Goal: Information Seeking & Learning: Learn about a topic

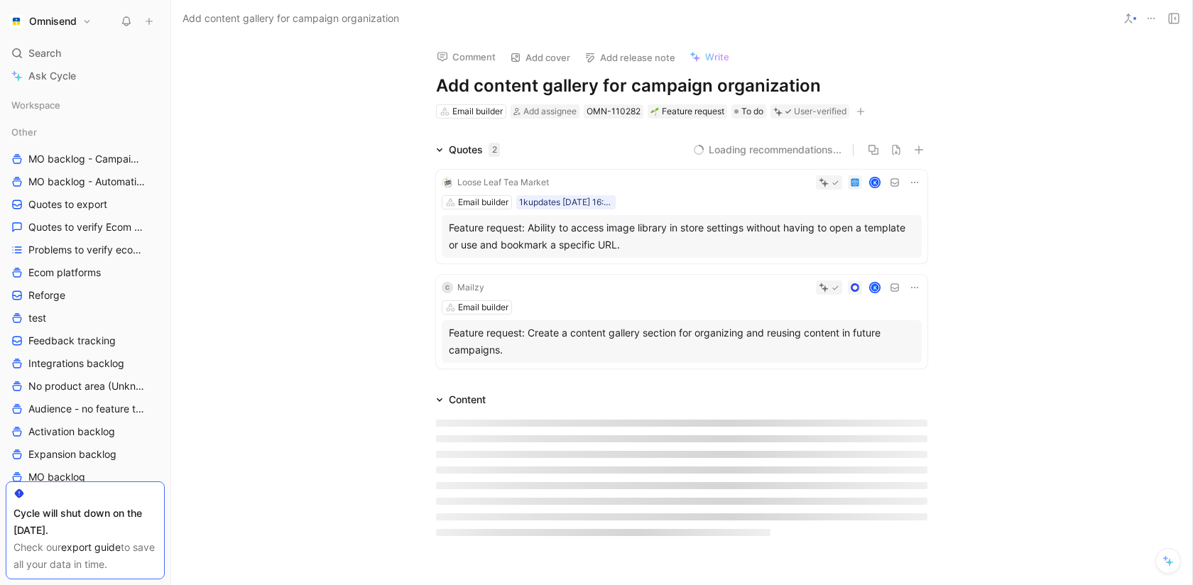
click at [914, 186] on icon at bounding box center [914, 182] width 11 height 11
click at [892, 224] on span "Change request" at bounding box center [878, 230] width 75 height 12
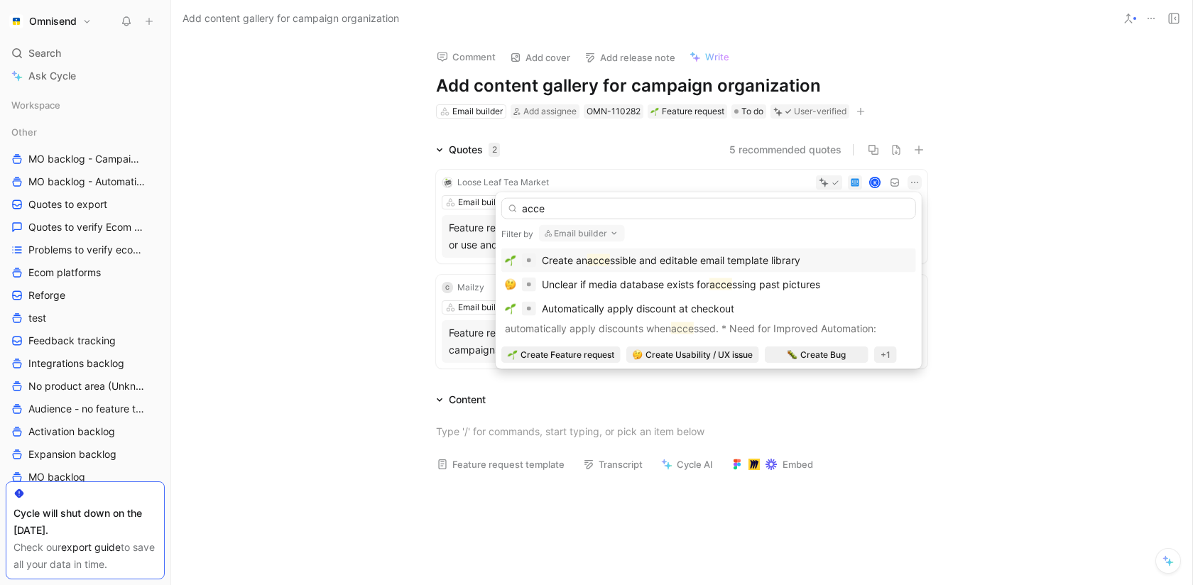
type input "acce"
click at [824, 256] on div "Create an acce ssible and editable email template library" at bounding box center [709, 260] width 408 height 17
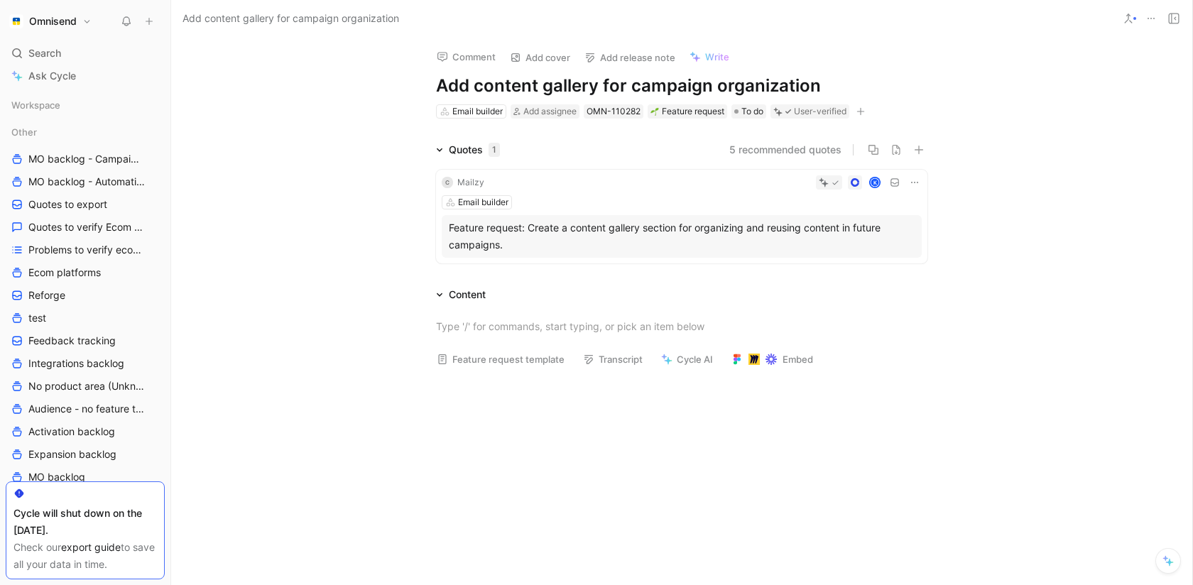
click at [912, 183] on icon at bounding box center [914, 182] width 11 height 11
click at [902, 230] on span "Change request" at bounding box center [878, 230] width 75 height 12
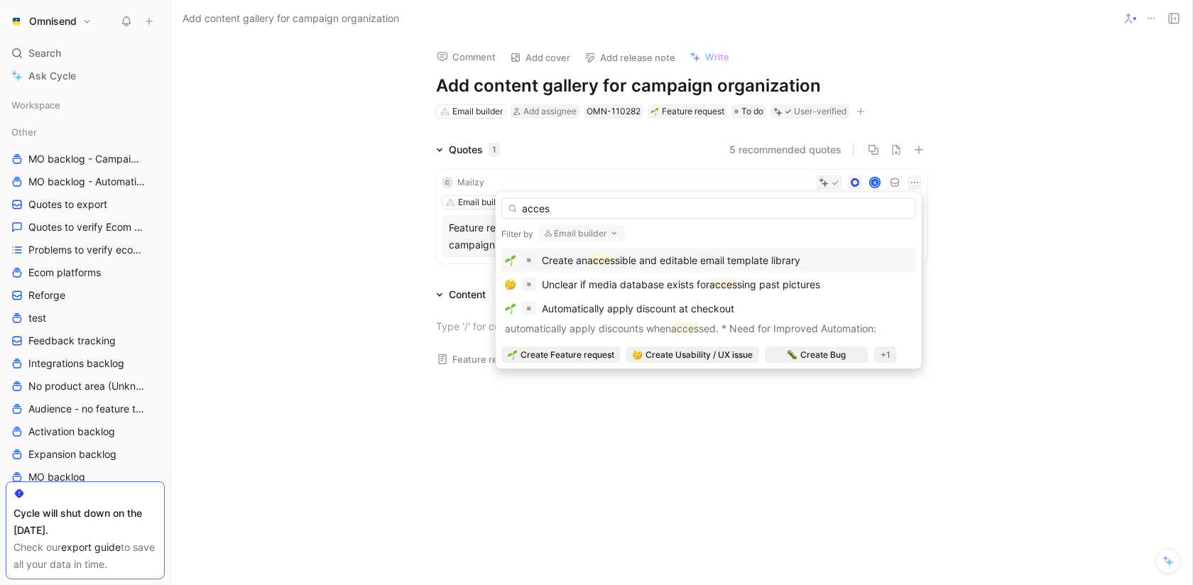
type input "acces"
click at [844, 259] on div "Create an acces sible and editable email template library" at bounding box center [709, 260] width 408 height 17
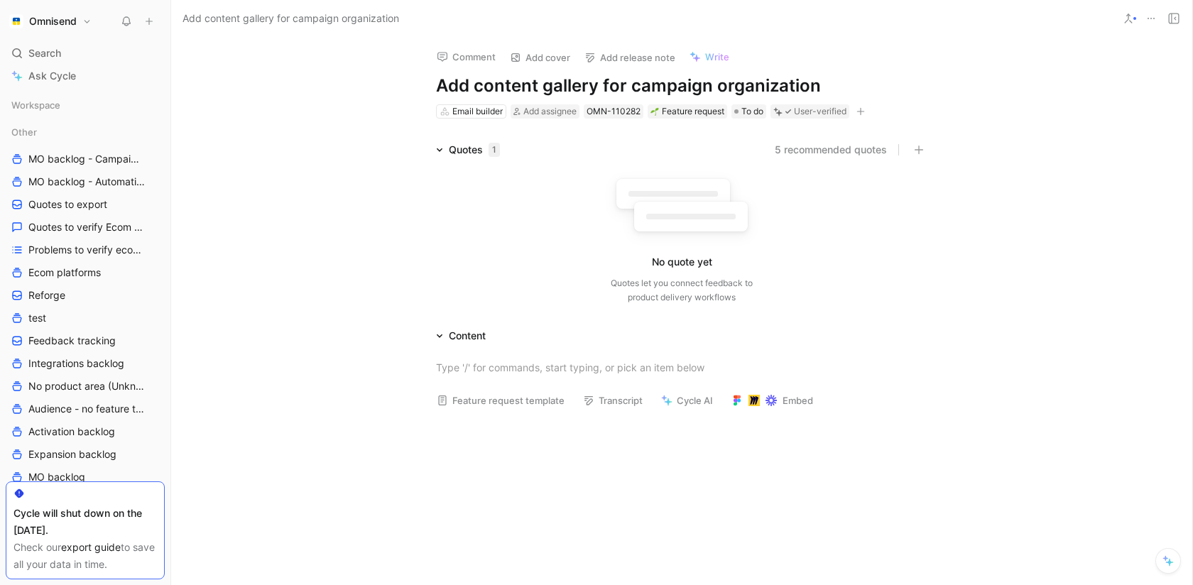
click at [1152, 16] on icon at bounding box center [1151, 18] width 11 height 11
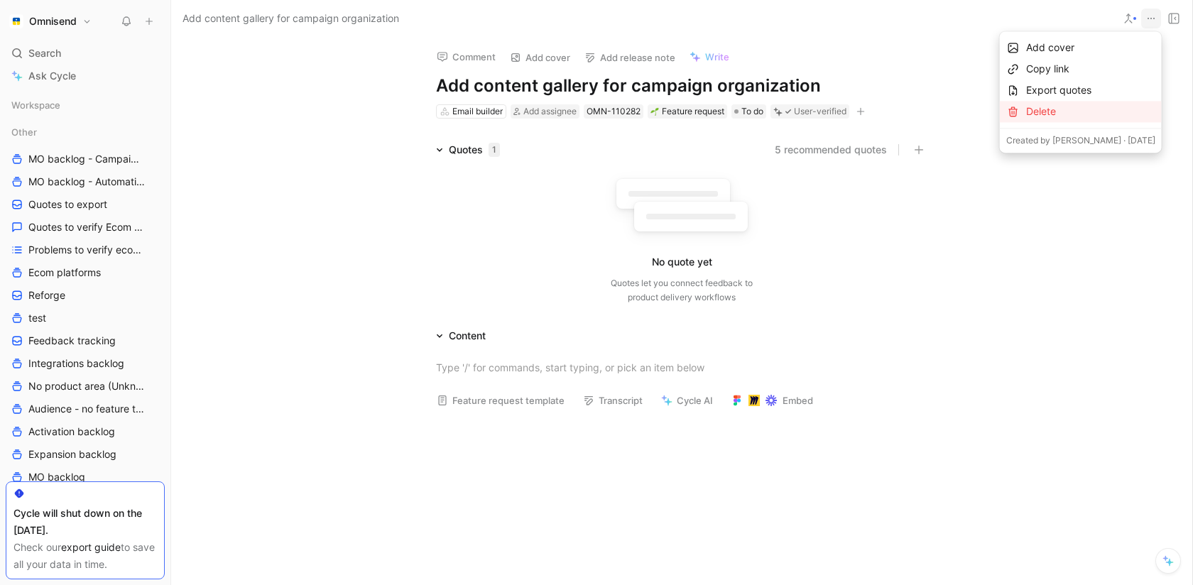
click at [1080, 107] on div "Delete" at bounding box center [1090, 111] width 129 height 17
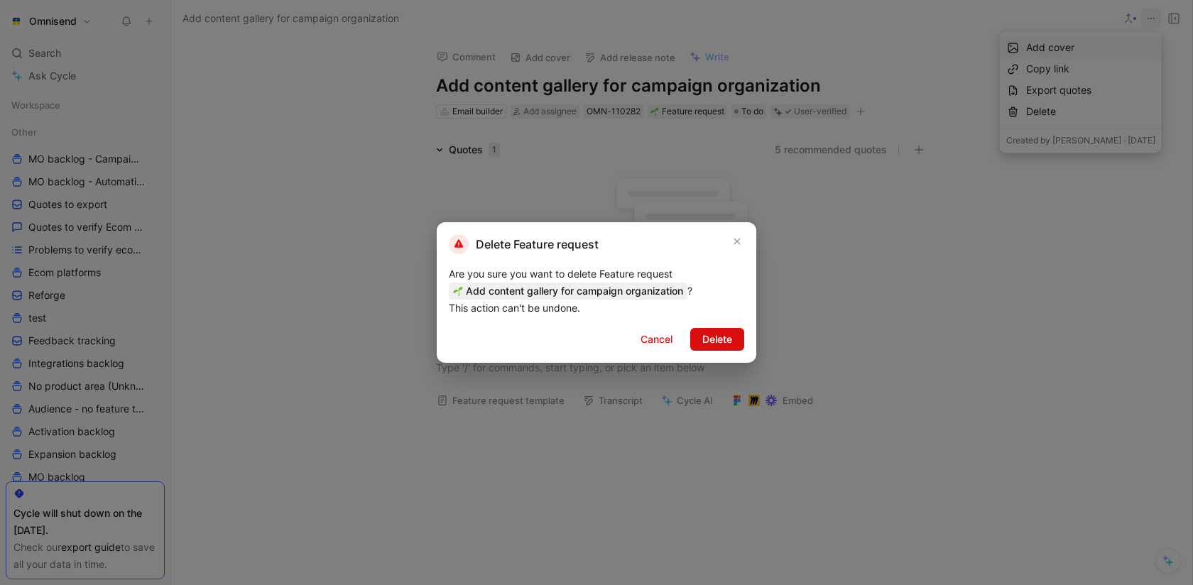
click at [727, 336] on span "Delete" at bounding box center [717, 339] width 30 height 17
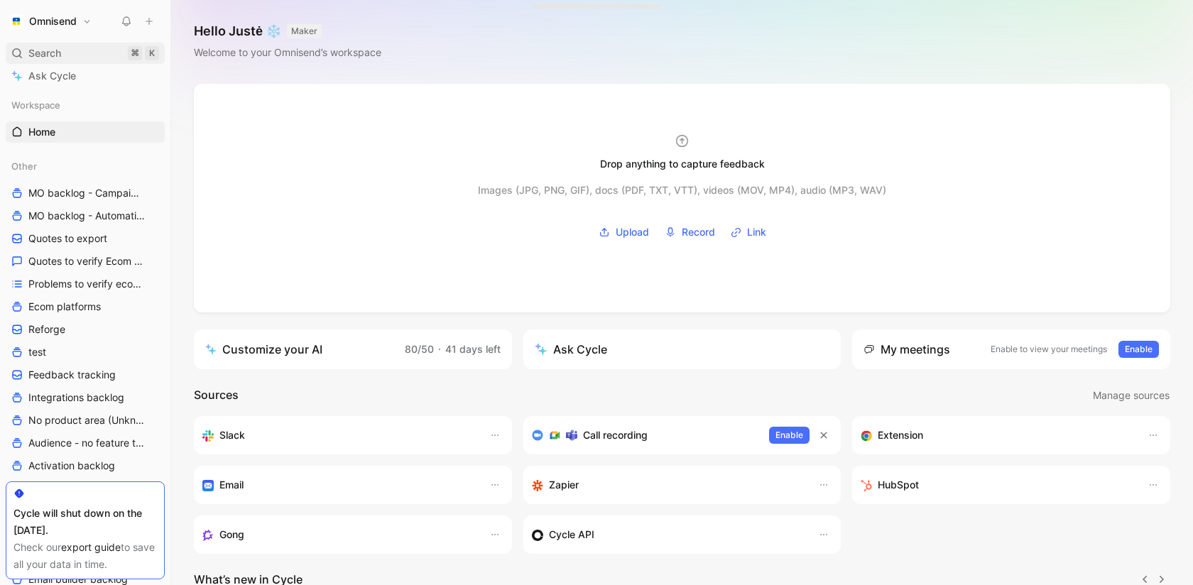
click at [74, 57] on div "Search ⌘ K" at bounding box center [85, 53] width 159 height 21
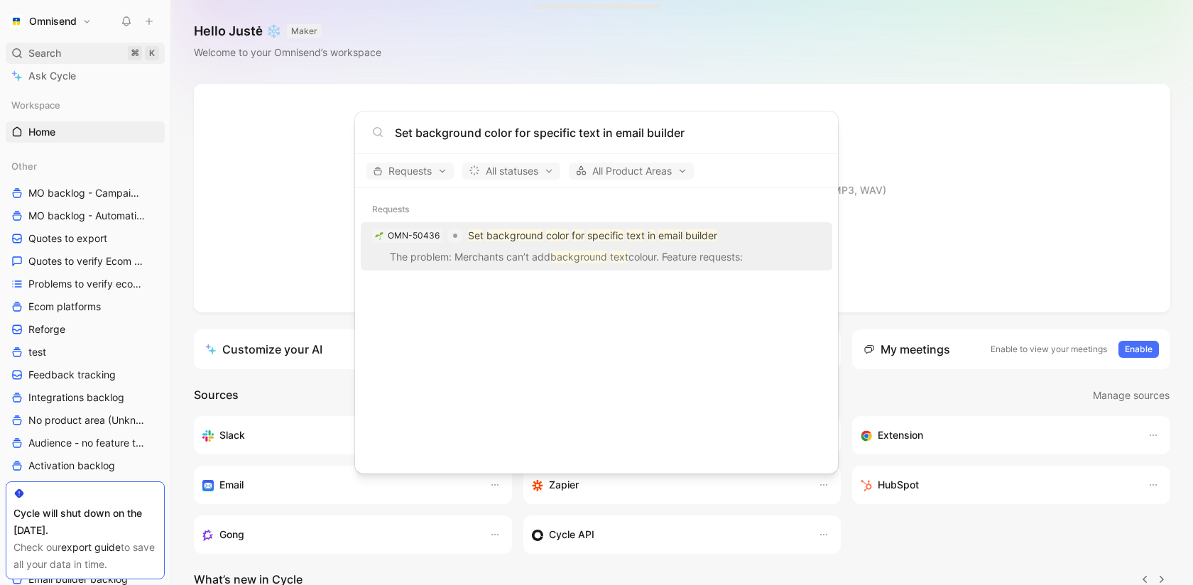
type input "Set background color for specific text in email builder"
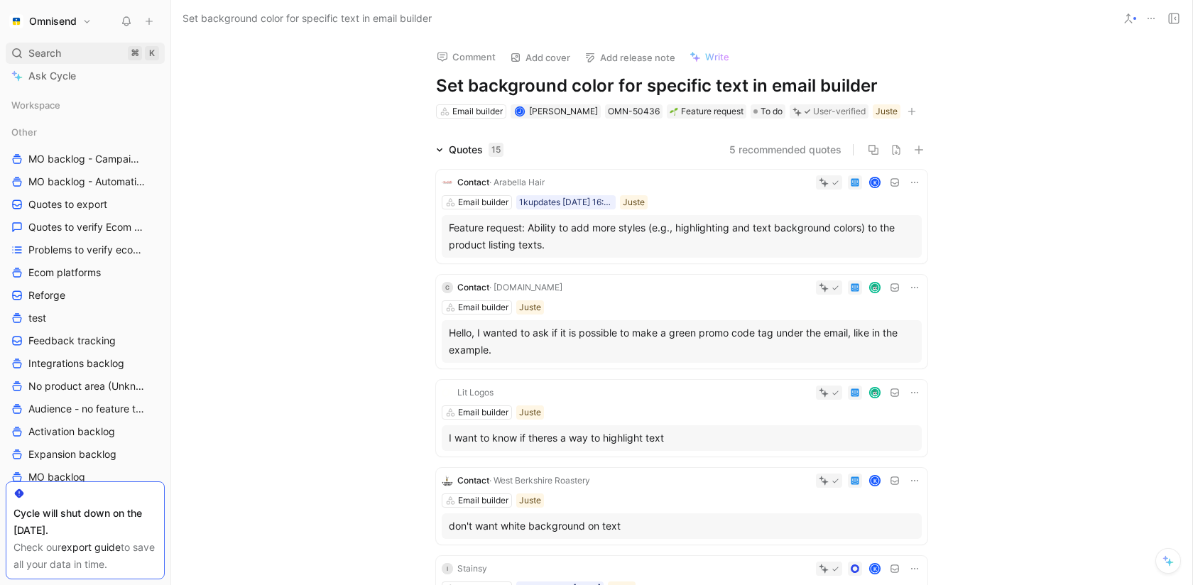
click at [47, 56] on span "Search" at bounding box center [44, 53] width 33 height 17
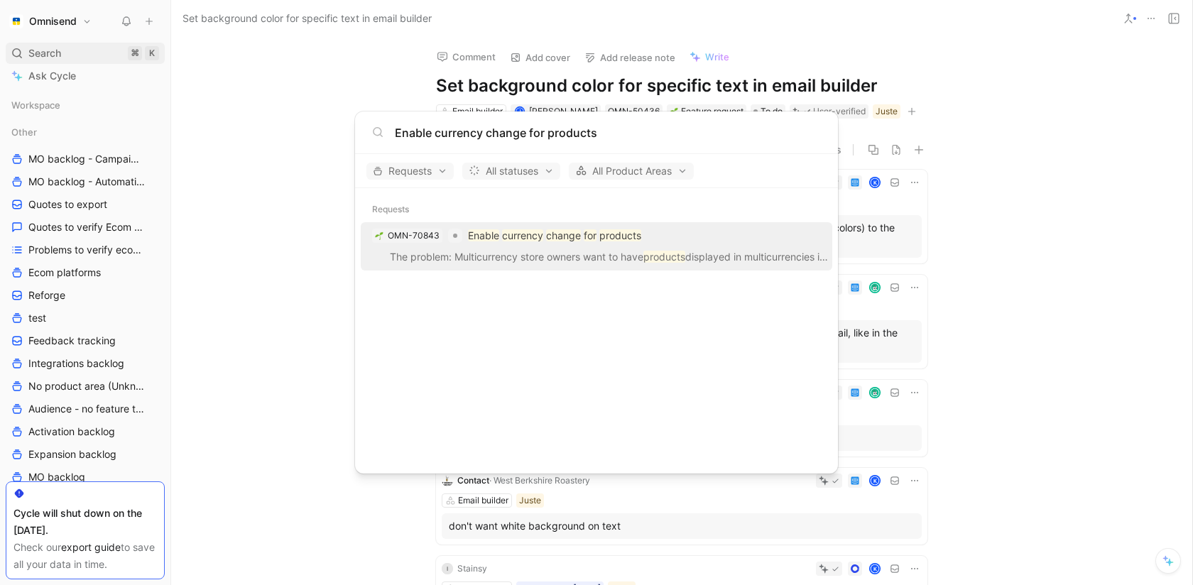
type input "Enable currency change for products"
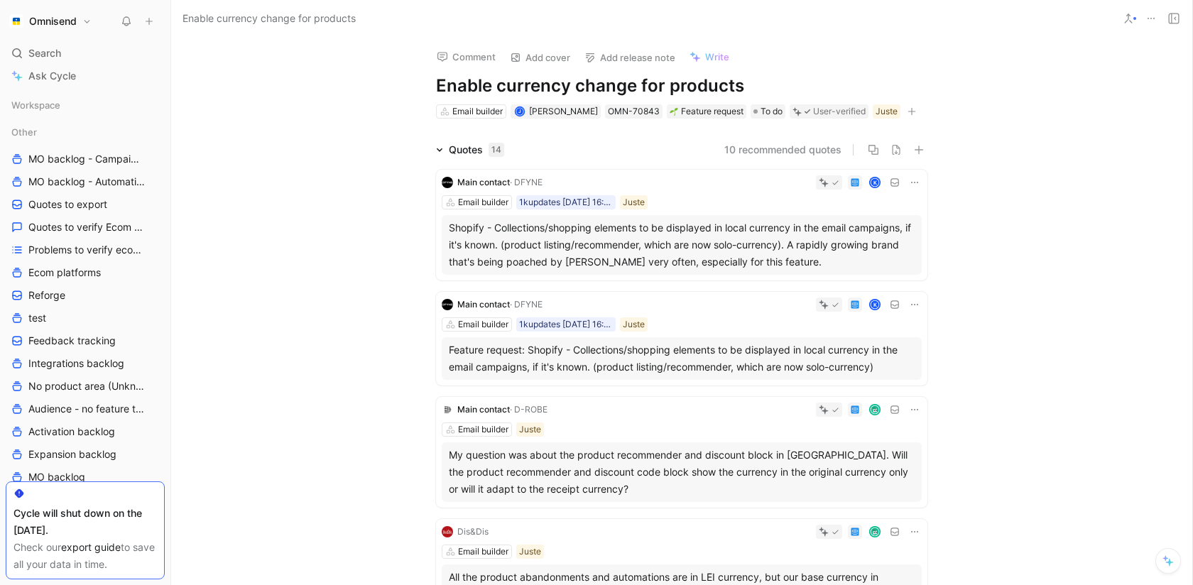
click at [592, 91] on h1 "Enable currency change for products" at bounding box center [682, 86] width 492 height 23
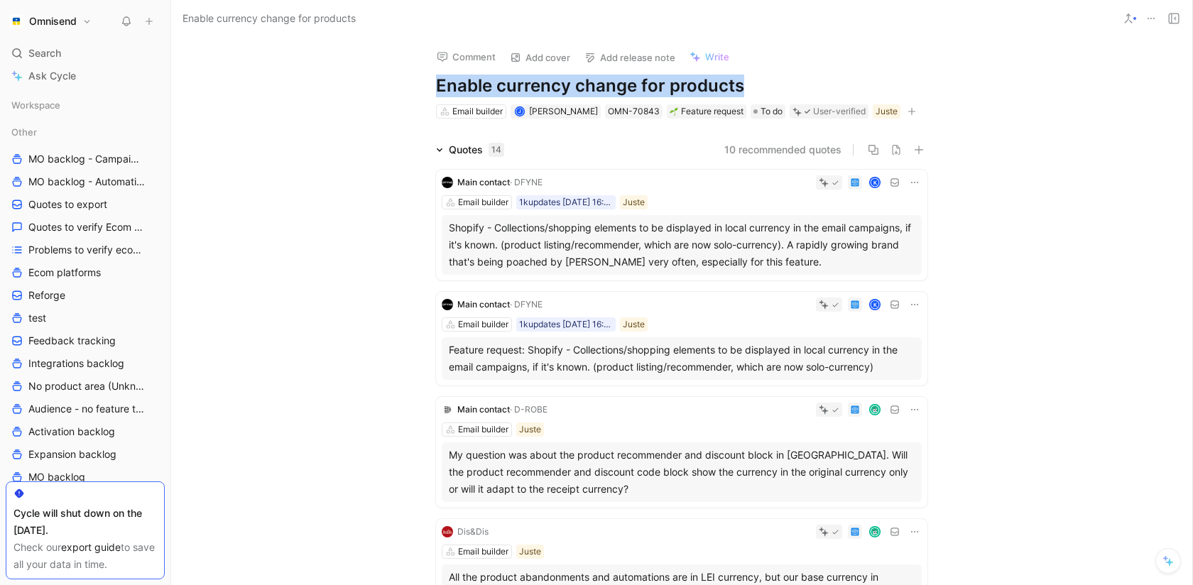
click at [592, 91] on h1 "Enable currency change for products" at bounding box center [682, 86] width 492 height 23
copy h1 "Enable currency change for products"
click at [63, 50] on div "Search ⌘ K" at bounding box center [85, 53] width 159 height 21
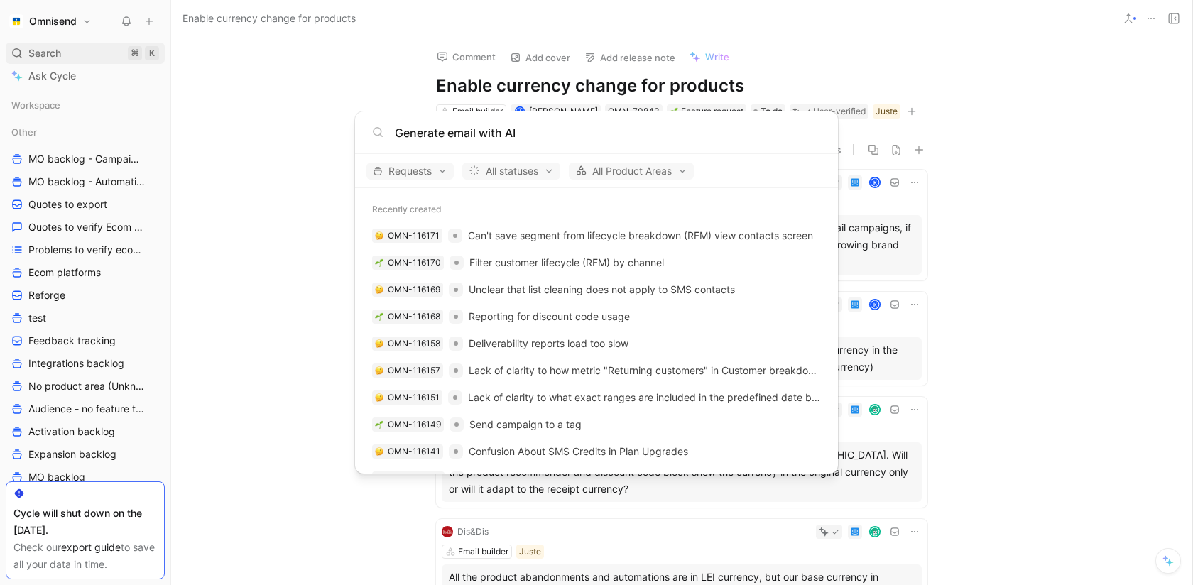
type input "Generate email with AI"
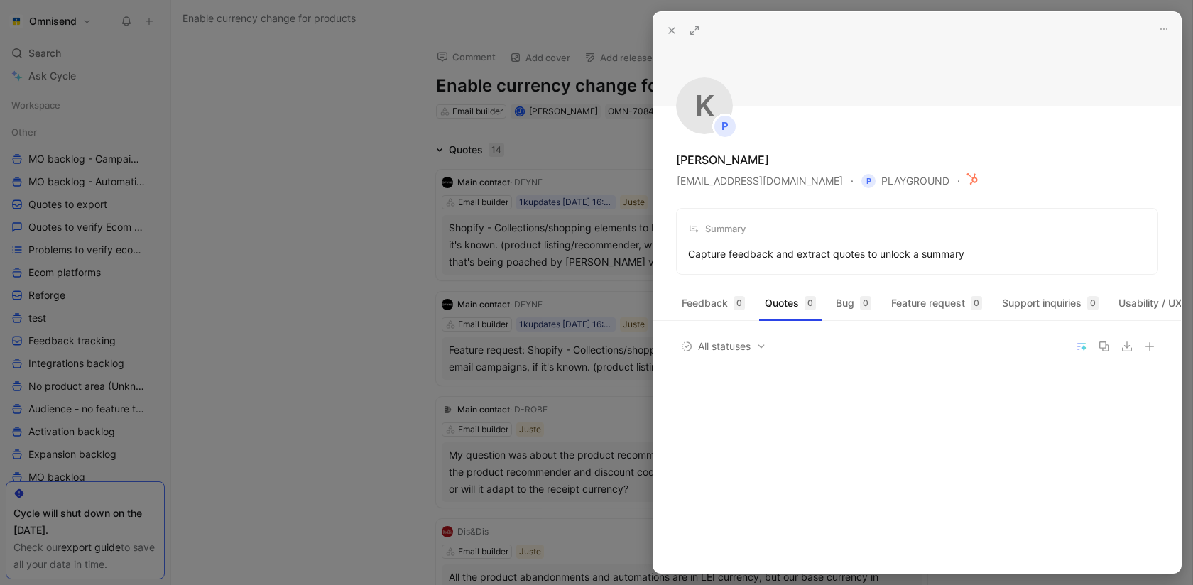
click at [432, 163] on div at bounding box center [596, 292] width 1193 height 585
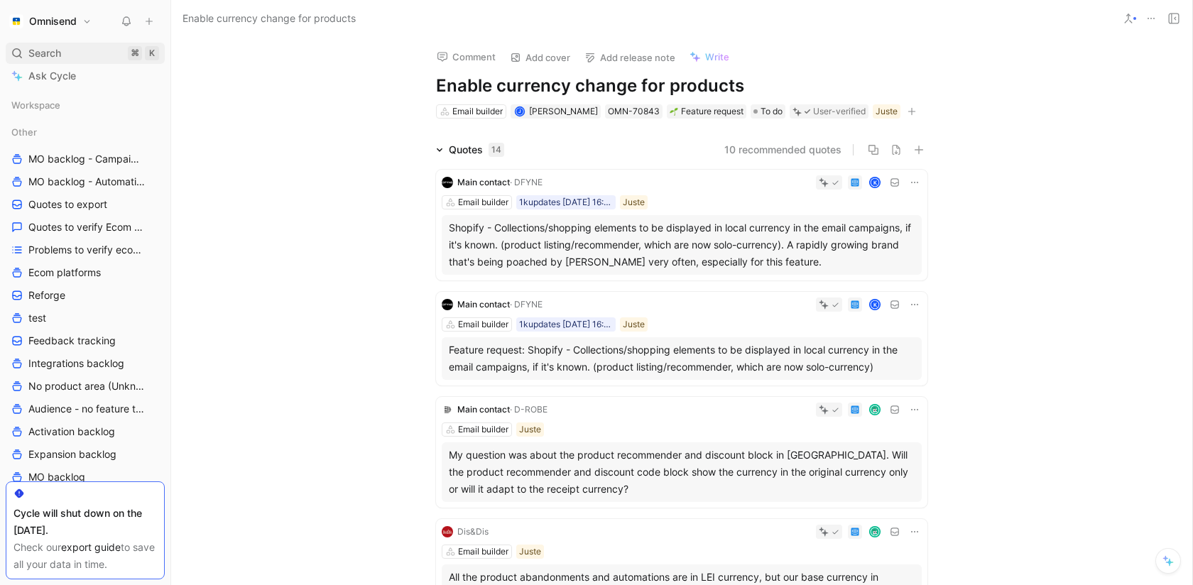
click at [68, 50] on div "Search ⌘ K" at bounding box center [85, 53] width 159 height 21
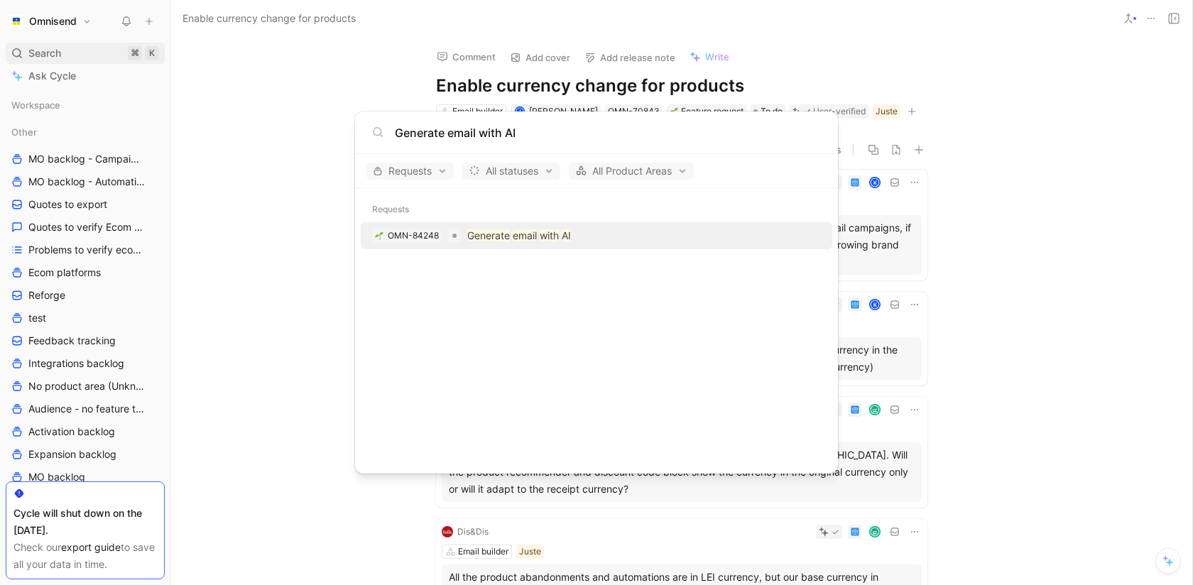
type input "Generate email with AI"
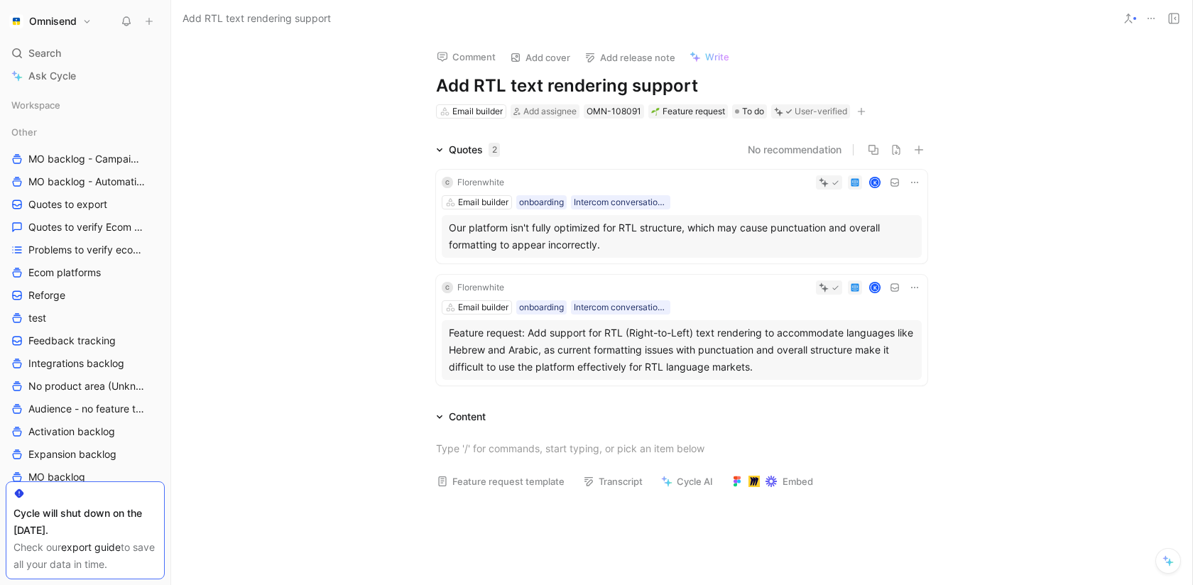
click at [916, 177] on icon at bounding box center [914, 182] width 11 height 11
click at [873, 235] on span "Change request" at bounding box center [878, 230] width 75 height 12
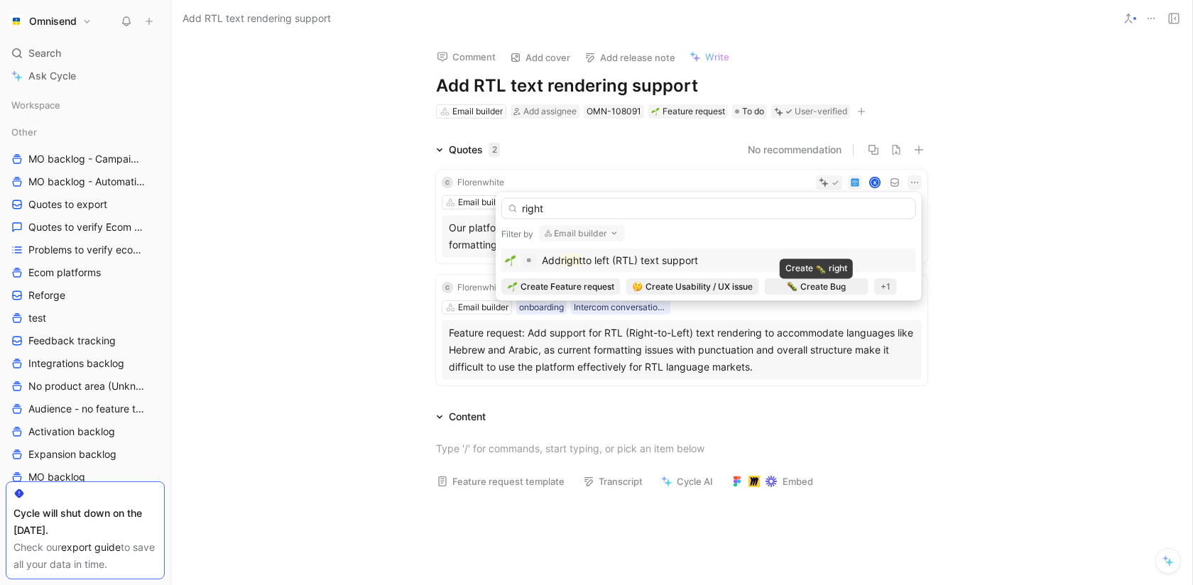
type input "right"
click at [766, 262] on div "Add right to left (RTL) text support" at bounding box center [709, 260] width 408 height 17
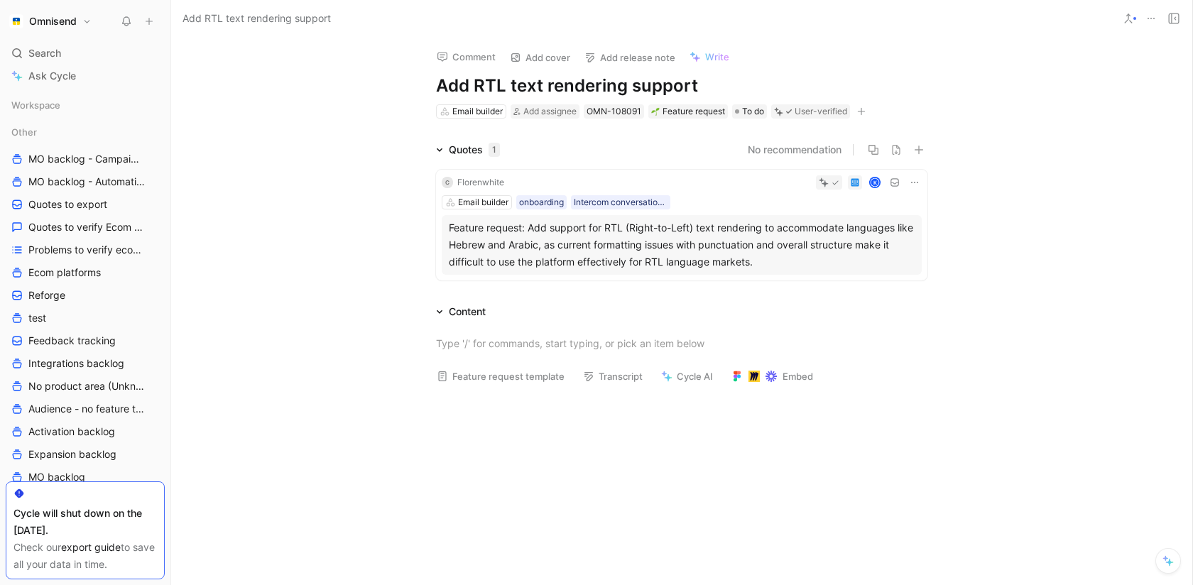
click at [911, 178] on icon at bounding box center [914, 182] width 11 height 11
click at [886, 232] on span "Change request" at bounding box center [878, 230] width 75 height 12
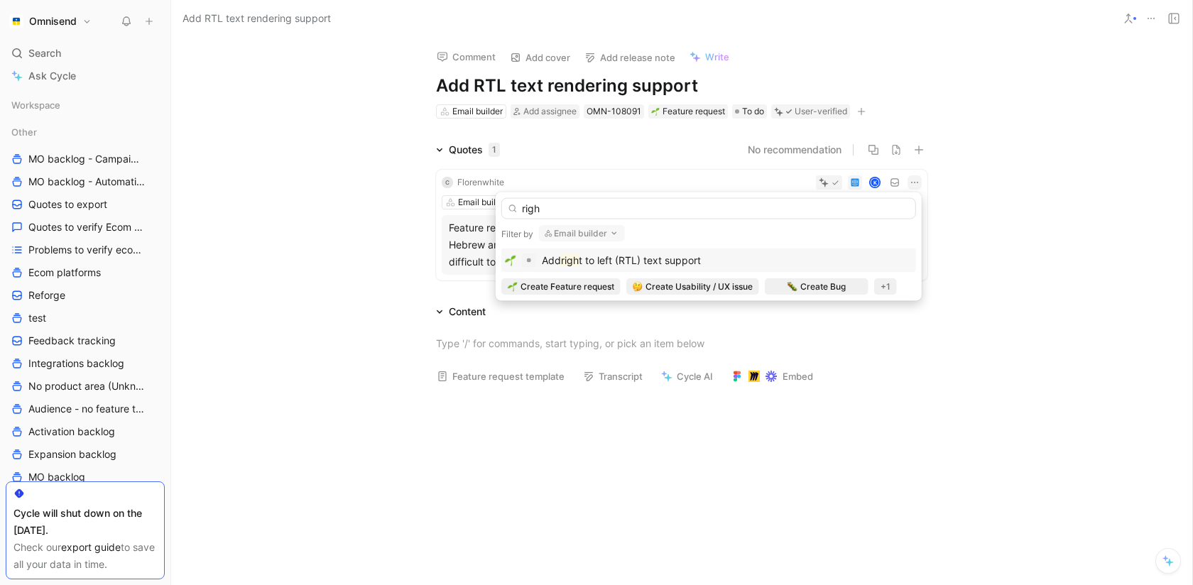
type input "righ"
click at [824, 261] on div "Add righ t to left (RTL) text support" at bounding box center [709, 260] width 408 height 17
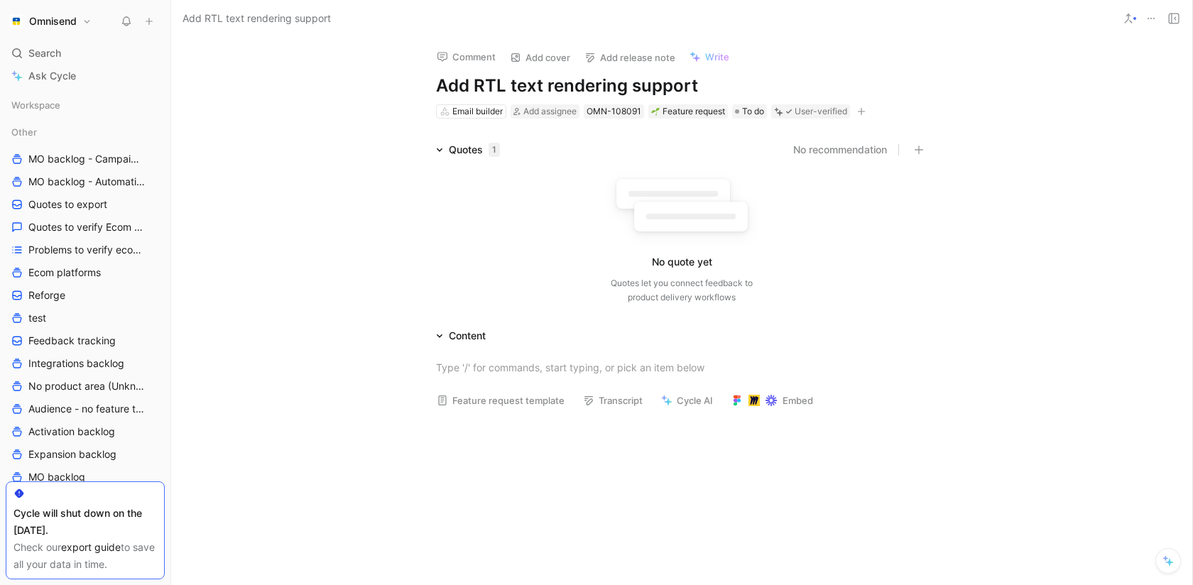
click at [1144, 16] on button at bounding box center [1151, 19] width 20 height 20
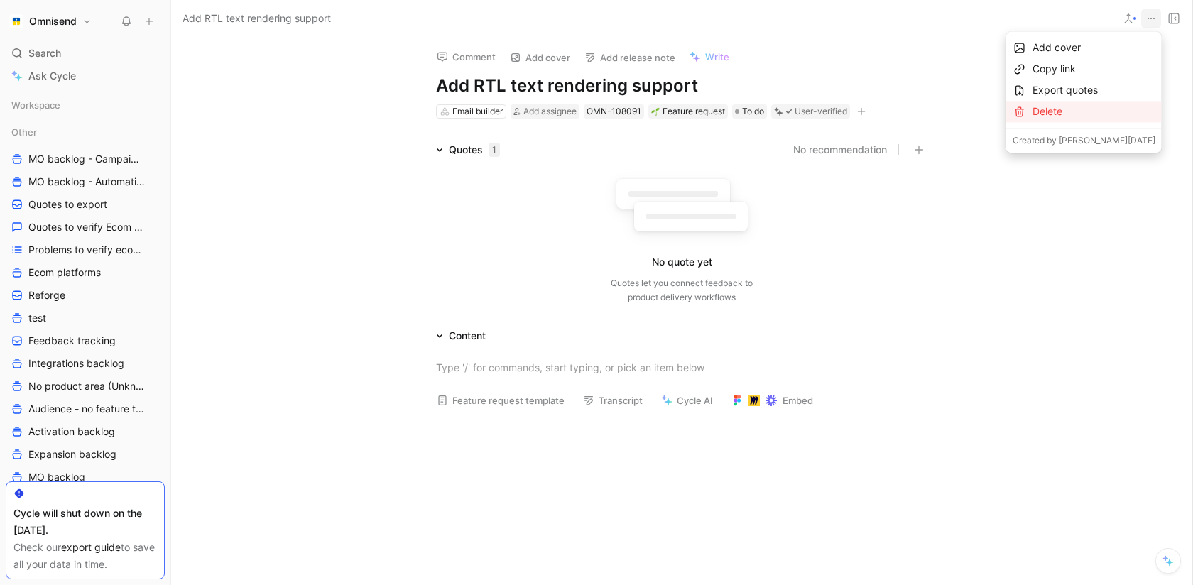
click at [1095, 114] on div "Delete" at bounding box center [1094, 111] width 123 height 17
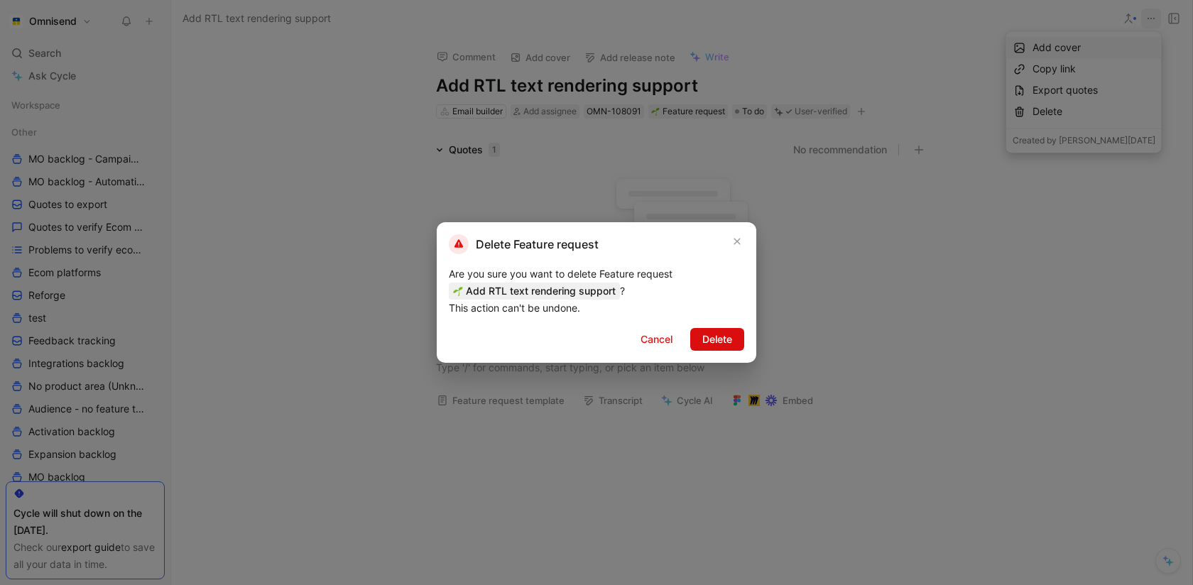
click at [722, 338] on span "Delete" at bounding box center [717, 339] width 30 height 17
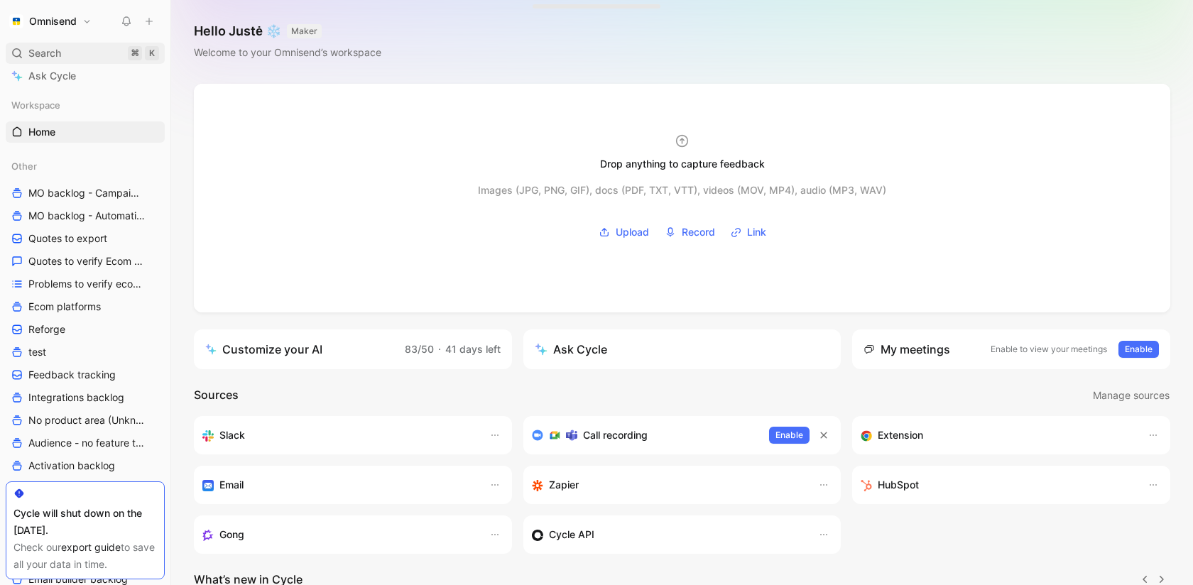
click at [53, 58] on span "Search" at bounding box center [44, 53] width 33 height 17
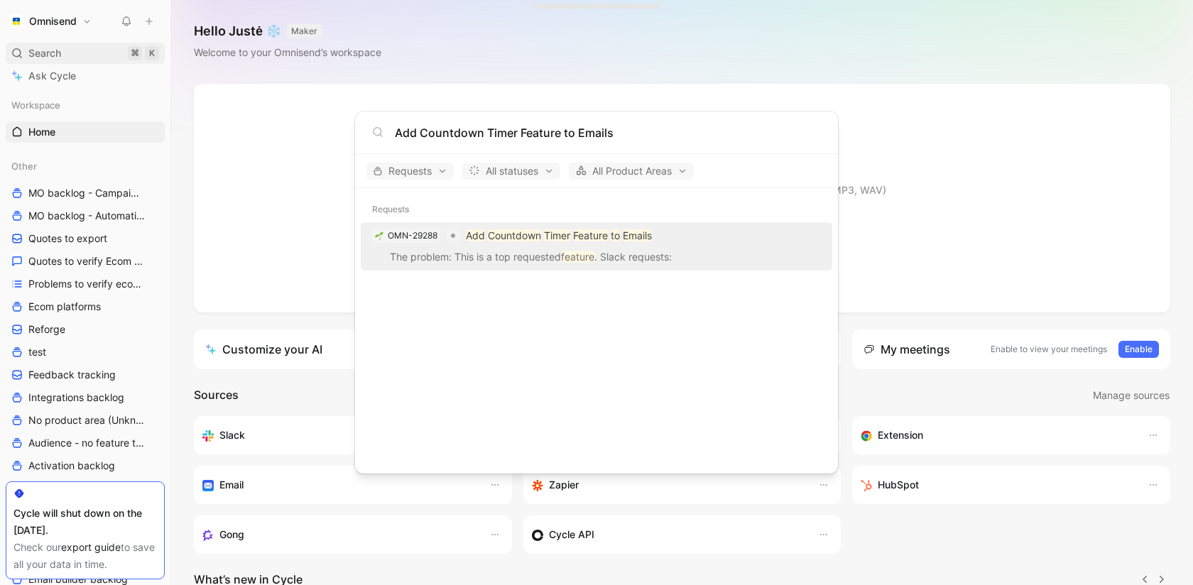
type input "Add Countdown Timer Feature to Emails"
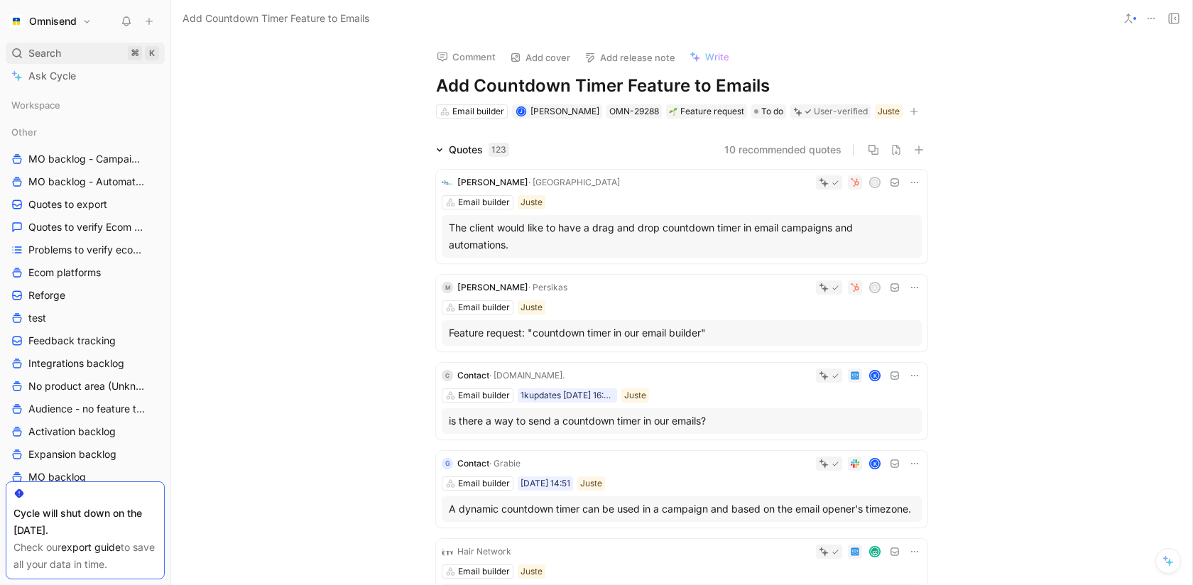
click at [59, 50] on span "Search" at bounding box center [44, 53] width 33 height 17
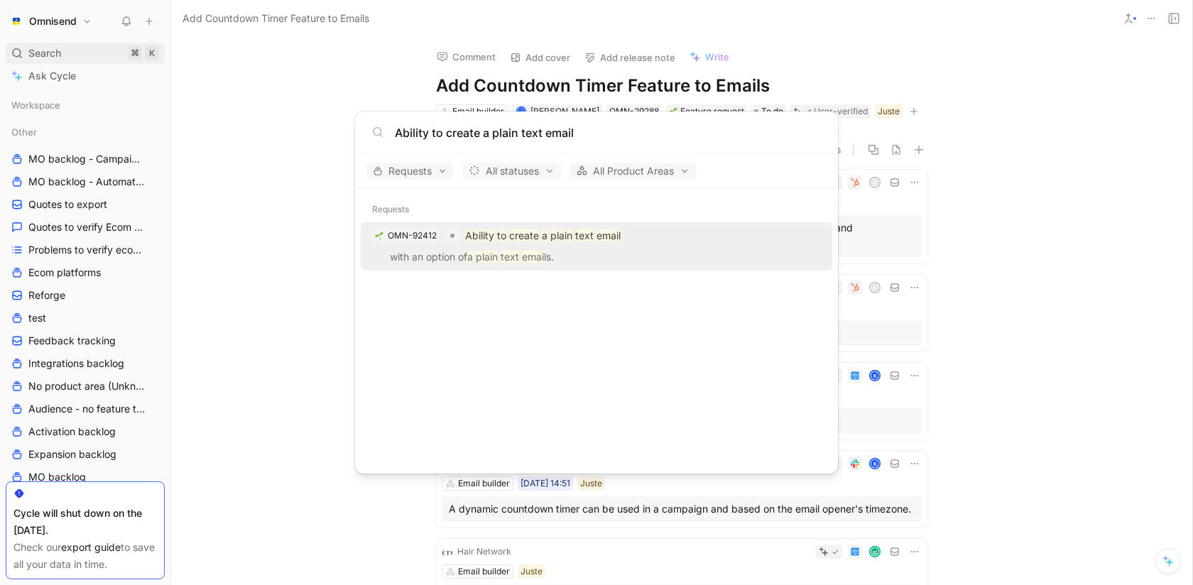
type input "Ability to create a plain text email"
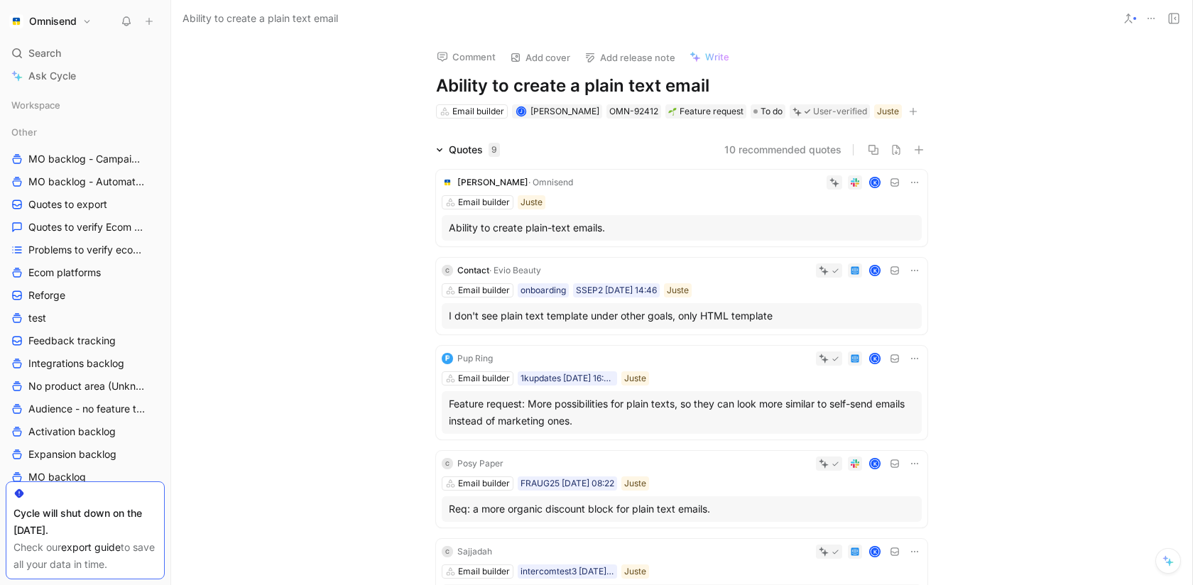
click at [61, 41] on div "Omnisend Search ⌘ K Ask Cycle Workspace Other MO backlog - Campaigns MO backlog…" at bounding box center [85, 292] width 170 height 585
click at [61, 50] on span "Search" at bounding box center [44, 53] width 33 height 17
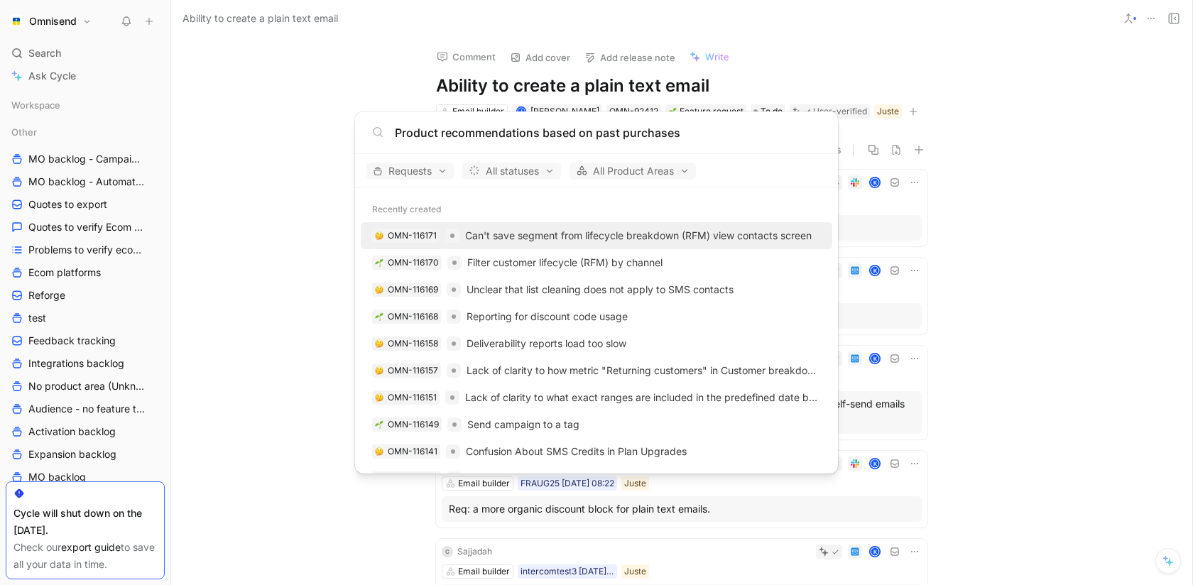
type input "Product recommendations based on past purchases"
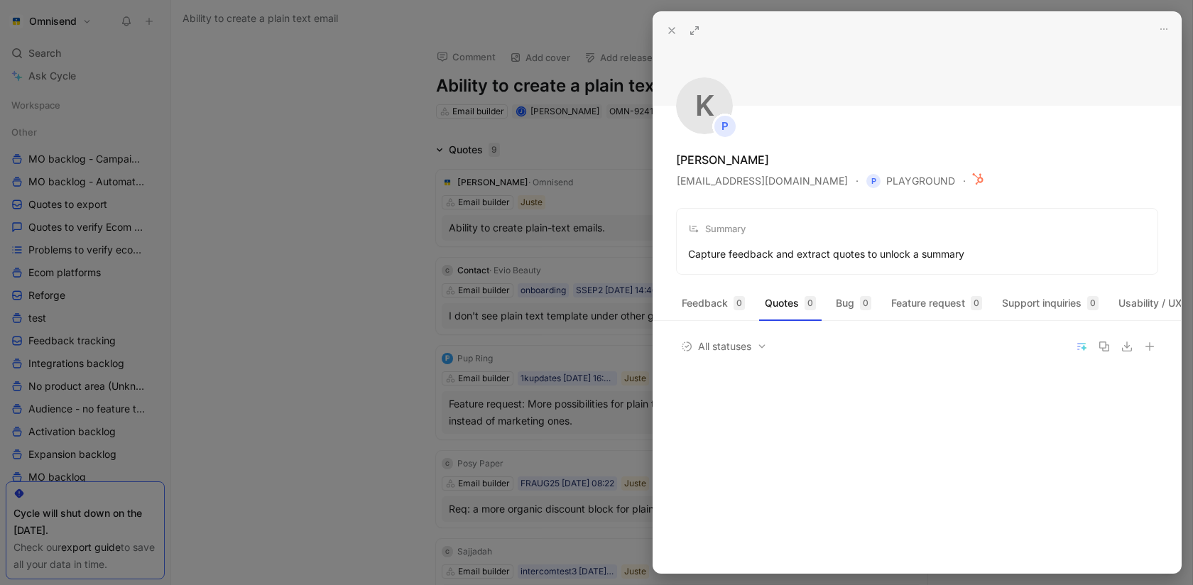
click at [449, 197] on div at bounding box center [596, 292] width 1193 height 585
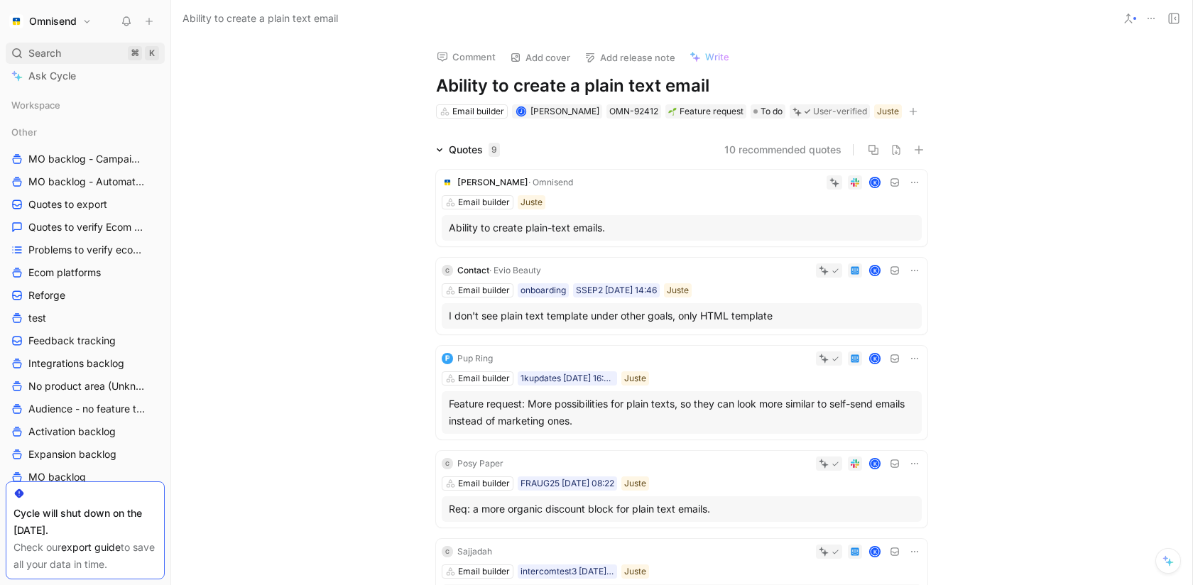
click at [71, 47] on div "Search ⌘ K" at bounding box center [85, 53] width 159 height 21
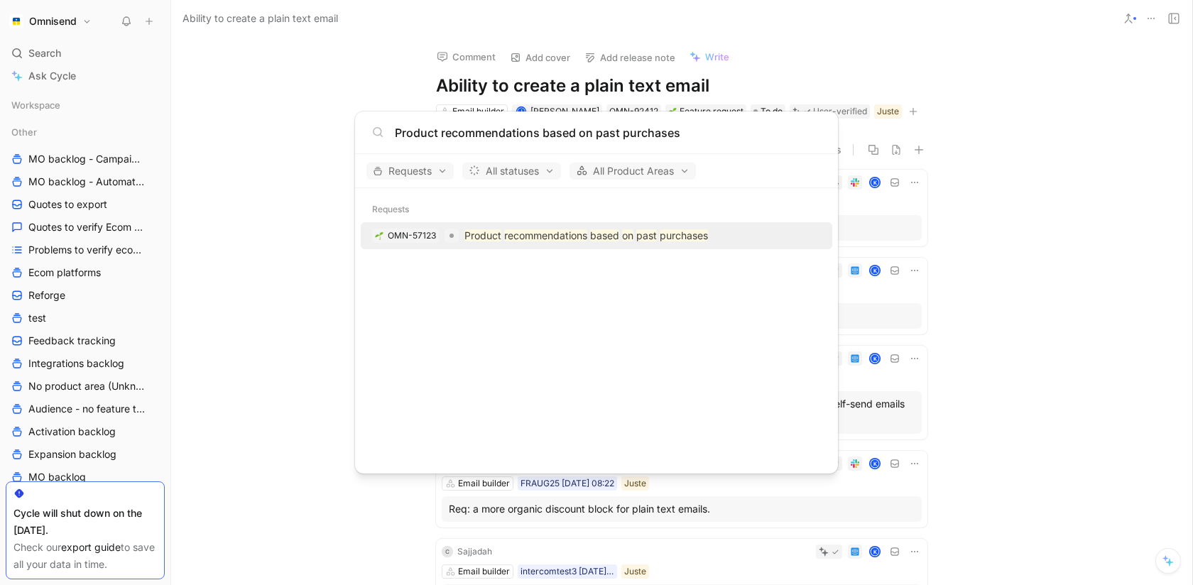
type input "Product recommendations based on past purchases"
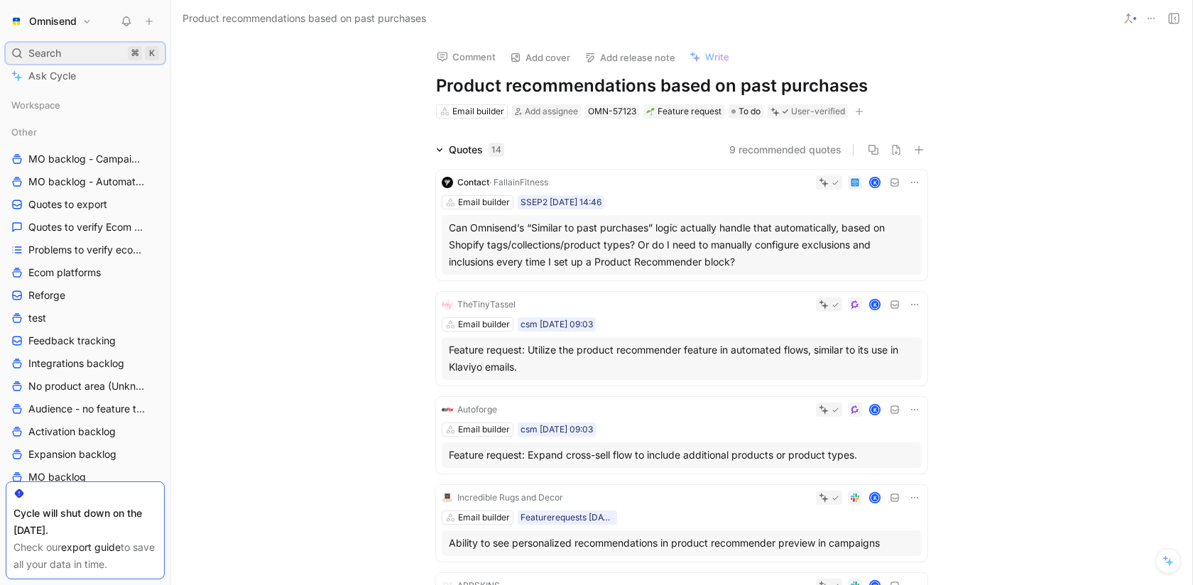
click at [32, 51] on span "Search" at bounding box center [44, 53] width 33 height 17
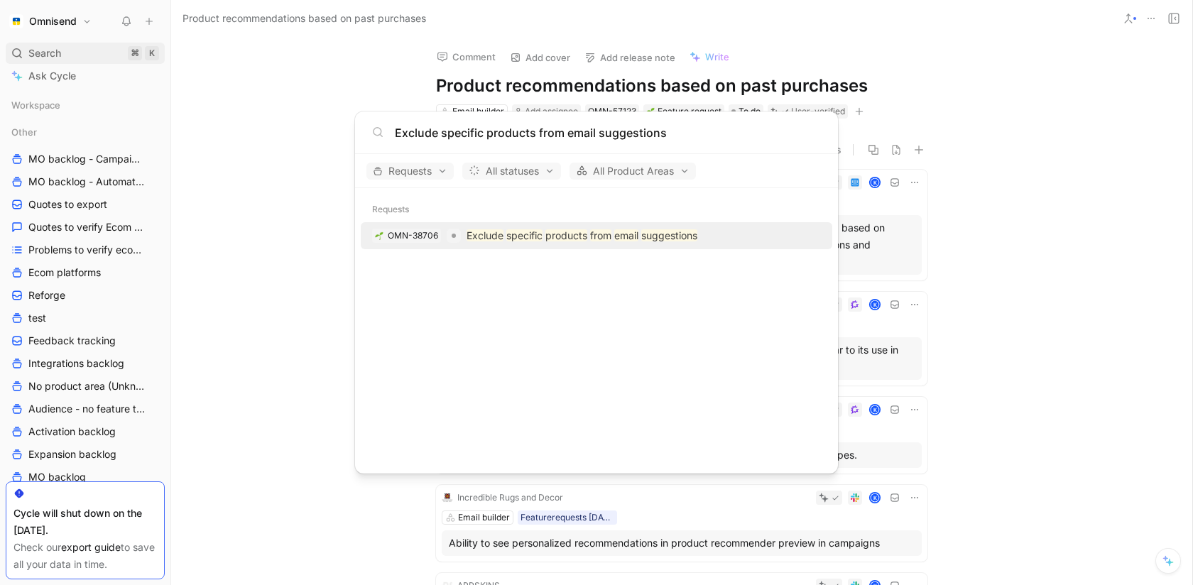
type input "Exclude specific products from email suggestions"
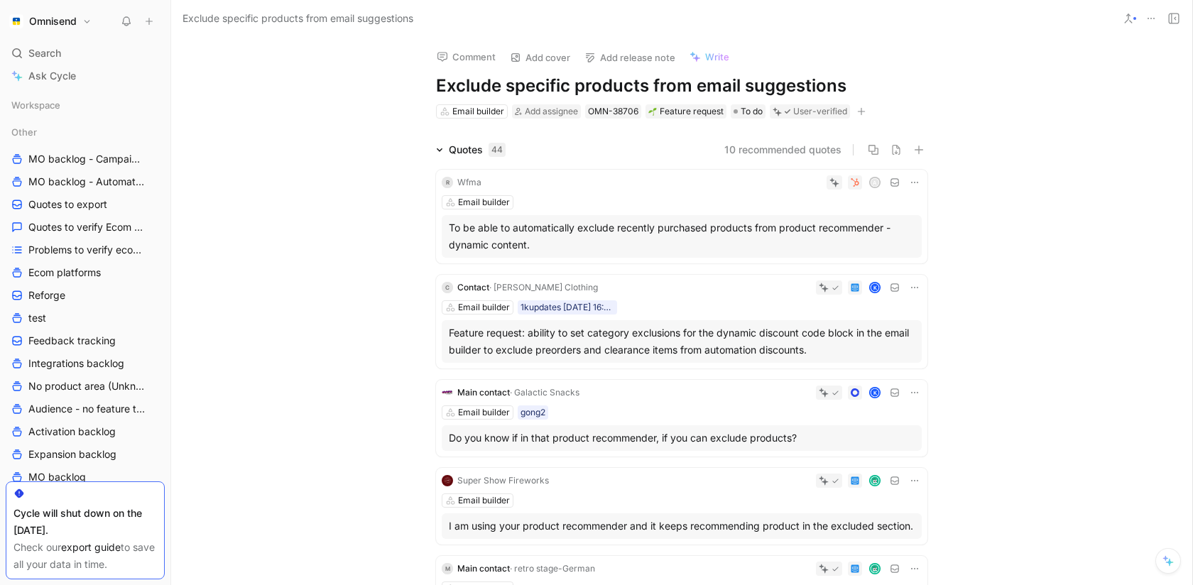
click at [82, 38] on div "Omnisend Search ⌘ K Ask Cycle Workspace Other MO backlog - Campaigns MO backlog…" at bounding box center [85, 292] width 170 height 585
click at [80, 49] on div "Search ⌘ K" at bounding box center [85, 53] width 159 height 21
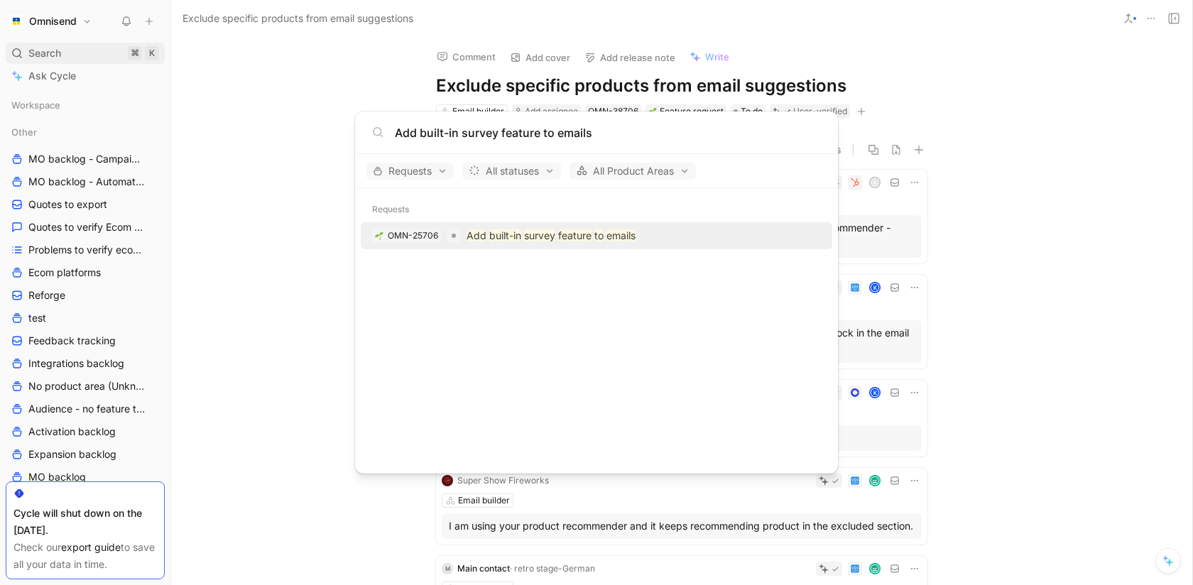
type input "Add built-in survey feature to emails"
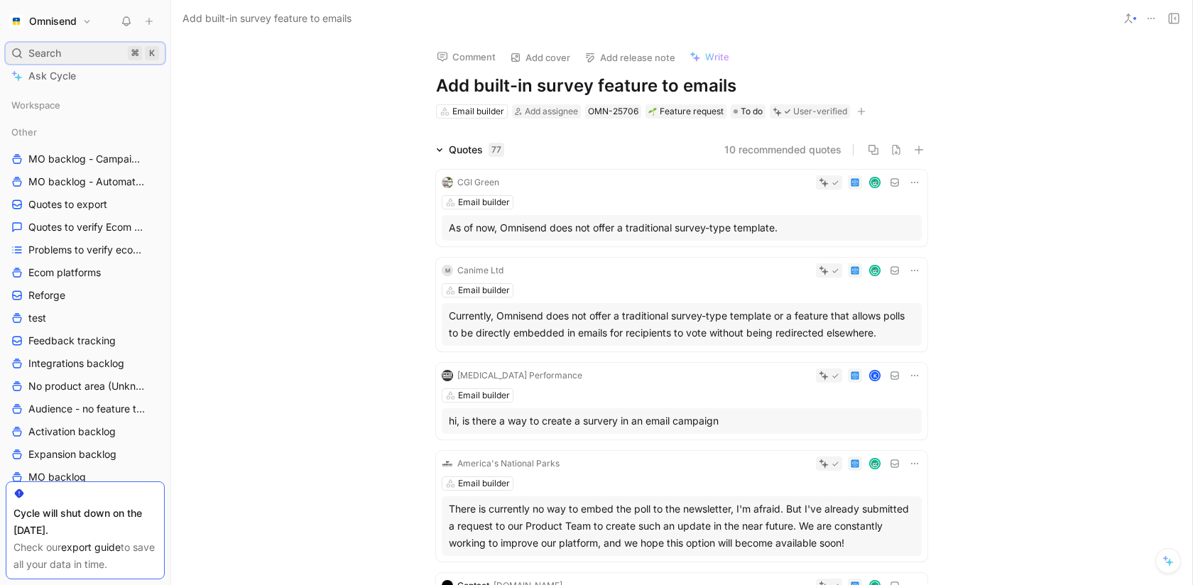
click at [80, 55] on div "Search ⌘ K" at bounding box center [85, 53] width 159 height 21
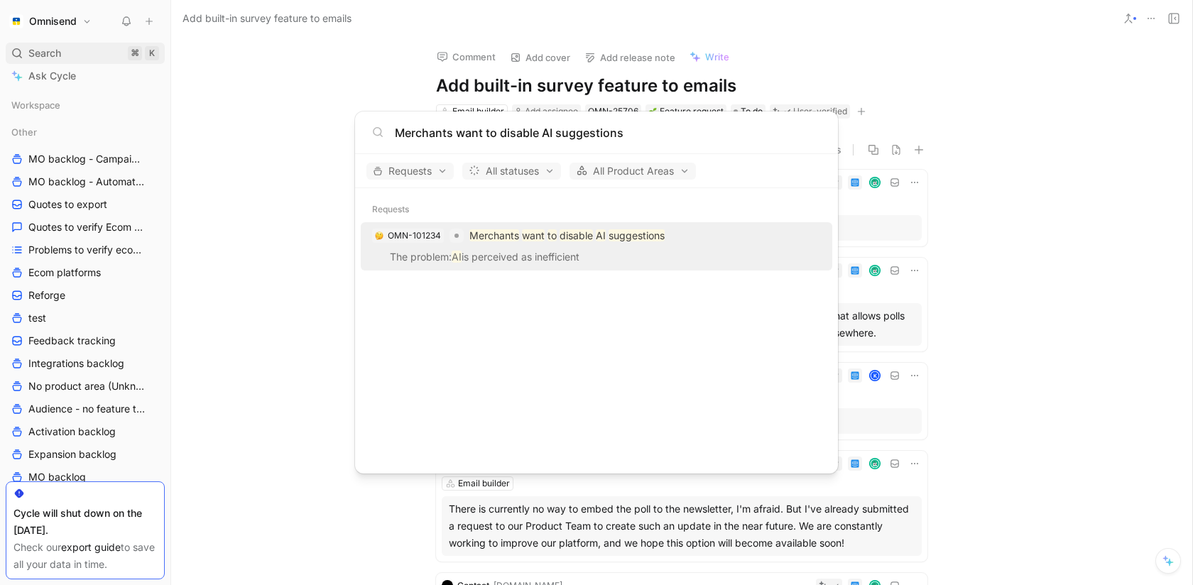
type input "Merchants want to disable AI suggestions"
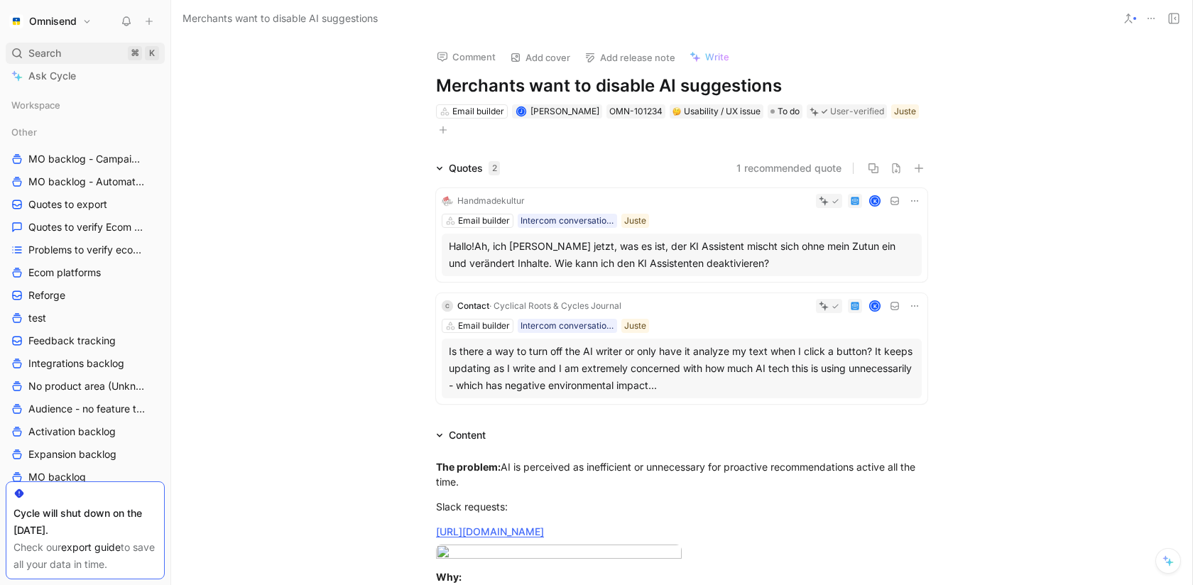
click at [93, 53] on div "Search ⌘ K" at bounding box center [85, 53] width 159 height 21
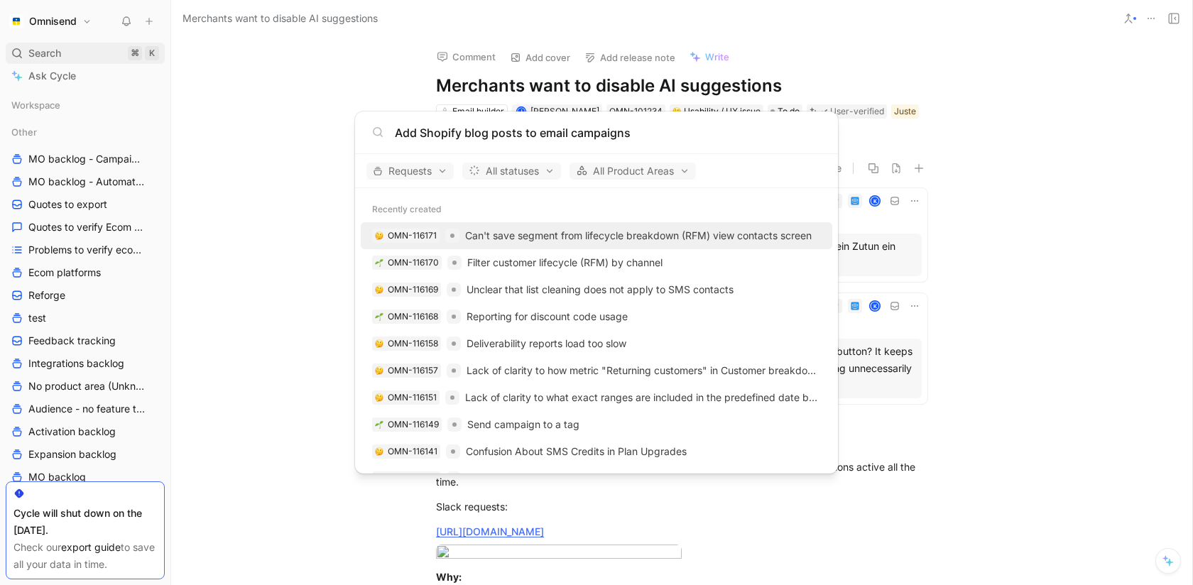
type input "Add Shopify blog posts to email campaigns"
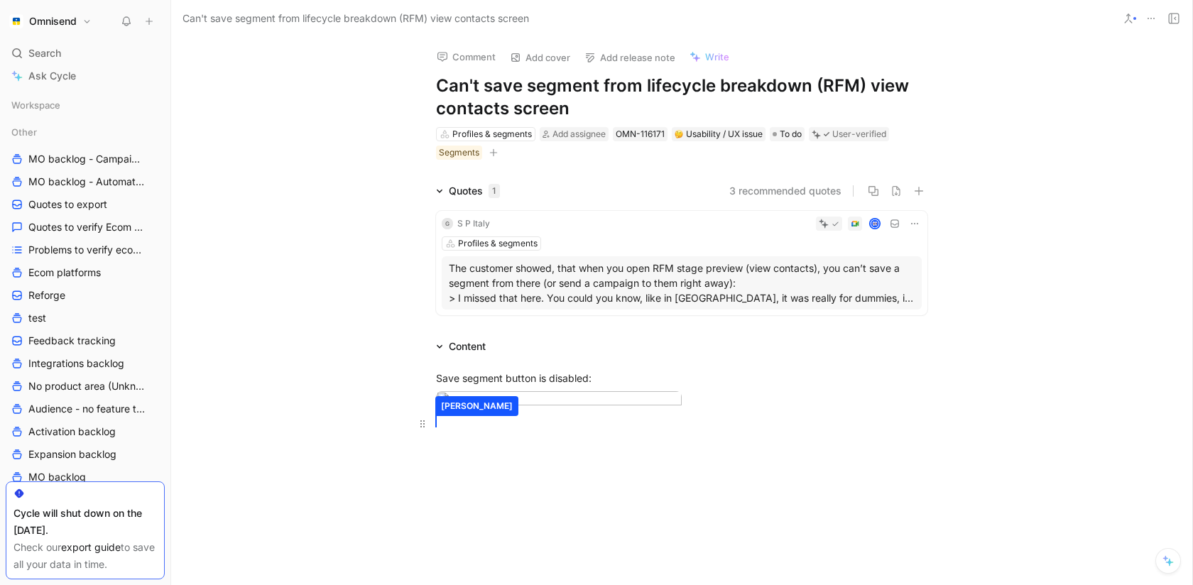
click at [435, 428] on span "Lukas Macenas" at bounding box center [435, 421] width 1 height 11
click at [92, 53] on div "Search ⌘ K" at bounding box center [85, 53] width 159 height 21
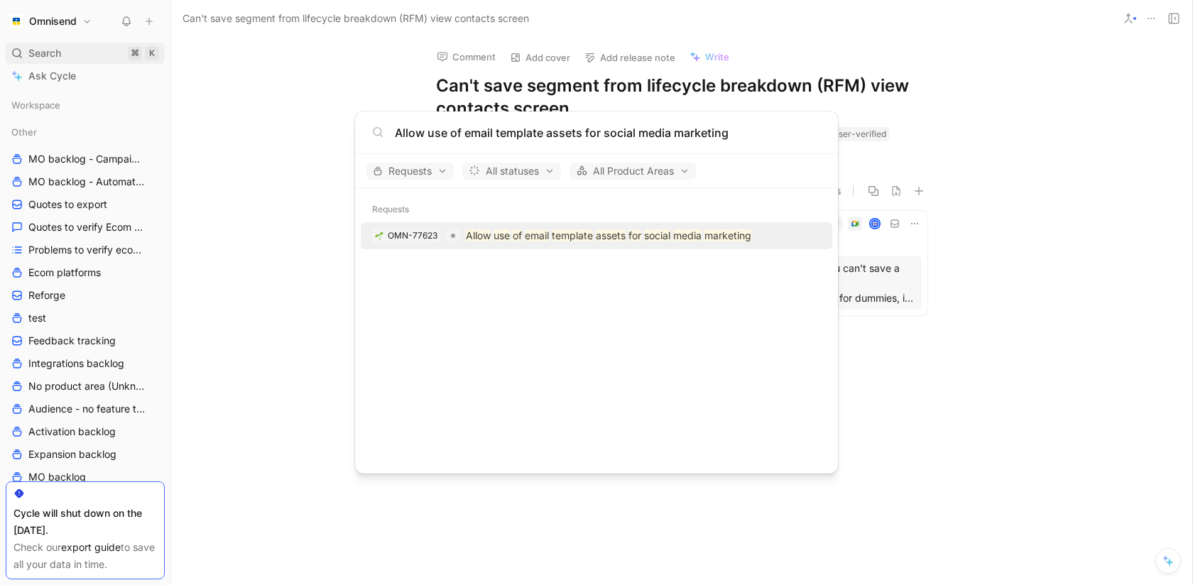
type input "Allow use of email template assets for social media marketing"
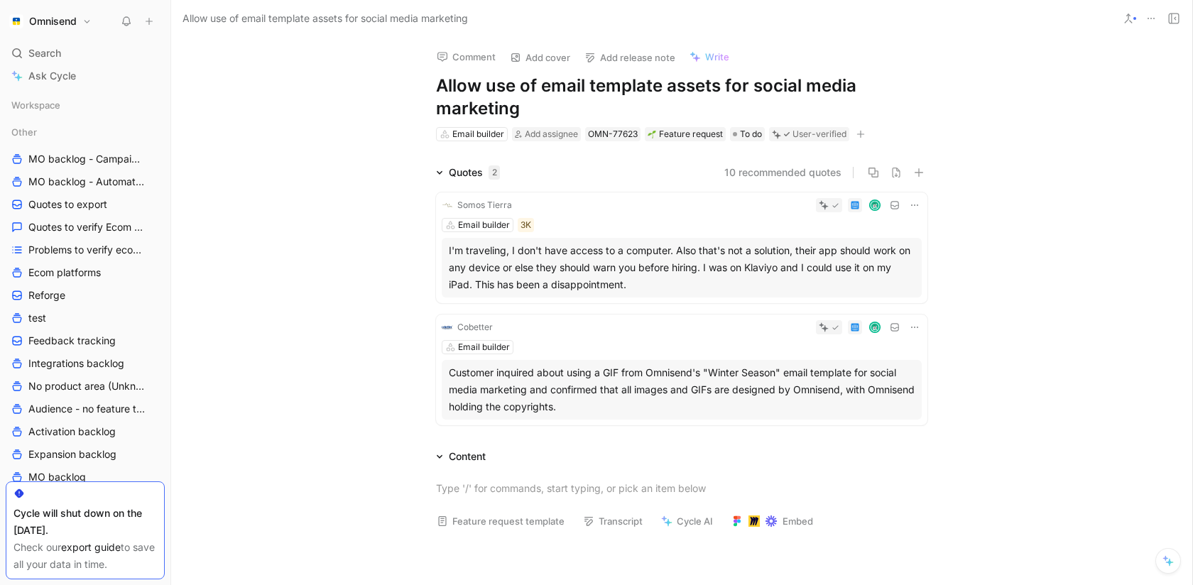
click at [918, 205] on icon at bounding box center [914, 205] width 11 height 11
click at [896, 247] on span "Change request" at bounding box center [878, 252] width 75 height 12
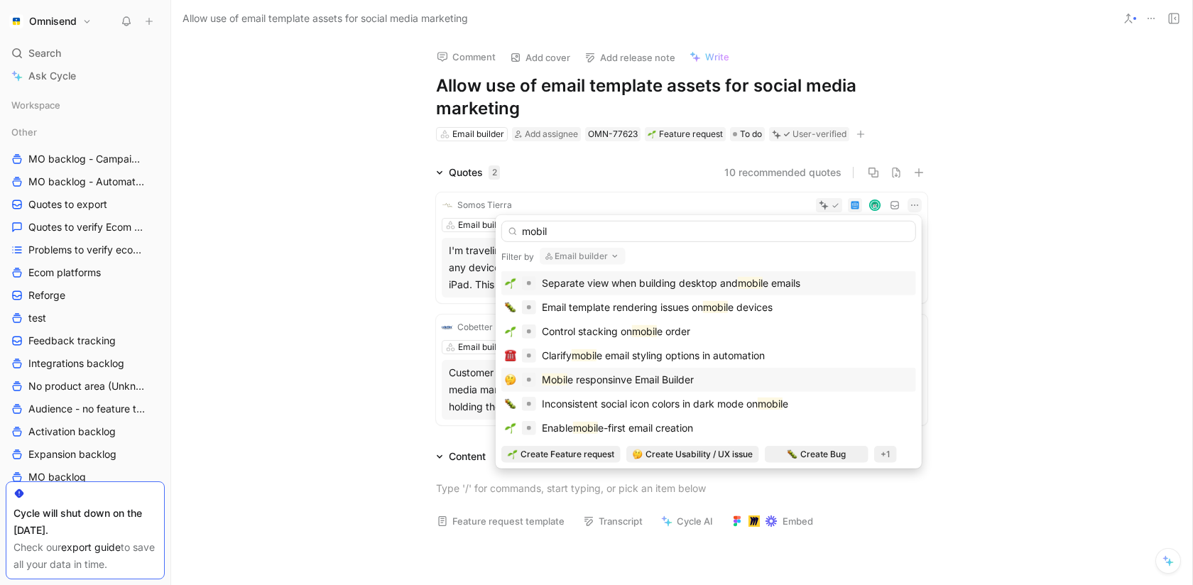
type input "mobil"
click at [851, 377] on div "Mobil e responsinve Email Builder" at bounding box center [709, 379] width 408 height 17
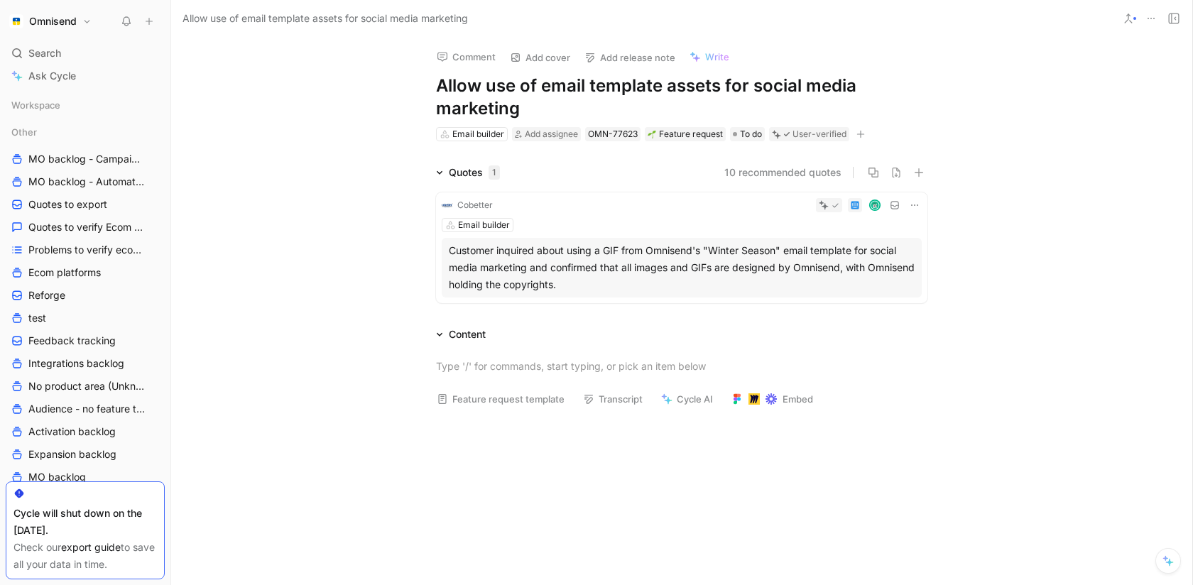
click at [1143, 11] on button at bounding box center [1151, 19] width 20 height 20
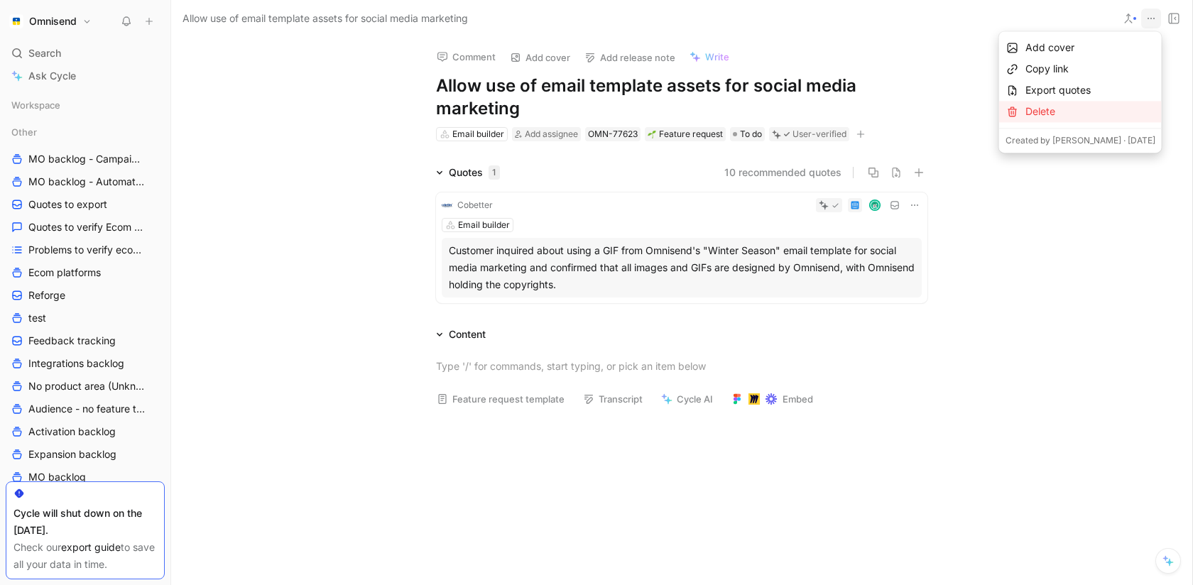
click at [1053, 119] on div "Delete" at bounding box center [1091, 111] width 130 height 17
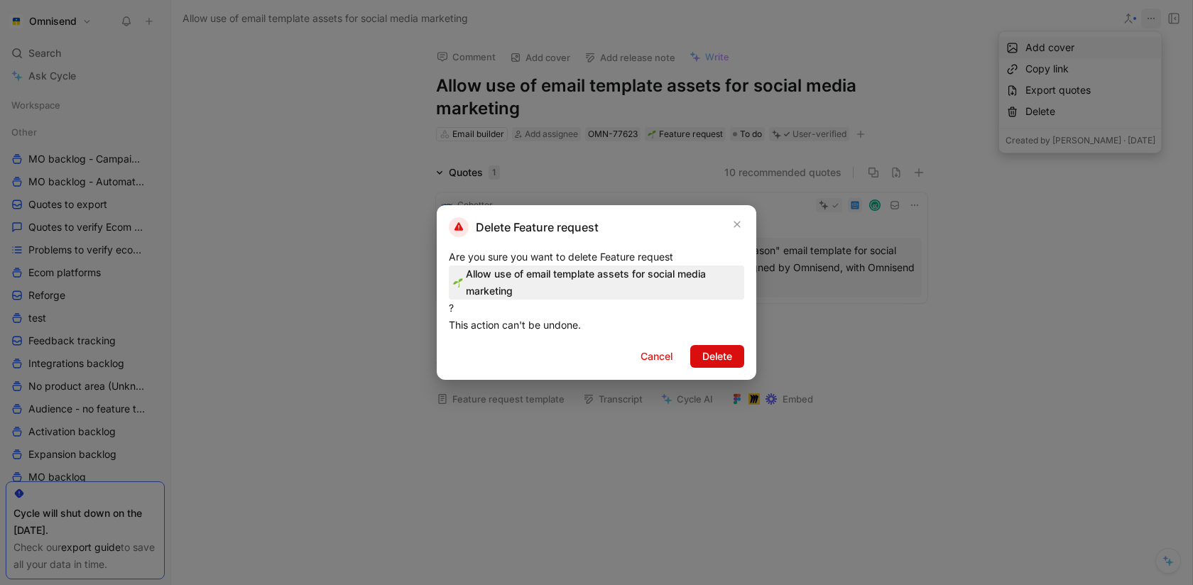
click at [734, 360] on button "Delete" at bounding box center [717, 356] width 54 height 23
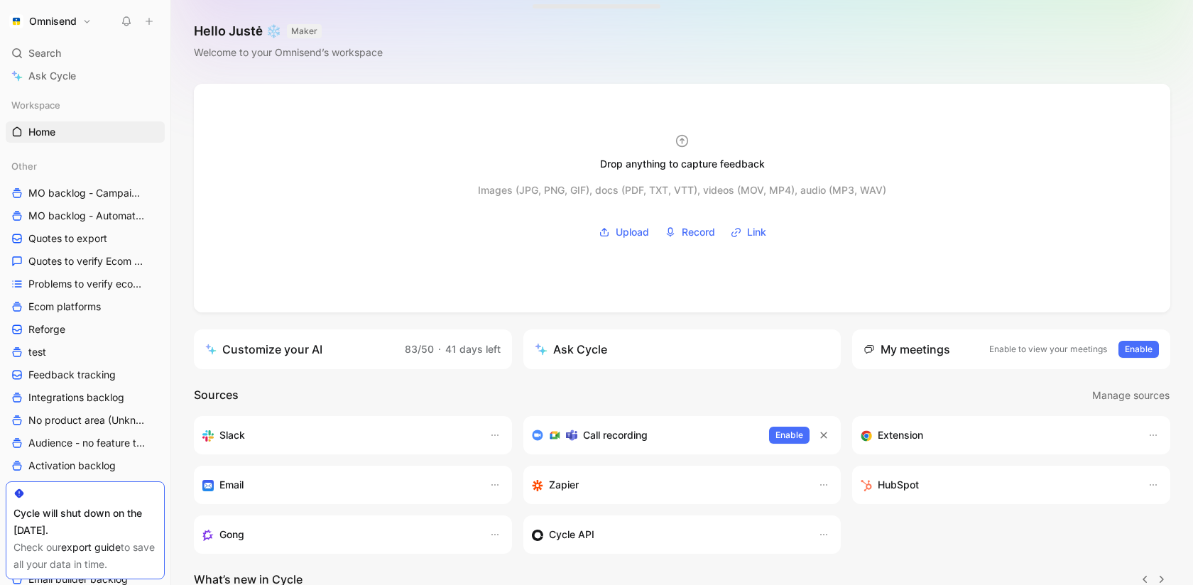
click at [50, 53] on span "Search" at bounding box center [44, 53] width 33 height 17
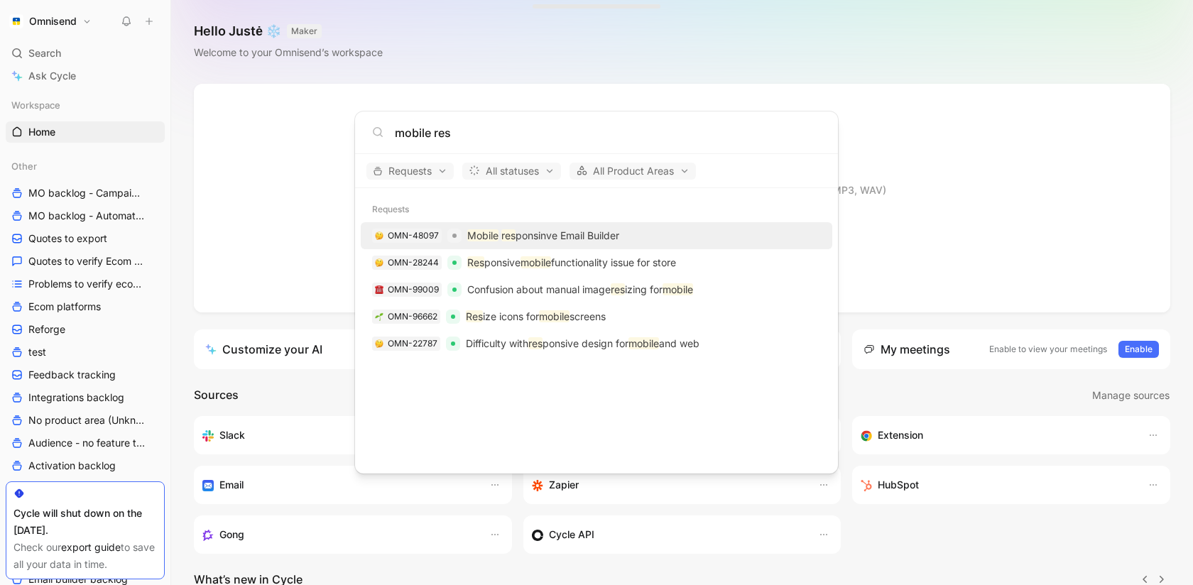
type input "mobile res"
click at [546, 244] on p "Mobile res ponsinve Email Builder" at bounding box center [543, 235] width 152 height 17
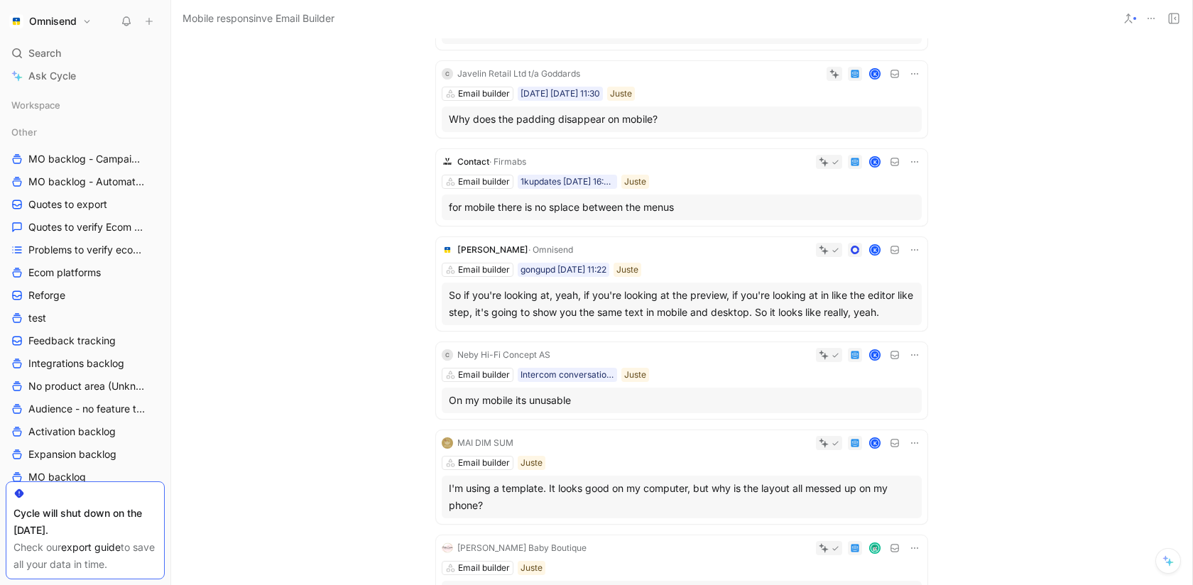
scroll to position [235, 0]
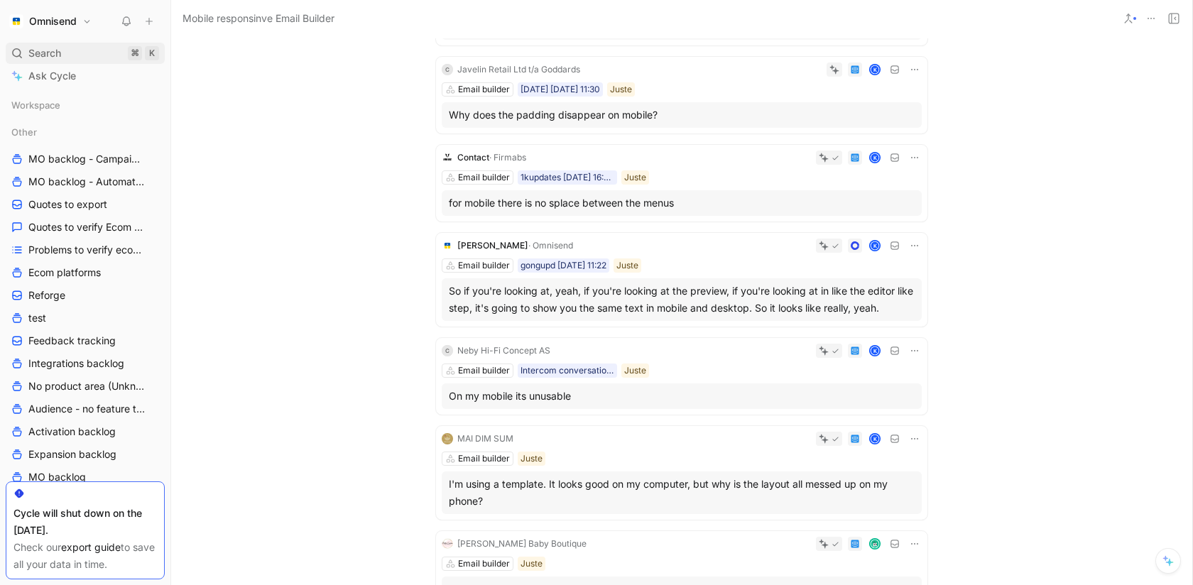
click at [67, 59] on div "Search ⌘ K" at bounding box center [85, 53] width 159 height 21
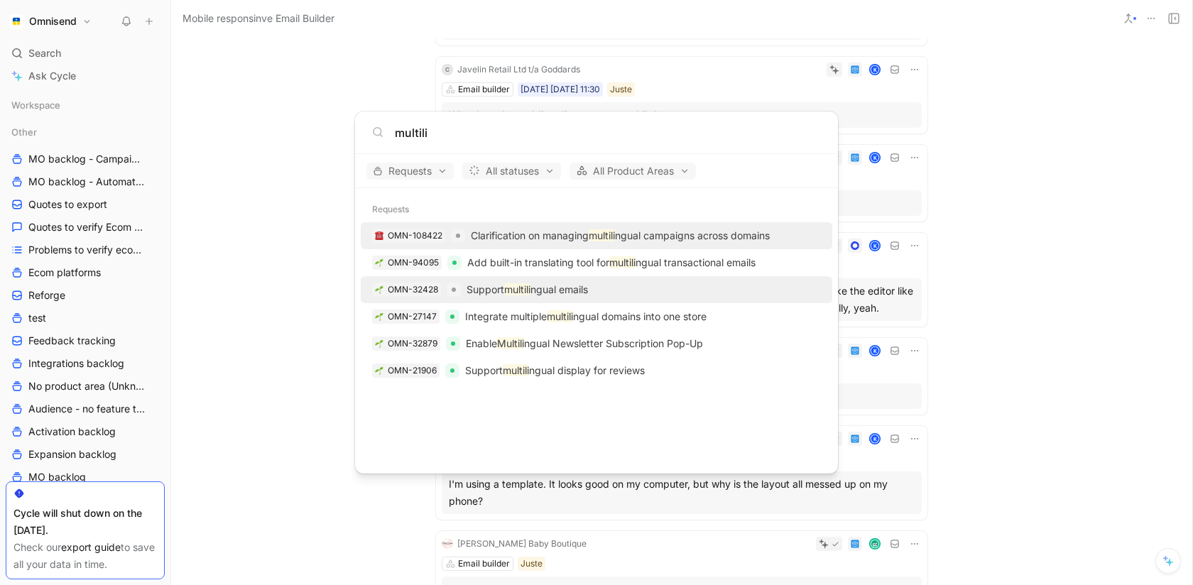
type input "multili"
click at [548, 290] on p "Support multili ngual emails" at bounding box center [527, 289] width 121 height 17
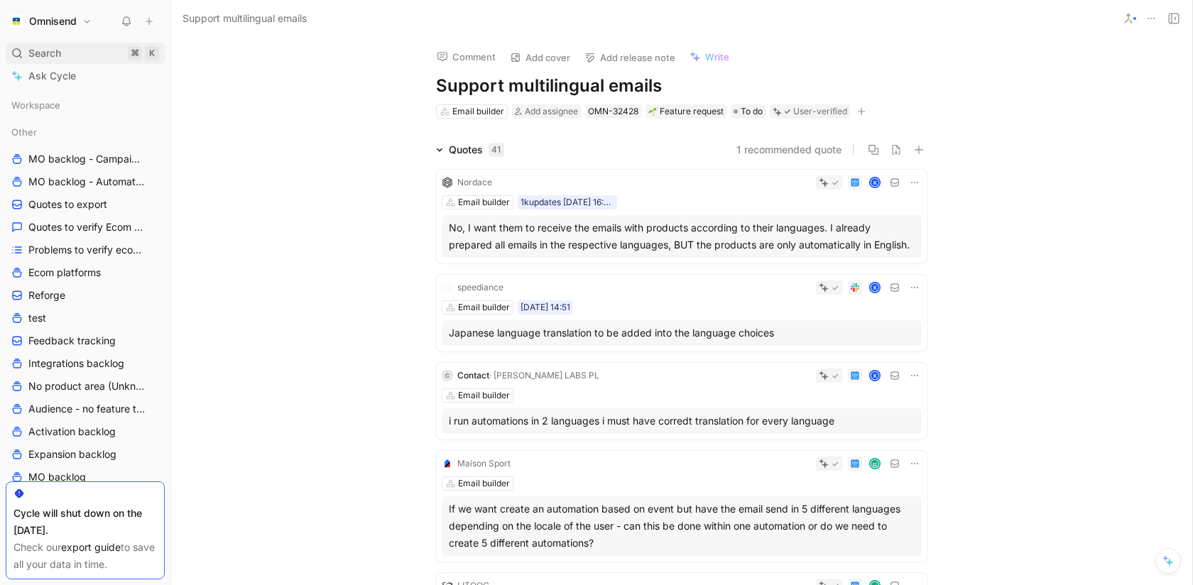
click at [51, 53] on span "Search" at bounding box center [44, 53] width 33 height 17
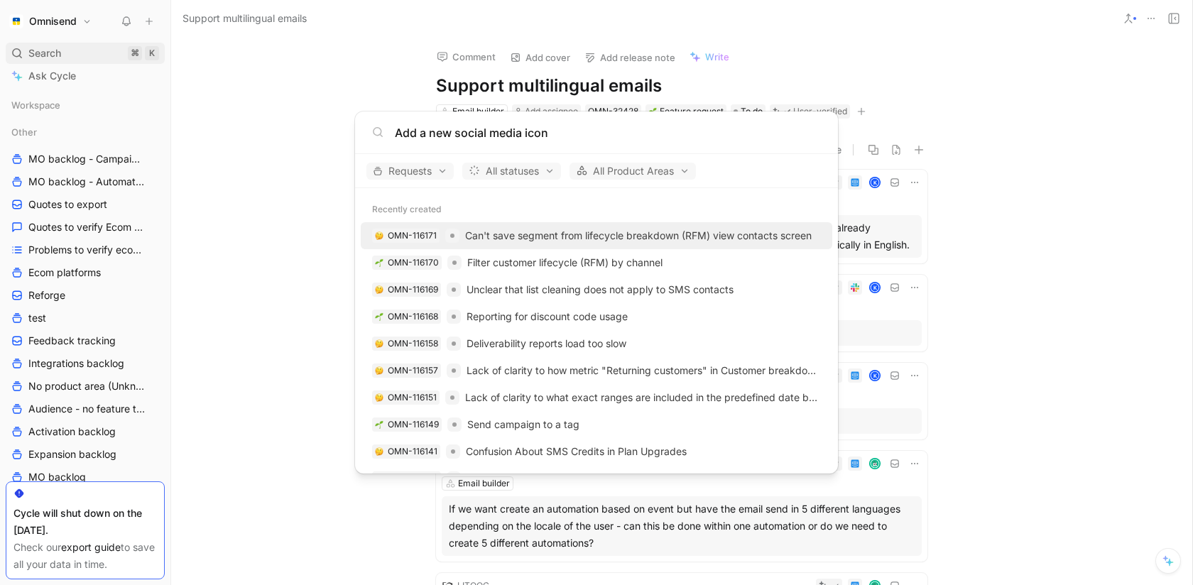
type input "Add a new social media icon"
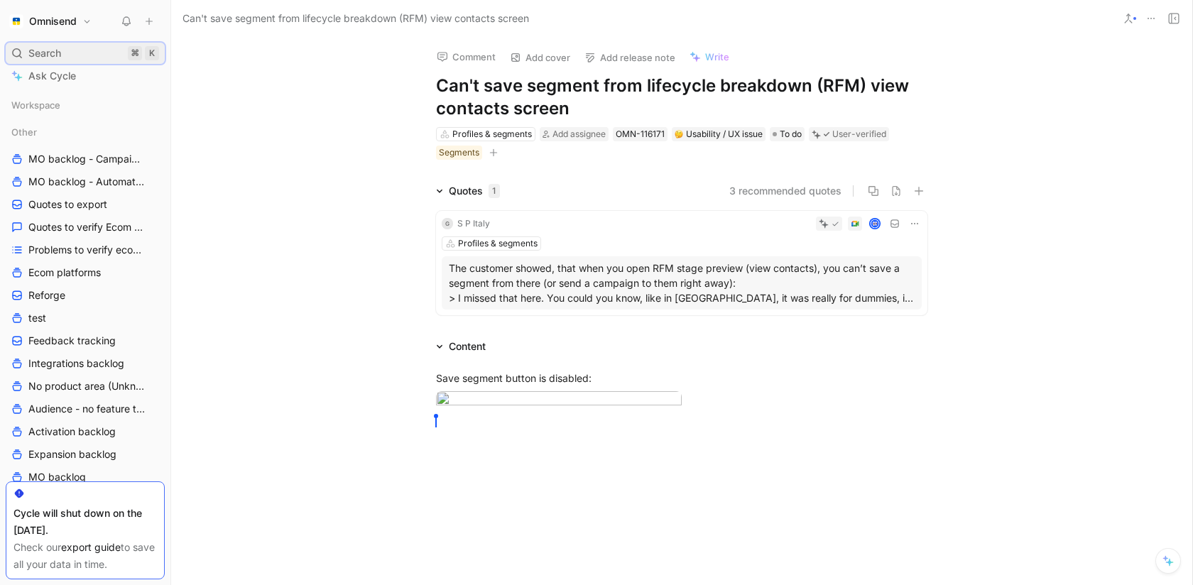
click at [74, 54] on div "Search ⌘ K" at bounding box center [85, 53] width 159 height 21
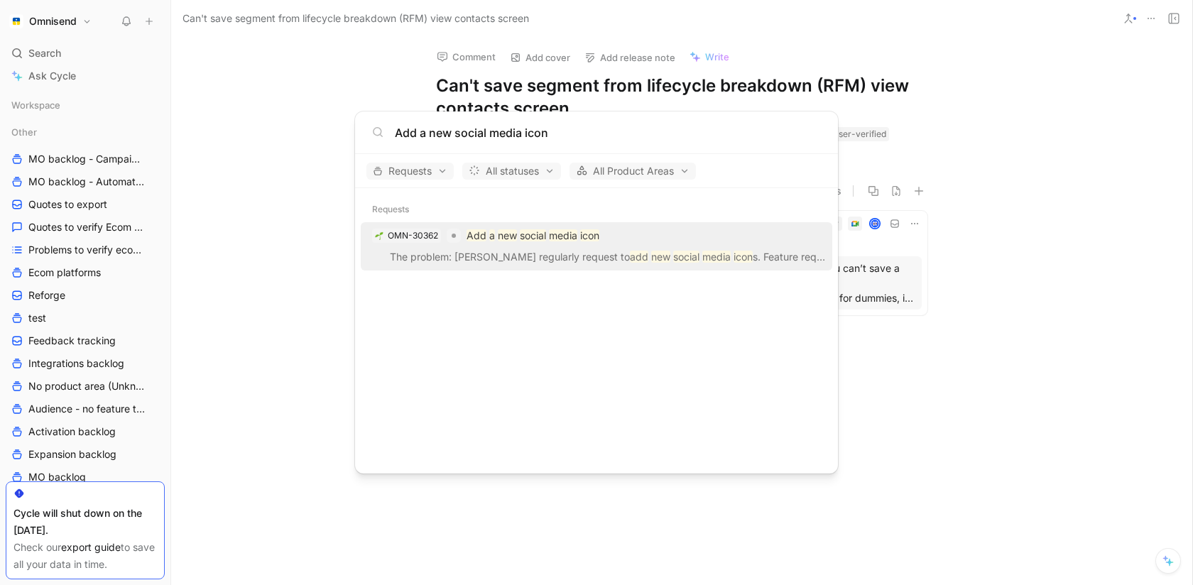
type input "Add a new social media icon"
click at [619, 243] on div "OMN-30362 Add a new social media icon" at bounding box center [596, 236] width 463 height 26
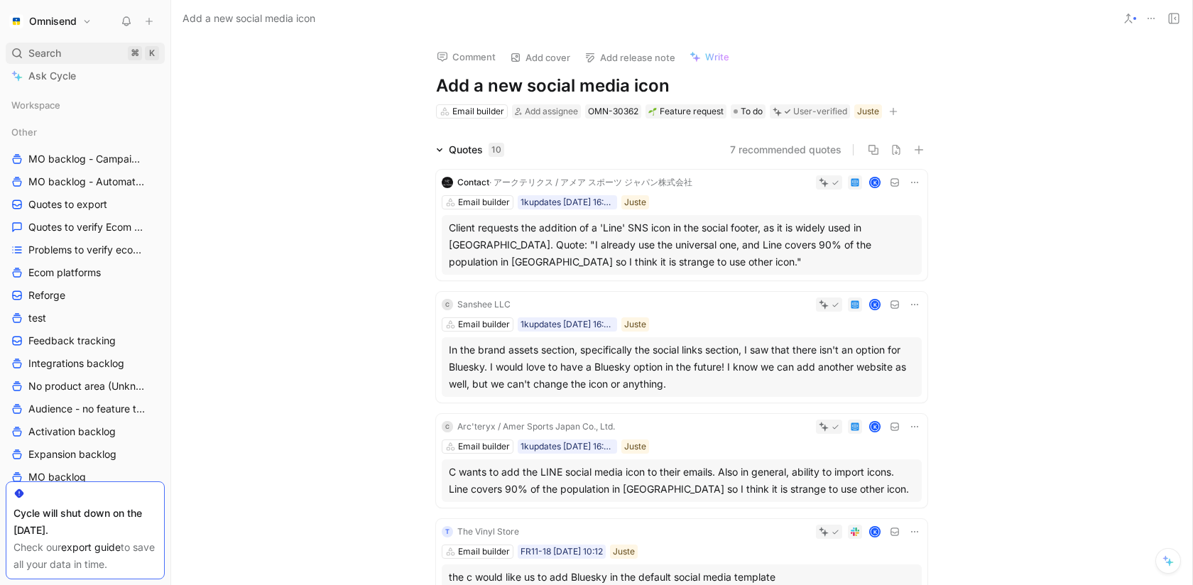
click at [59, 59] on span "Search" at bounding box center [44, 53] width 33 height 17
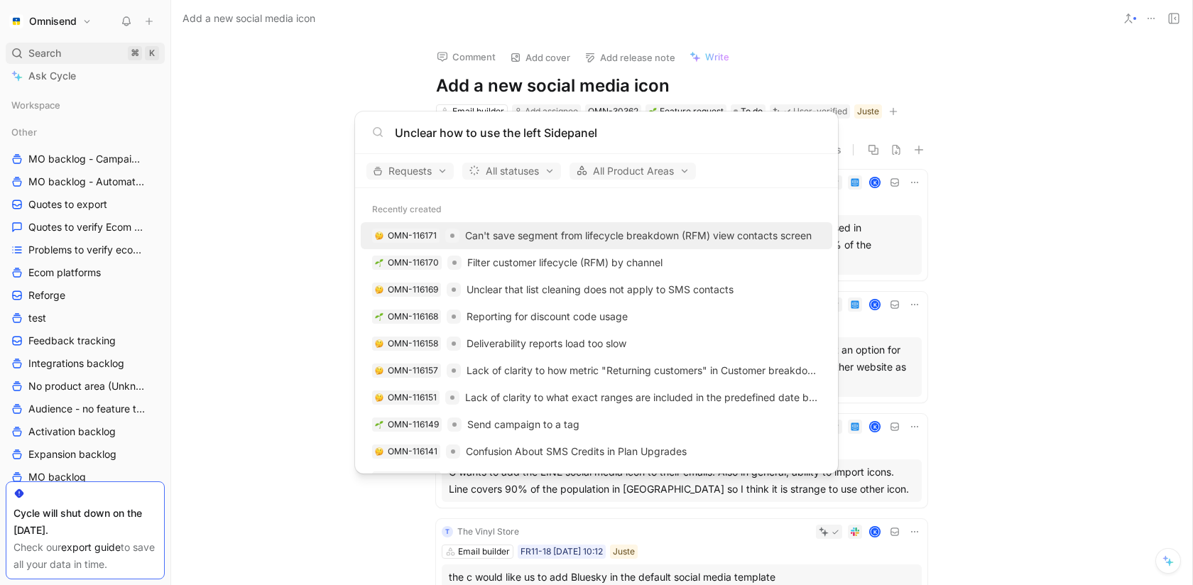
type input "Unclear how to use the left Sidepanel"
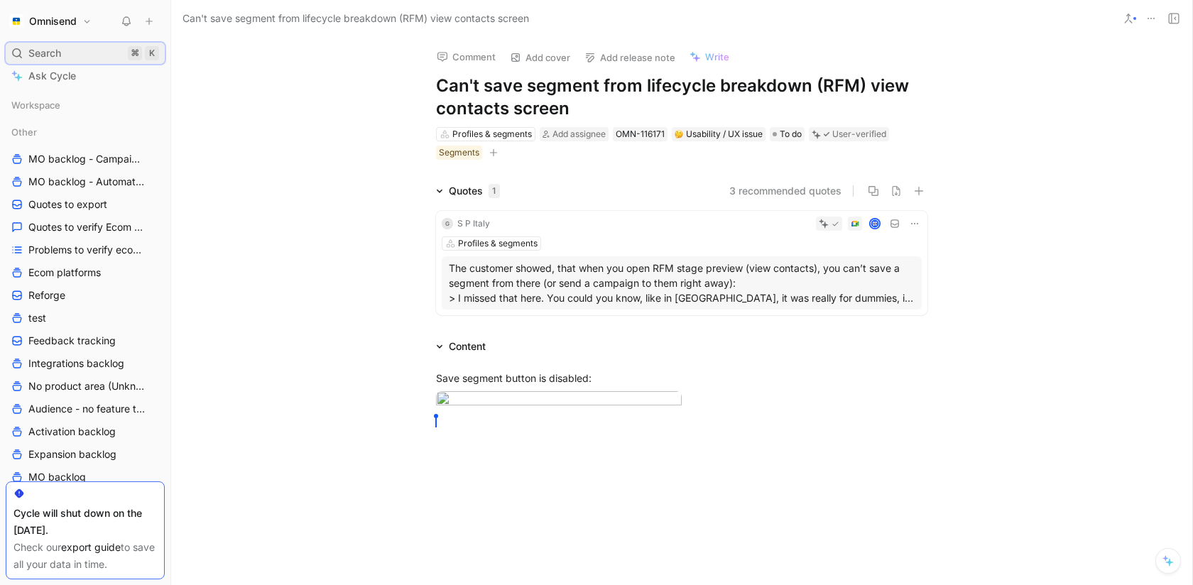
click at [79, 52] on div "Search ⌘ K" at bounding box center [85, 53] width 159 height 21
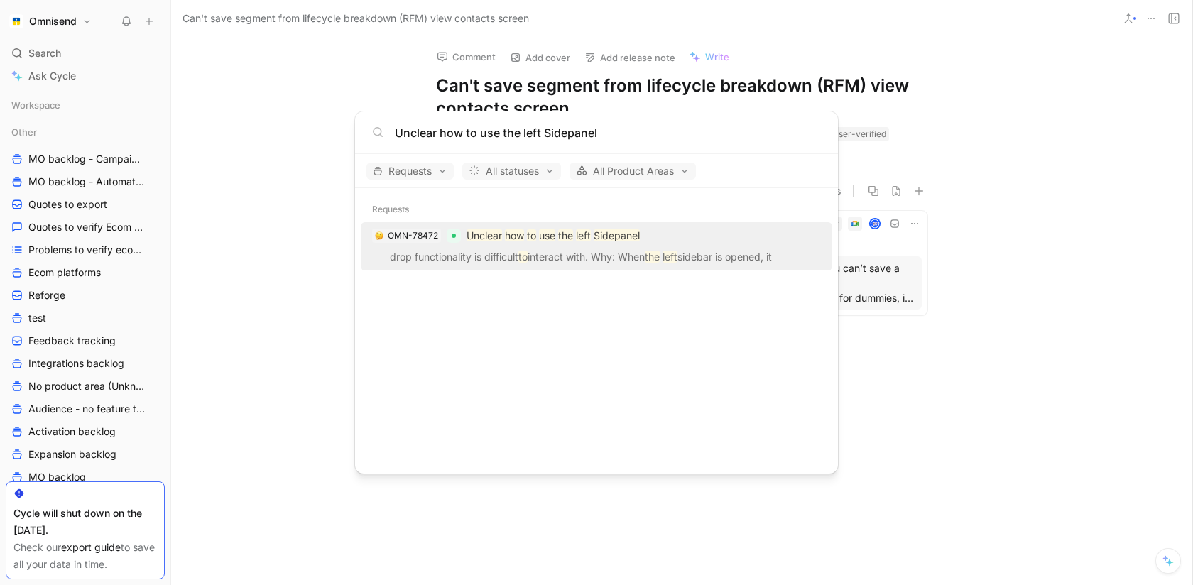
type input "Unclear how to use the left Sidepanel"
click at [520, 240] on mark "how" at bounding box center [514, 235] width 19 height 12
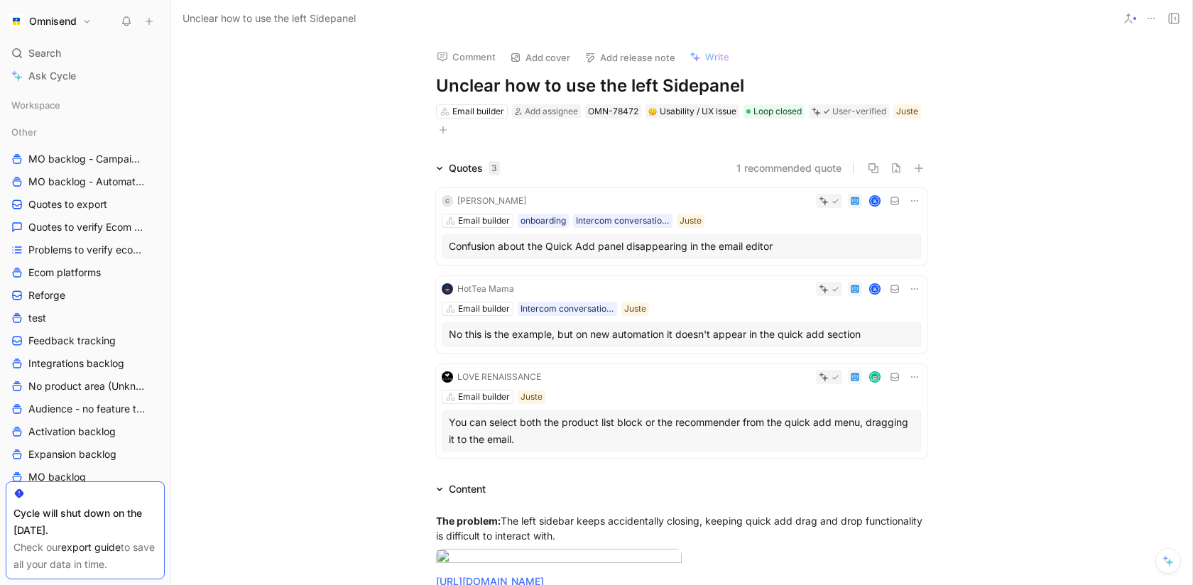
click at [1149, 16] on icon at bounding box center [1151, 18] width 11 height 11
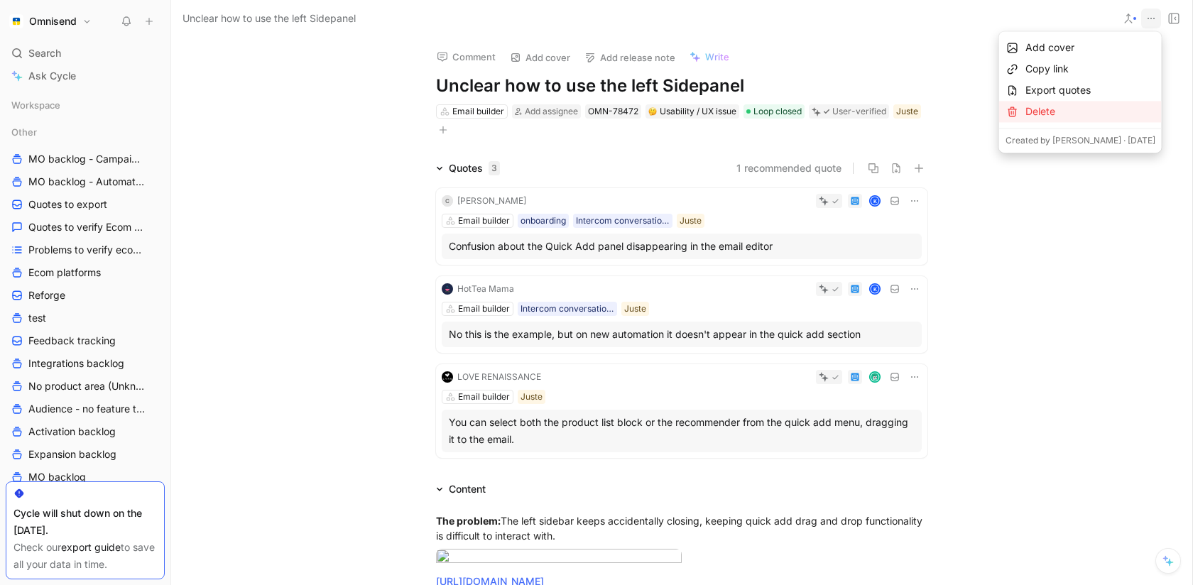
click at [1095, 107] on div "Delete" at bounding box center [1091, 111] width 130 height 17
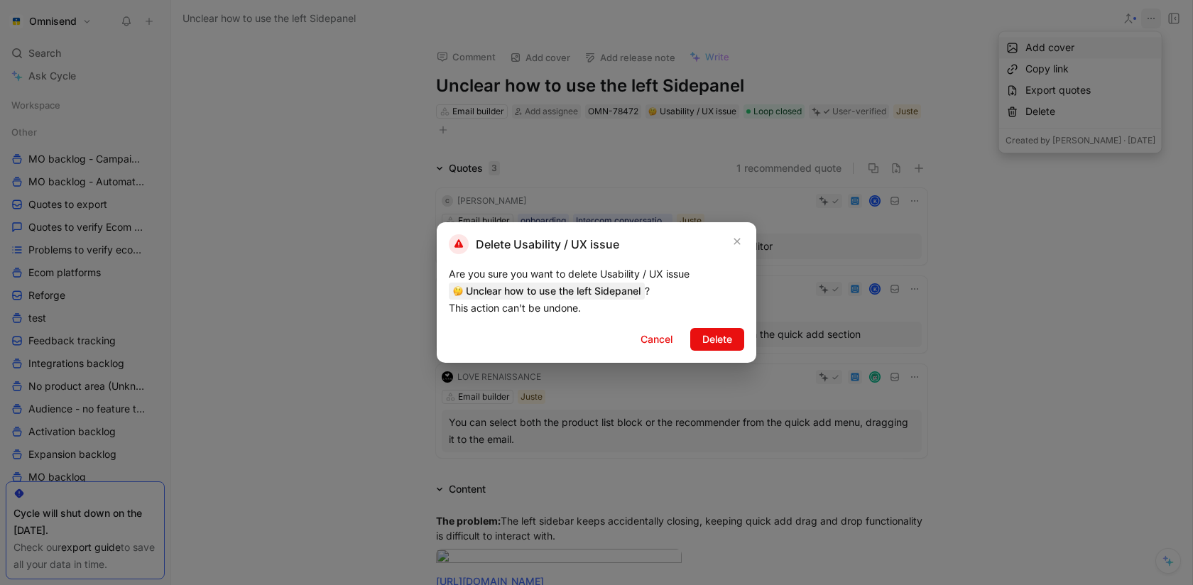
click at [1053, 271] on div at bounding box center [596, 292] width 1193 height 585
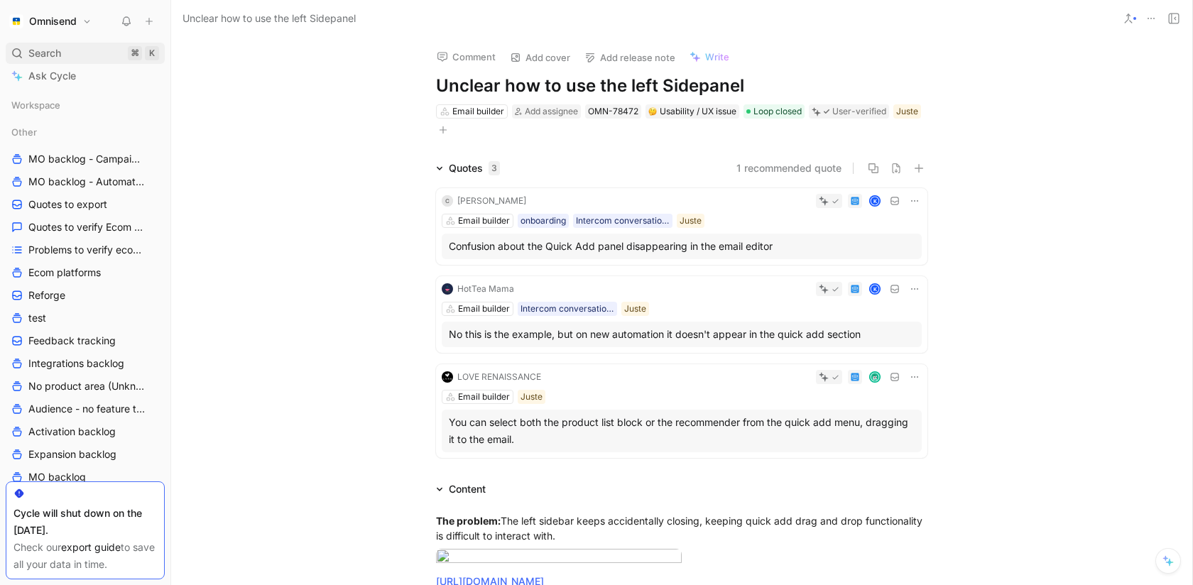
click at [77, 56] on div "Search ⌘ K" at bounding box center [85, 53] width 159 height 21
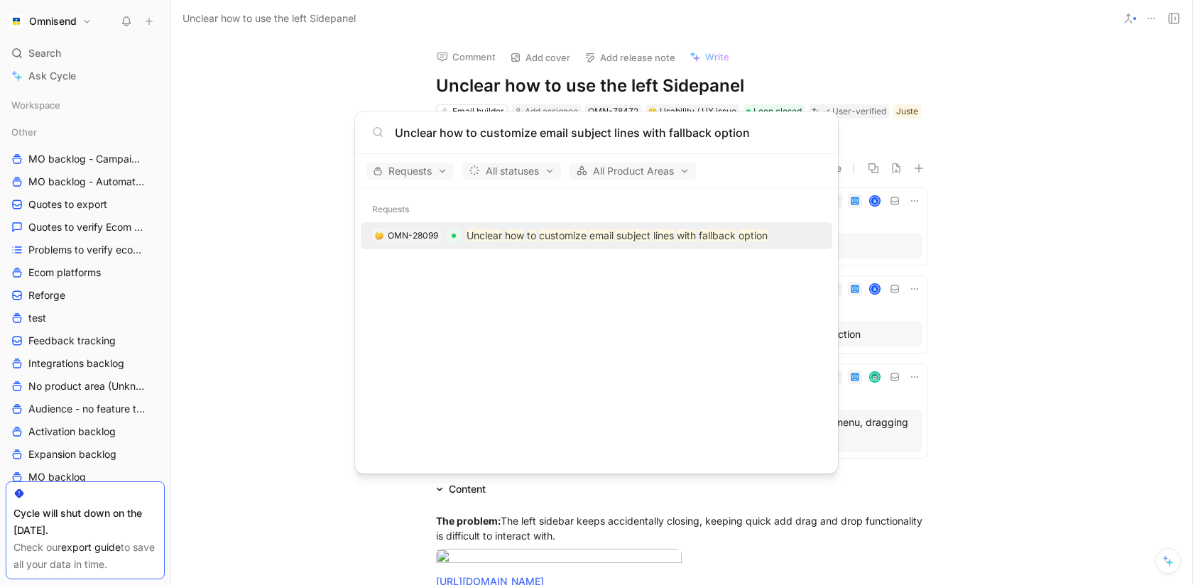
type input "Unclear how to customize email subject lines with fallback option"
click at [512, 237] on mark "how" at bounding box center [514, 235] width 19 height 12
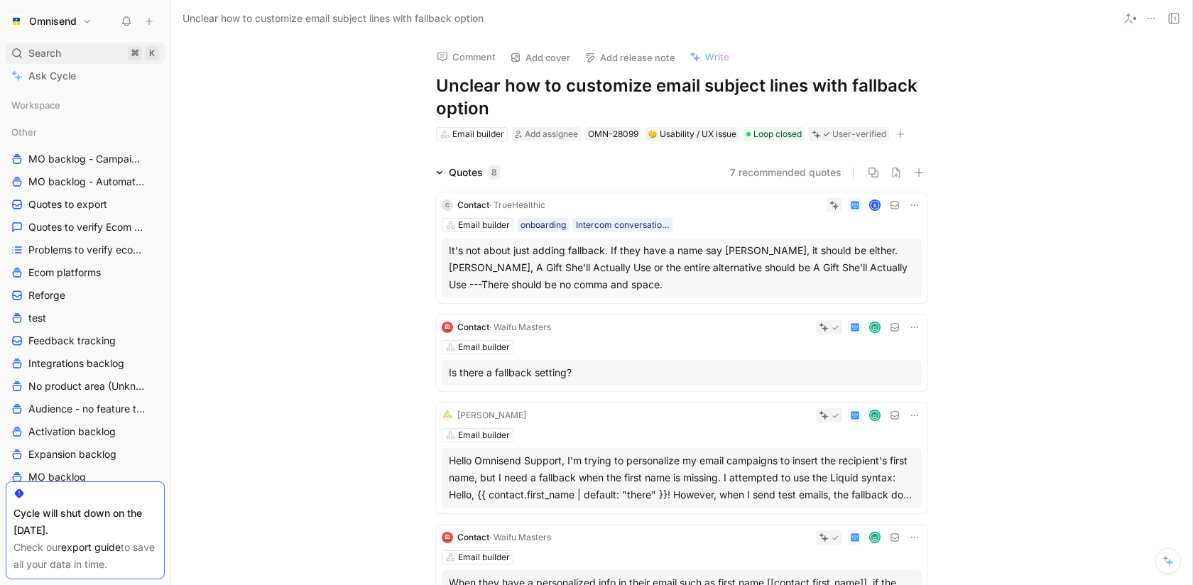
click at [81, 53] on div "Search ⌘ K" at bounding box center [85, 53] width 159 height 21
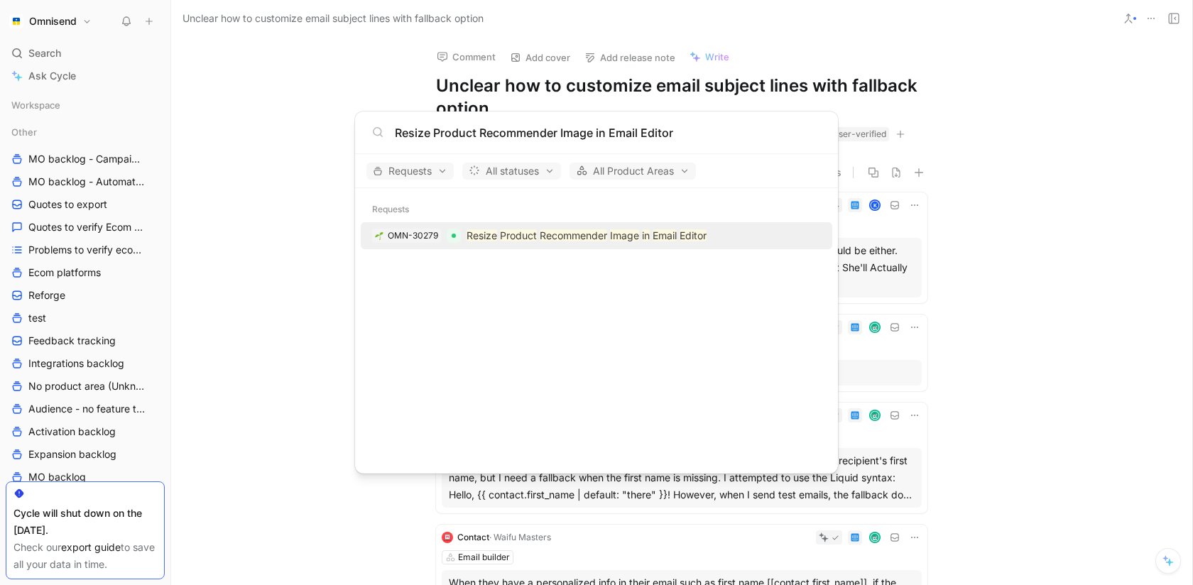
type input "Resize Product Recommender Image in Email Editor"
click at [450, 225] on div "OMN-30279 Resize Product Recommender Image in Email Editor" at bounding box center [596, 236] width 463 height 26
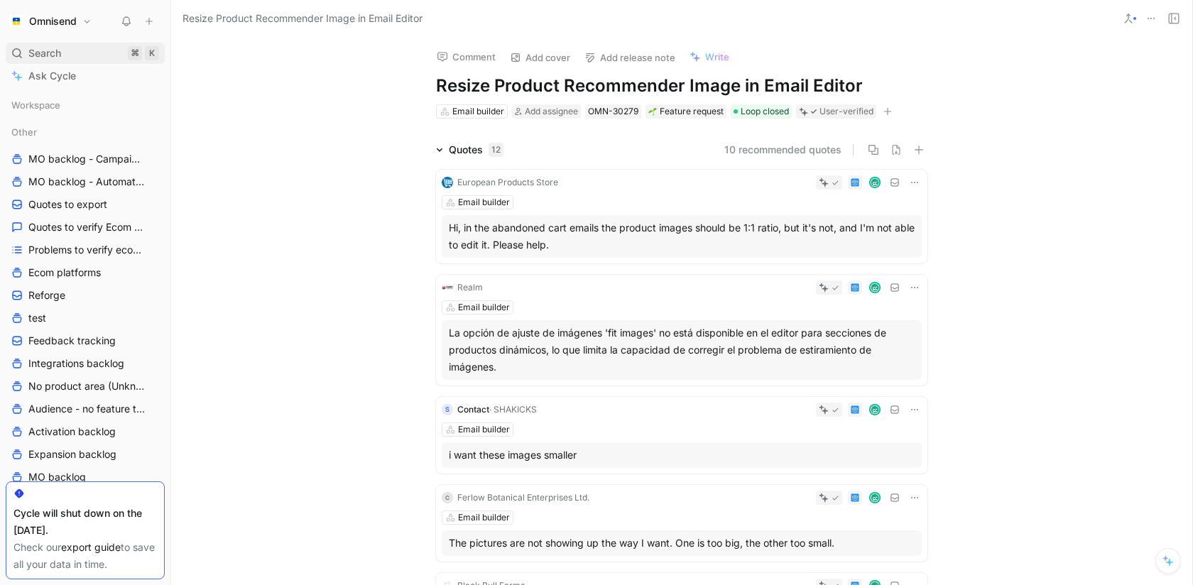
click at [102, 55] on div "Search ⌘ K" at bounding box center [85, 53] width 159 height 21
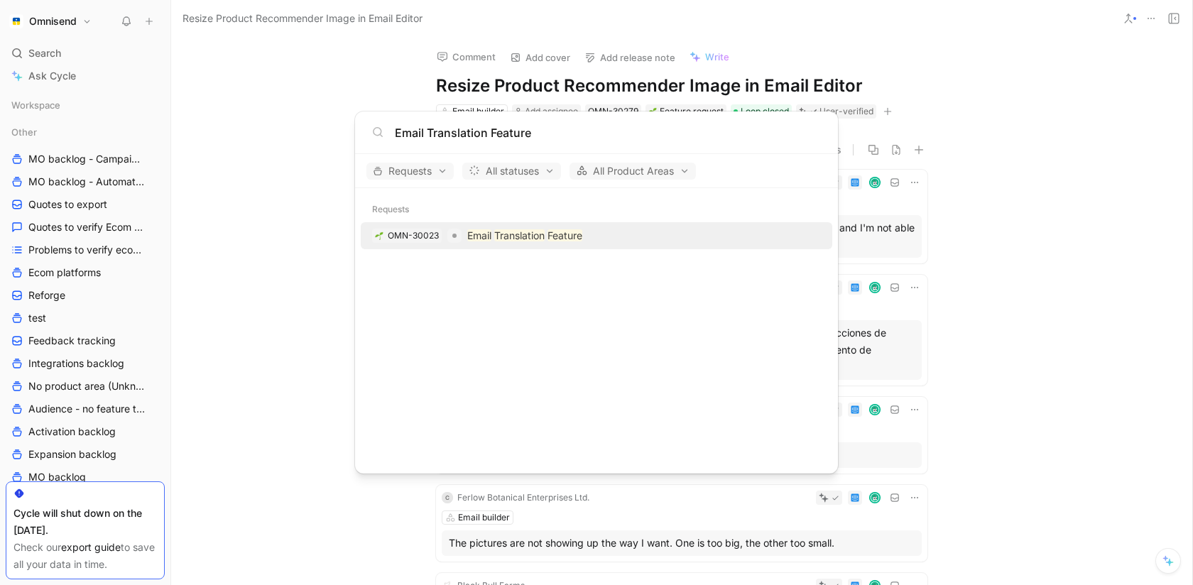
type input "Email Translation Feature"
click at [494, 237] on mark "Translation" at bounding box center [519, 235] width 50 height 12
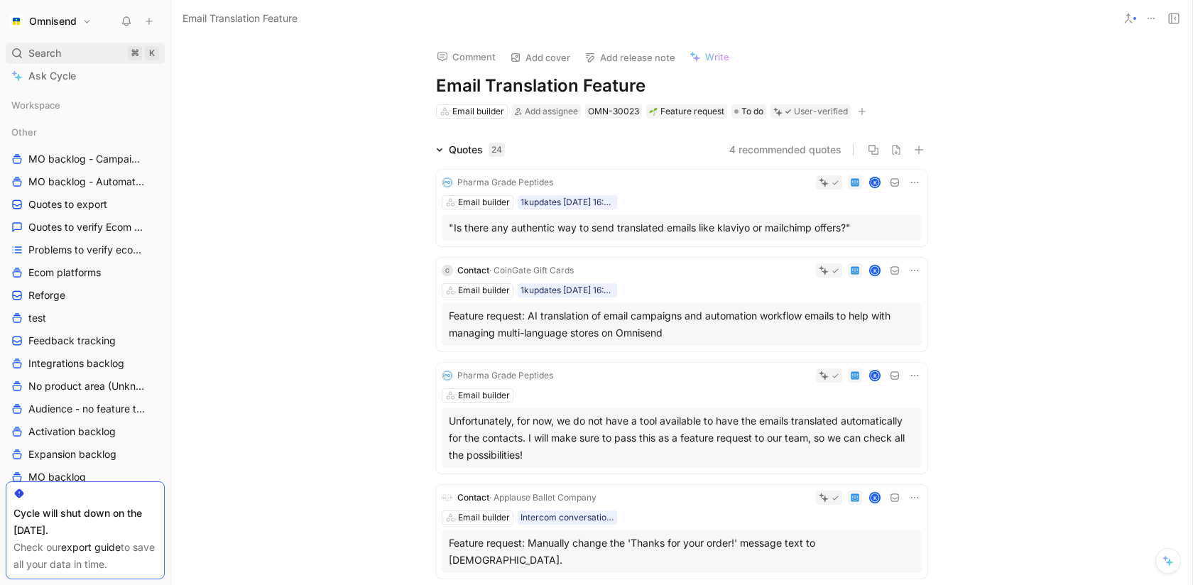
click at [19, 47] on div "Search ⌘ K" at bounding box center [85, 53] width 159 height 21
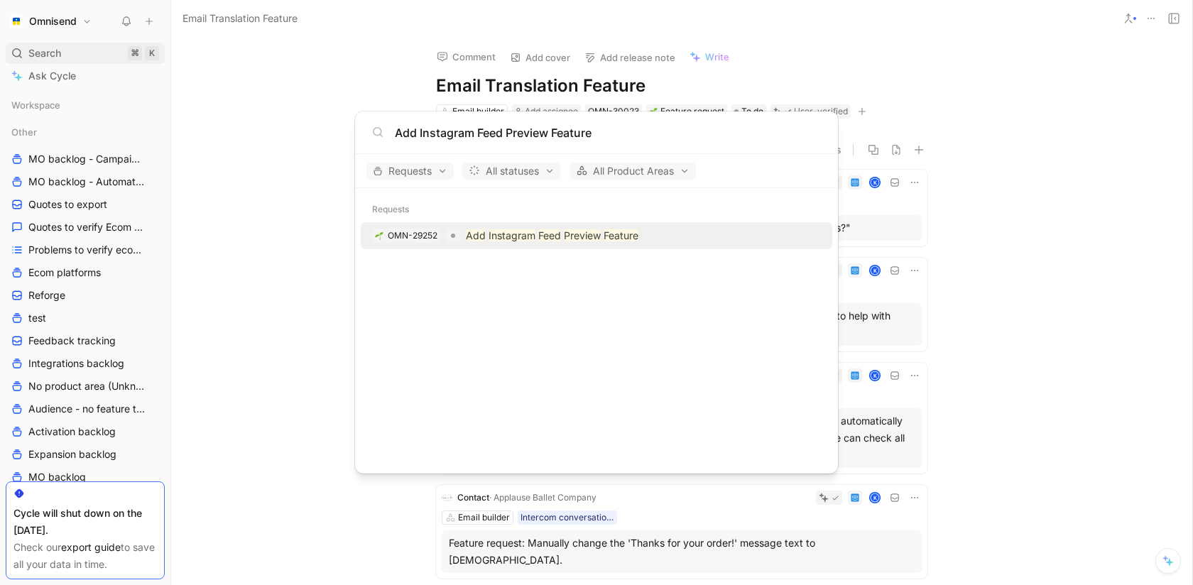
type input "Add Instagram Feed Preview Feature"
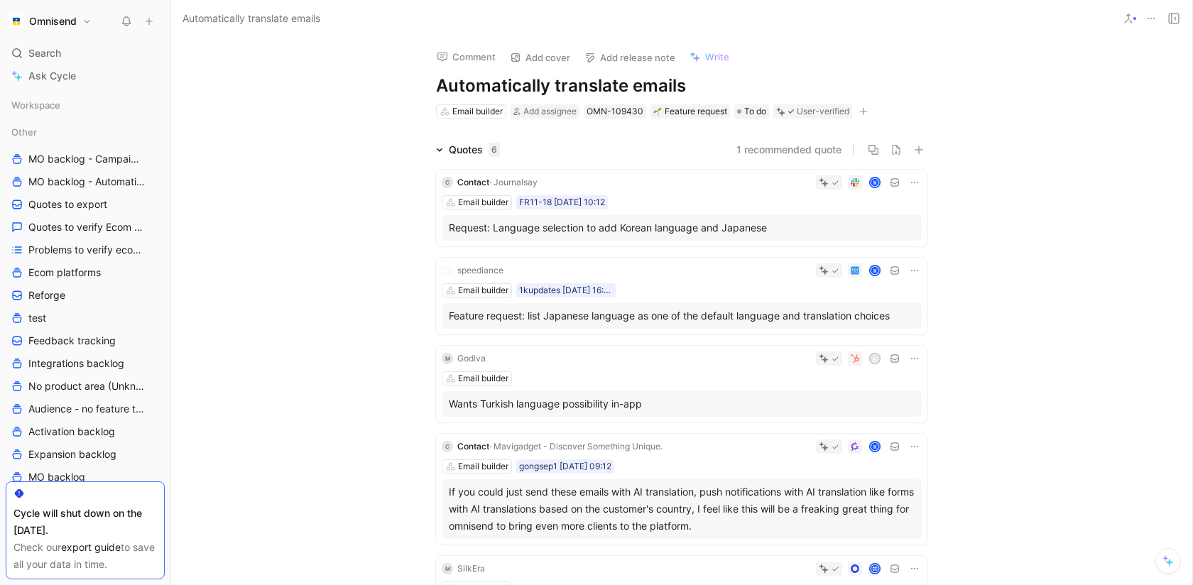
click at [913, 180] on icon at bounding box center [914, 182] width 11 height 11
click at [894, 227] on span "Change request" at bounding box center [878, 230] width 75 height 12
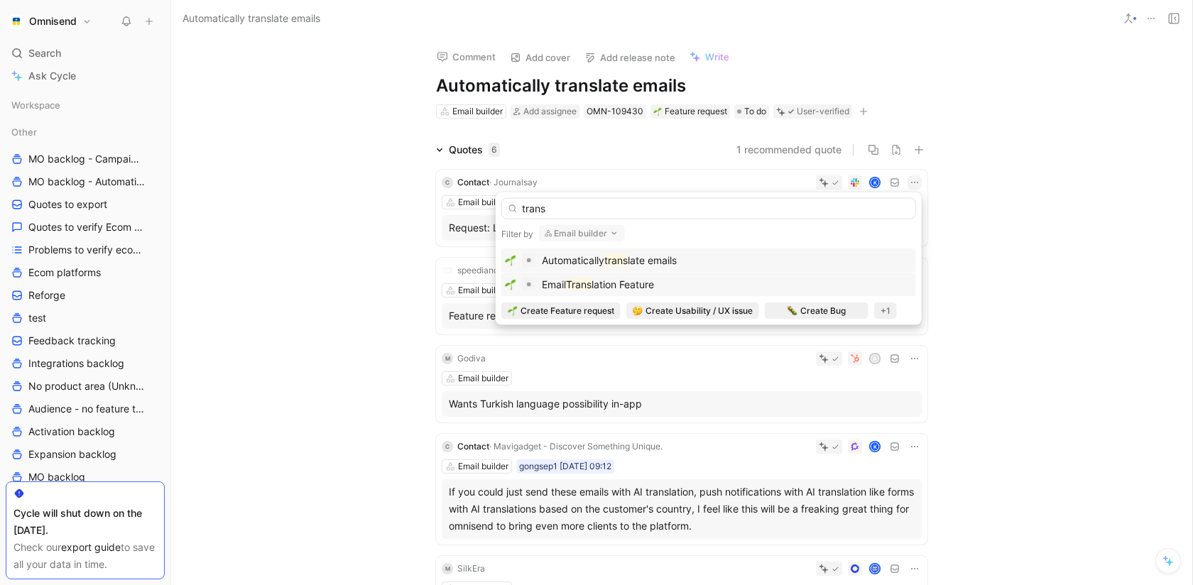
type input "trans"
click at [752, 286] on div "Email Trans lation Feature" at bounding box center [709, 284] width 408 height 17
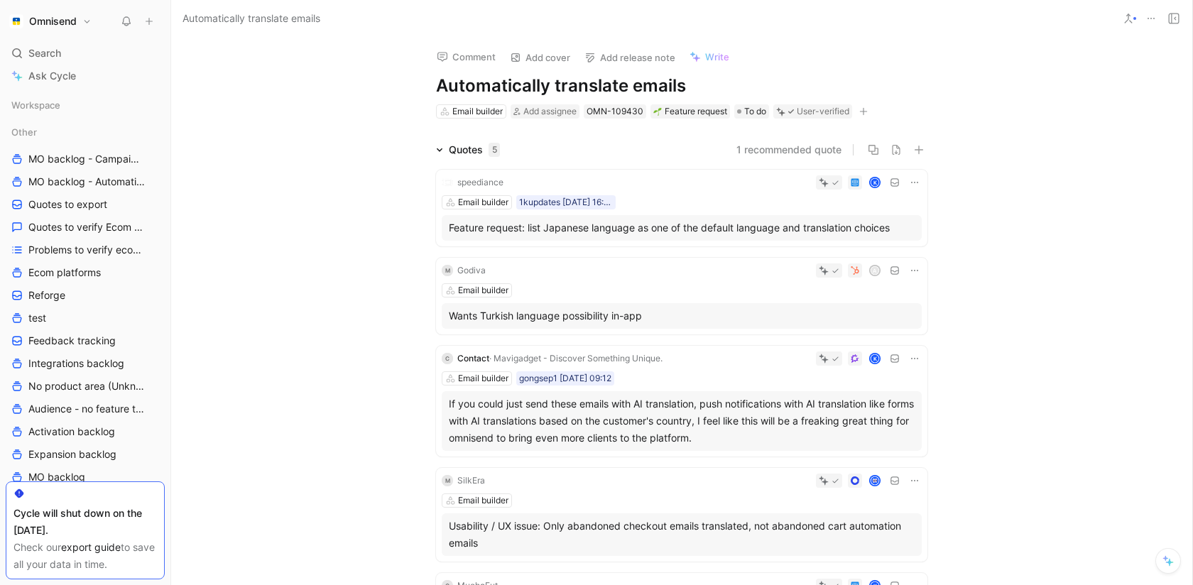
click at [916, 183] on icon at bounding box center [914, 182] width 11 height 11
click at [888, 231] on span "Change request" at bounding box center [878, 230] width 75 height 12
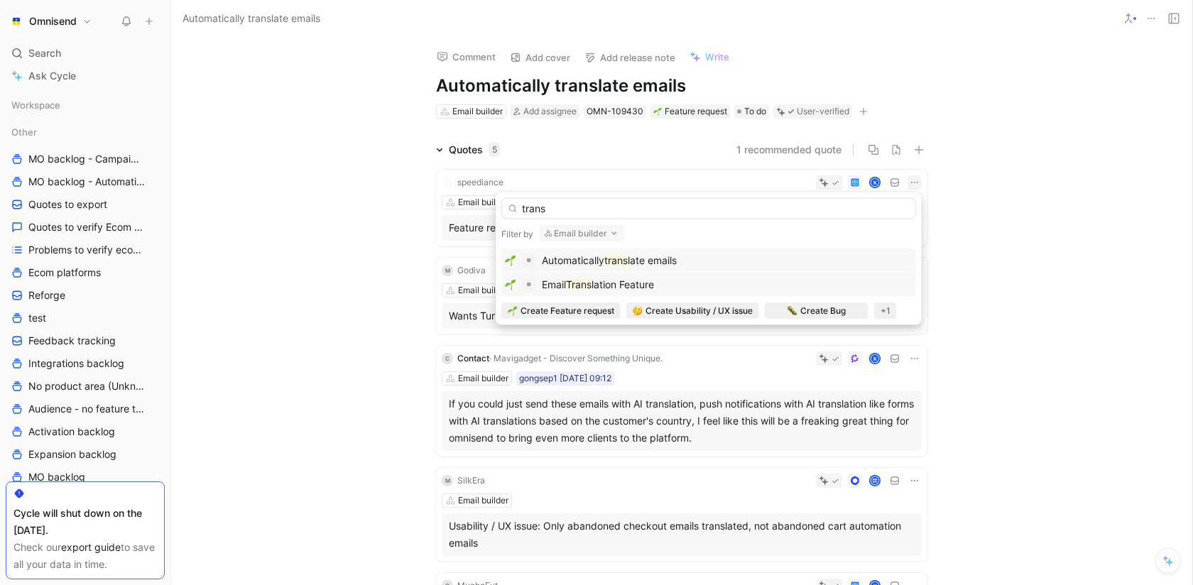
type input "trans"
click at [802, 281] on div "Email Trans lation Feature" at bounding box center [709, 284] width 408 height 17
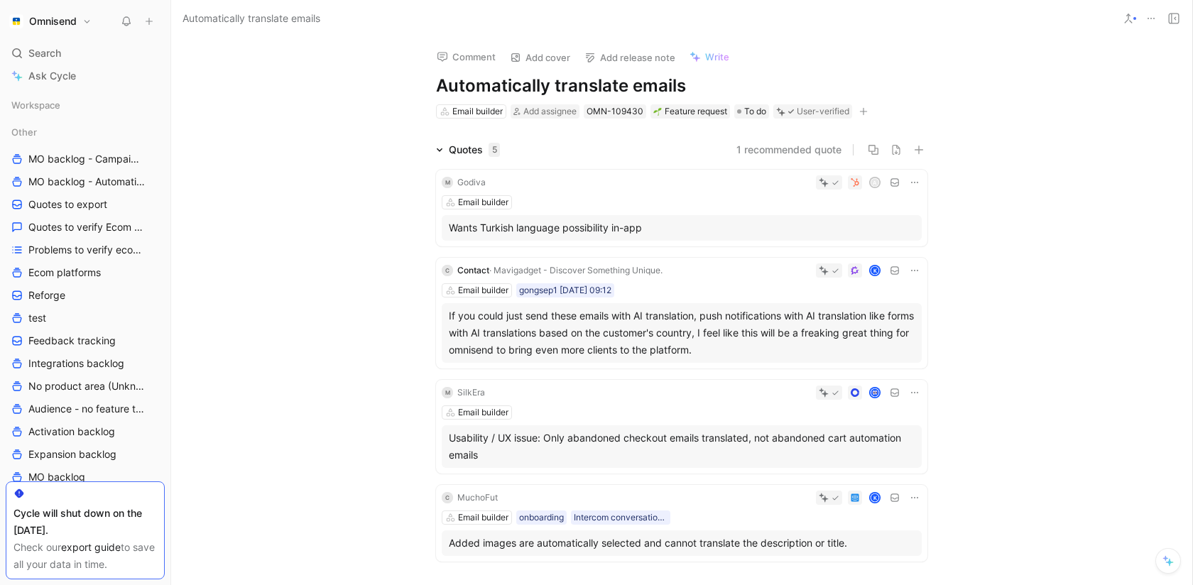
click at [920, 177] on button at bounding box center [915, 182] width 14 height 14
click at [883, 229] on span "Change request" at bounding box center [878, 230] width 75 height 12
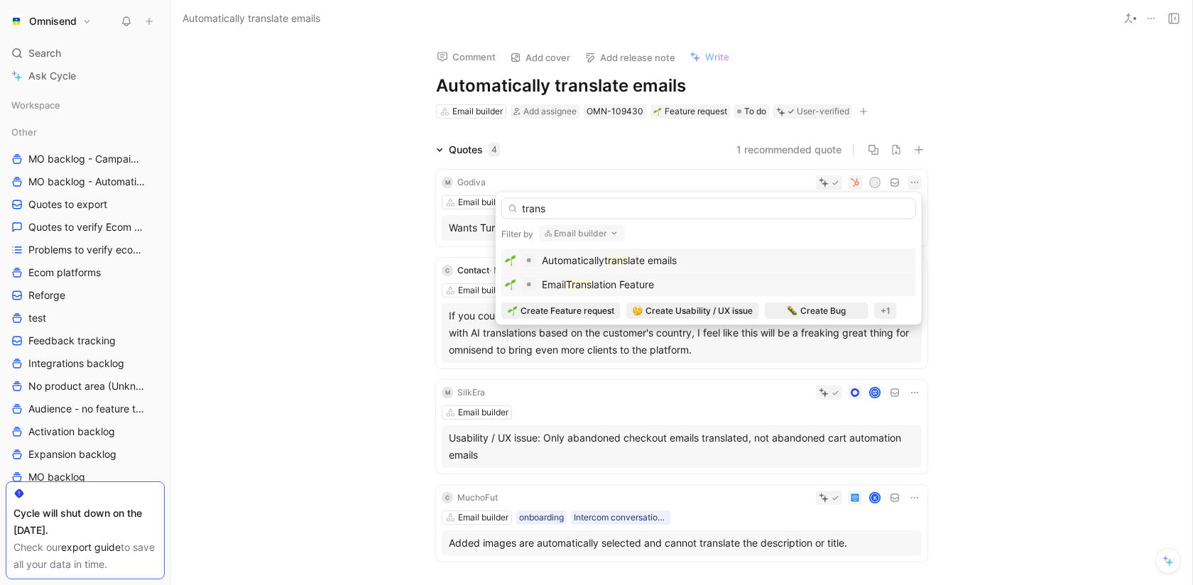
type input "trans"
click at [829, 278] on div "Email Trans lation Feature" at bounding box center [709, 284] width 408 height 17
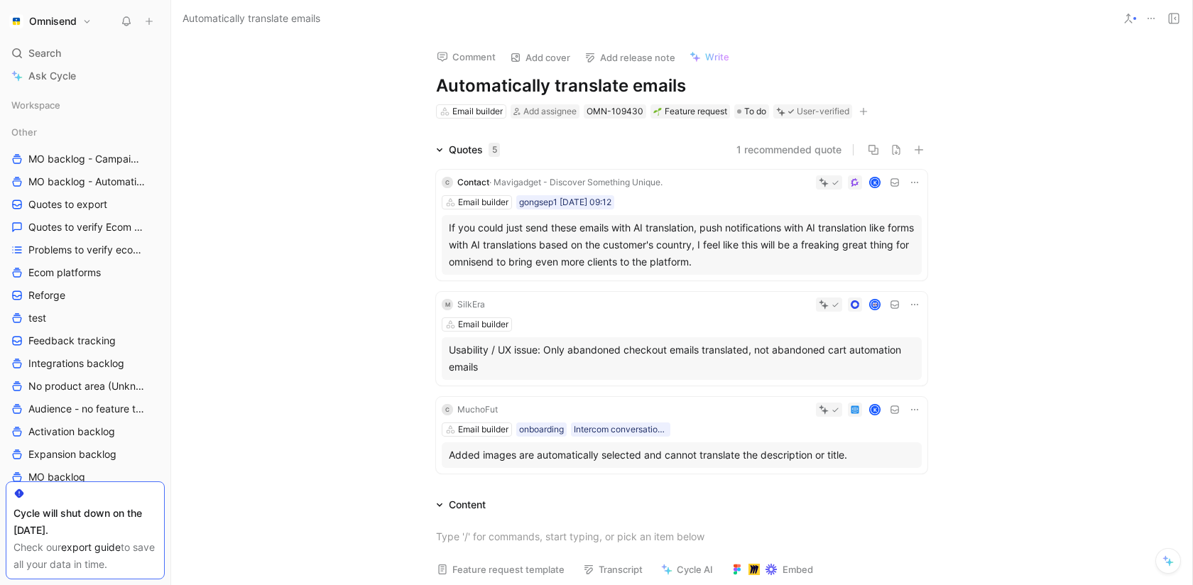
click at [913, 182] on icon at bounding box center [914, 182] width 11 height 11
click at [876, 234] on span "Change request" at bounding box center [878, 230] width 75 height 12
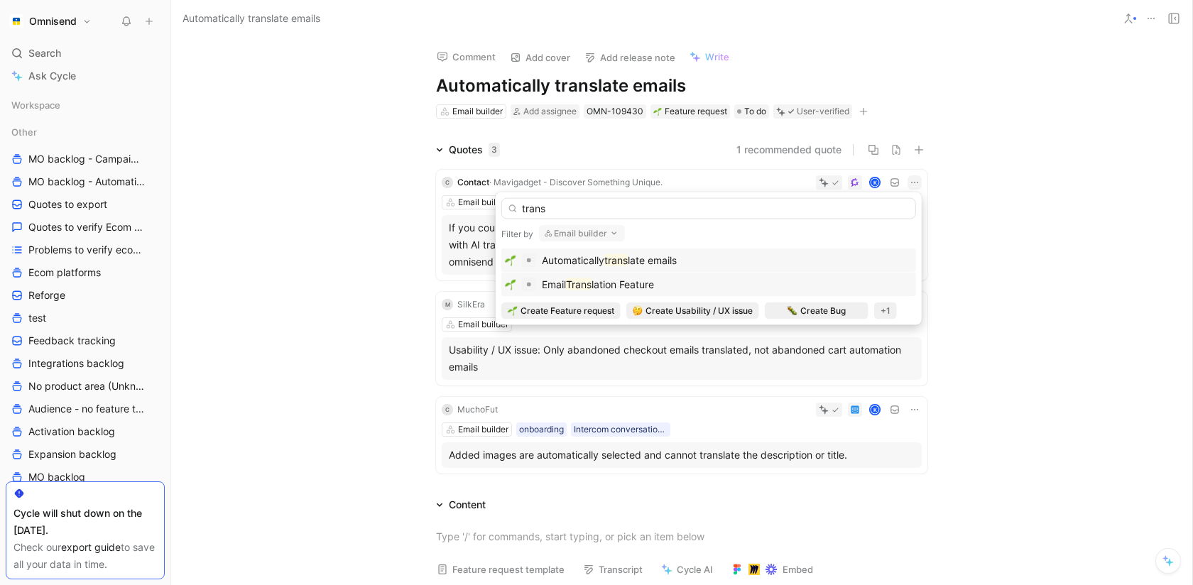
type input "trans"
click at [778, 278] on div "Email Trans lation Feature" at bounding box center [709, 284] width 408 height 17
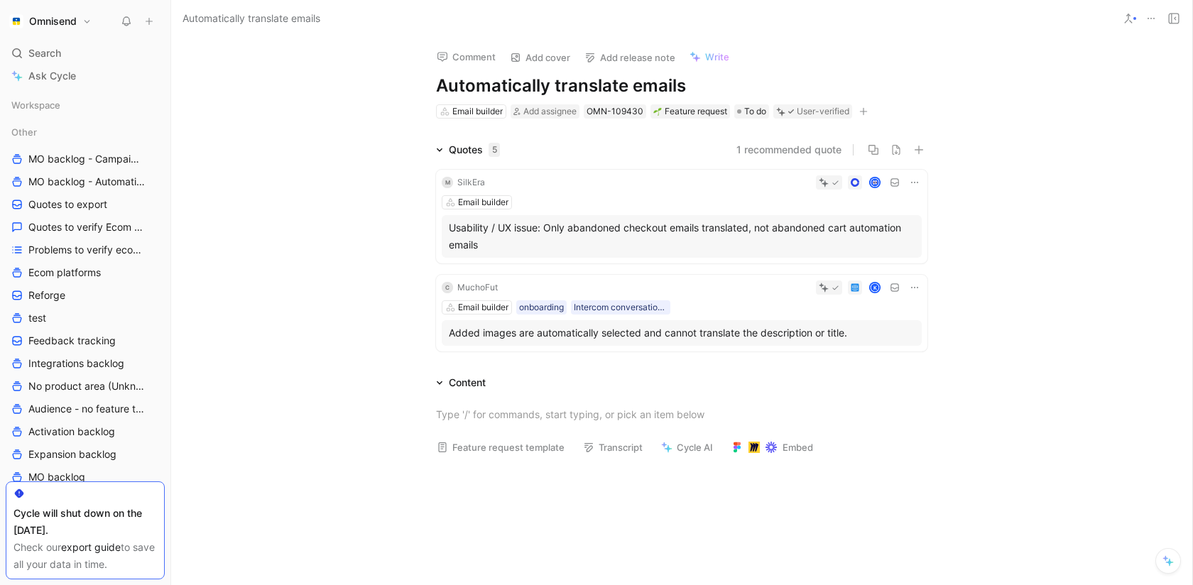
click at [918, 185] on icon at bounding box center [914, 182] width 11 height 11
click at [870, 228] on span "Change request" at bounding box center [878, 230] width 75 height 12
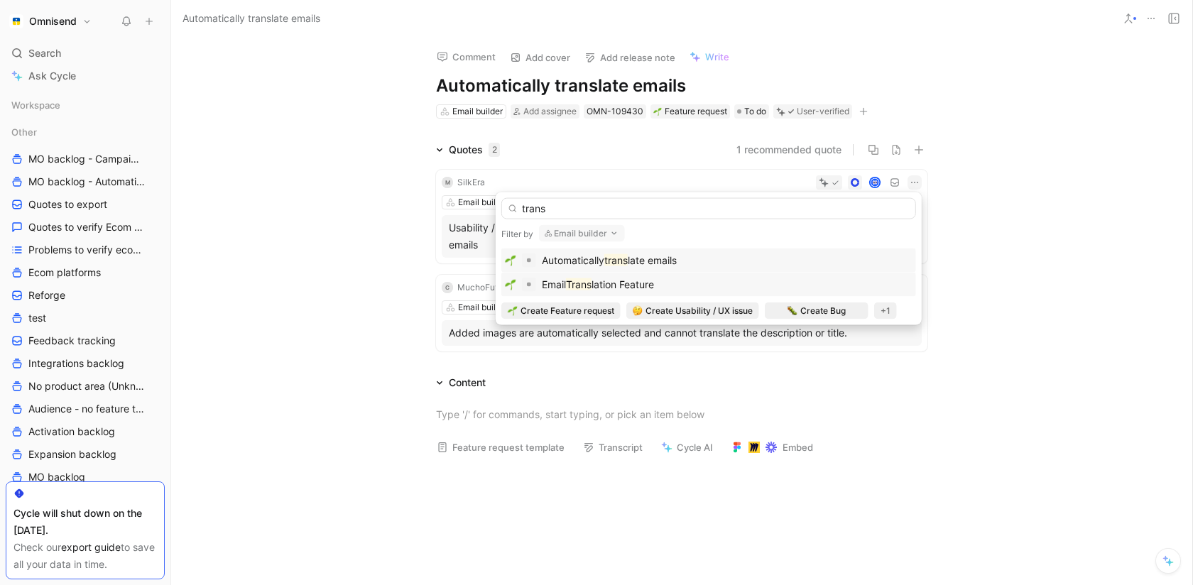
type input "trans"
click at [725, 286] on div "Email Trans lation Feature" at bounding box center [709, 284] width 408 height 17
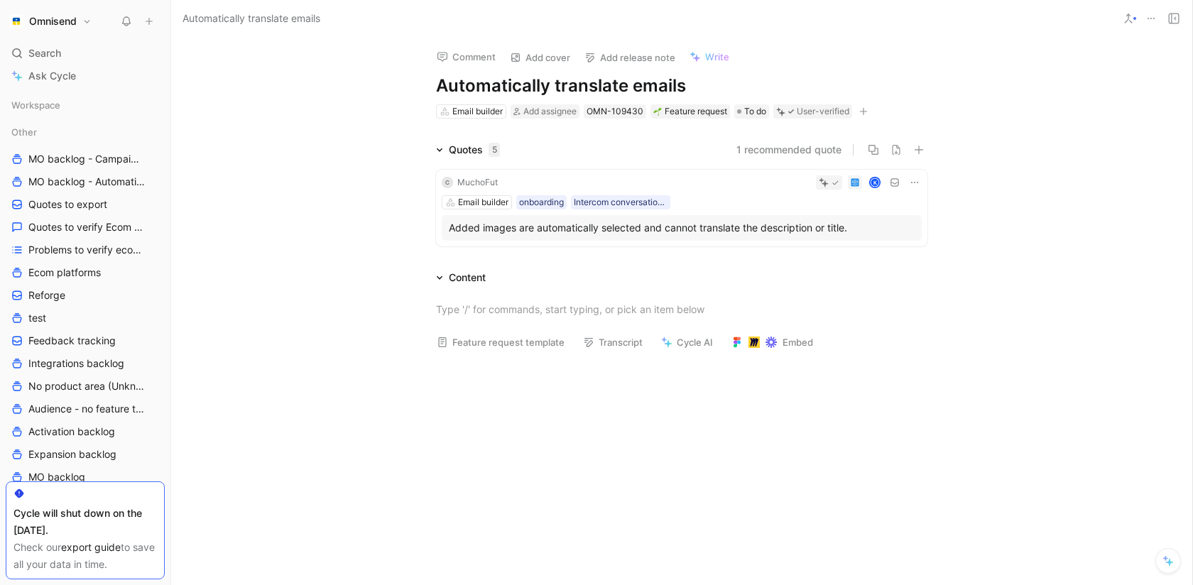
click at [918, 180] on icon at bounding box center [914, 182] width 11 height 11
click at [884, 231] on span "Change request" at bounding box center [878, 230] width 75 height 12
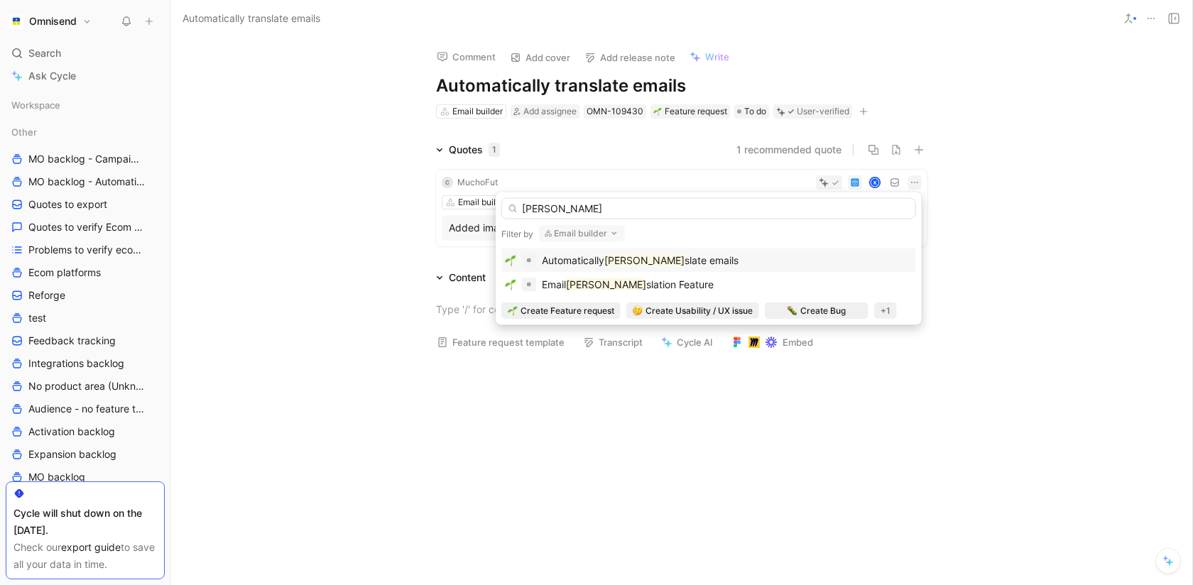
type input "[PERSON_NAME]"
click at [772, 265] on div "Automatically tran slate emails" at bounding box center [709, 260] width 408 height 17
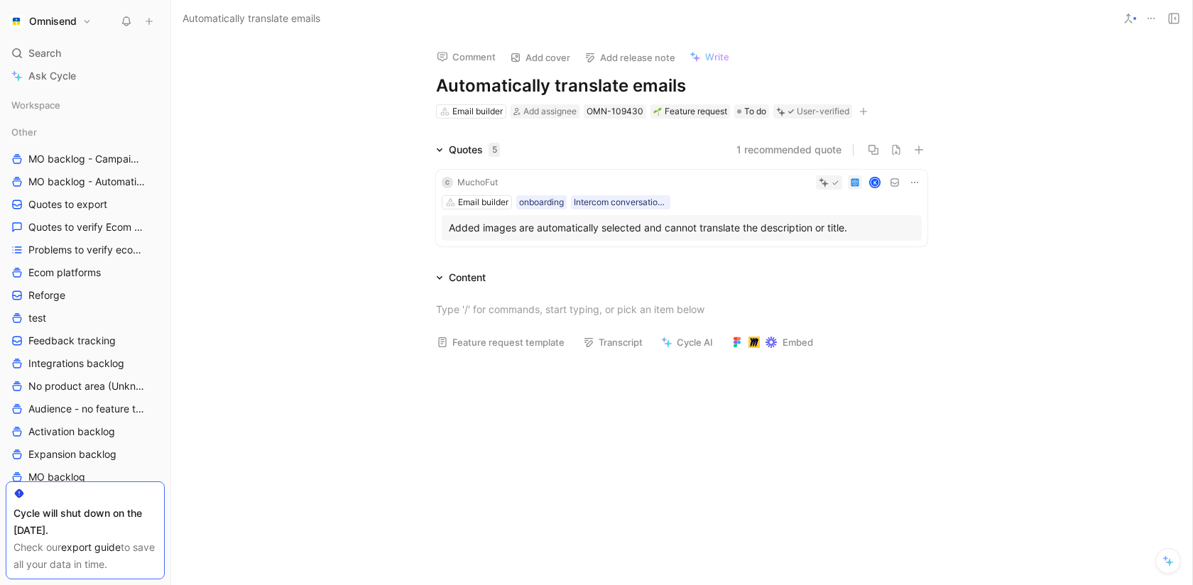
click at [908, 176] on div "K" at bounding box center [713, 182] width 418 height 14
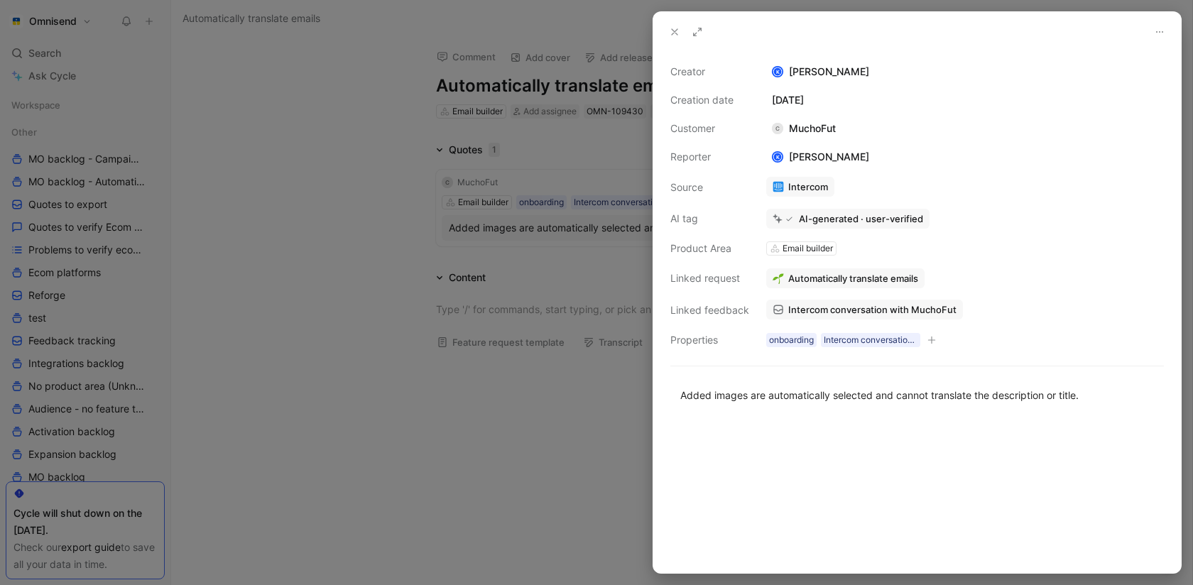
click at [672, 32] on icon at bounding box center [674, 31] width 11 height 11
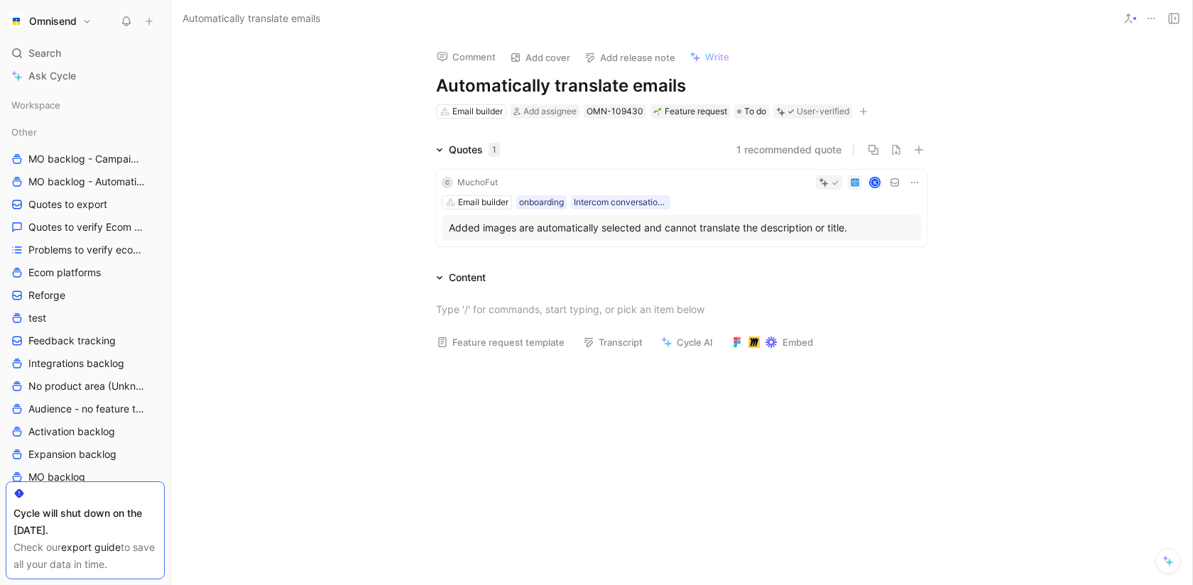
click at [912, 183] on icon at bounding box center [914, 182] width 7 height 1
click at [882, 236] on div "Change request" at bounding box center [878, 230] width 75 height 17
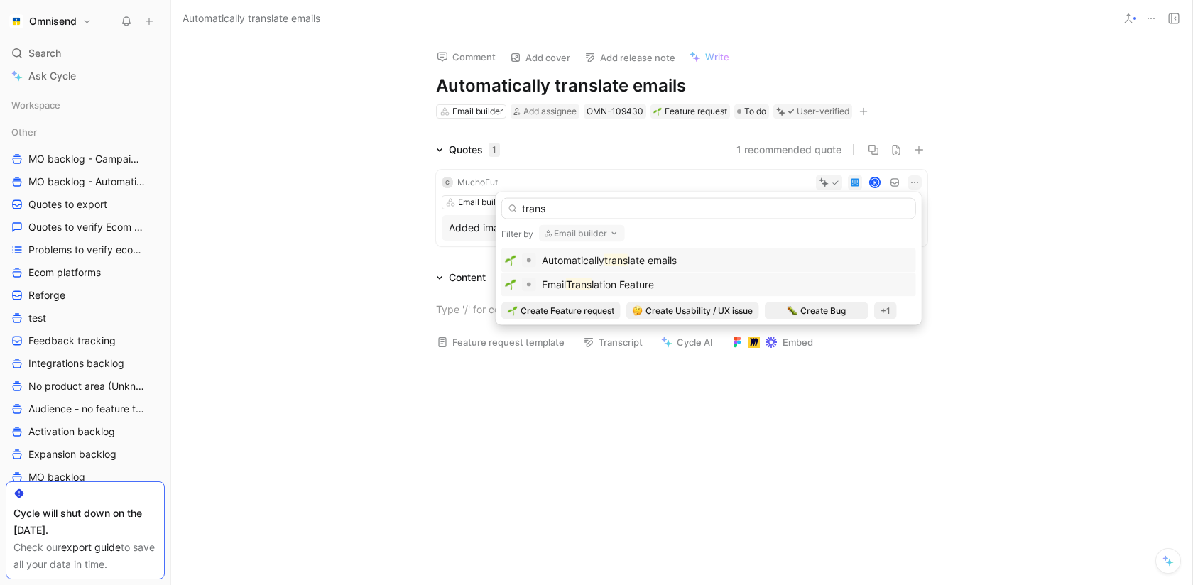
type input "trans"
click at [751, 284] on div "Email Trans lation Feature" at bounding box center [709, 284] width 408 height 17
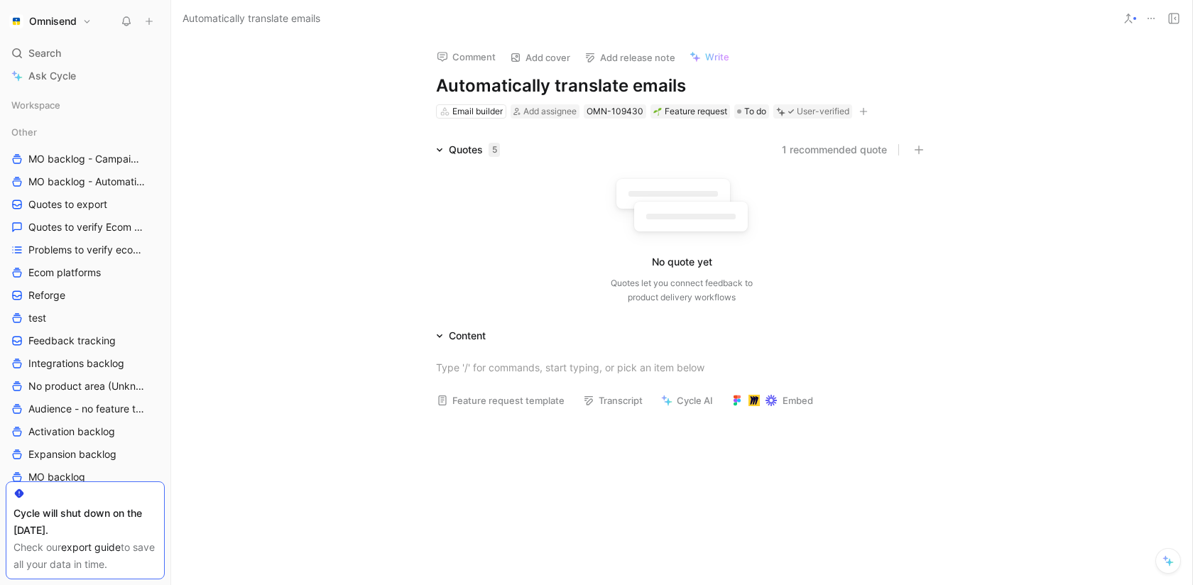
click at [1147, 22] on icon at bounding box center [1151, 18] width 11 height 11
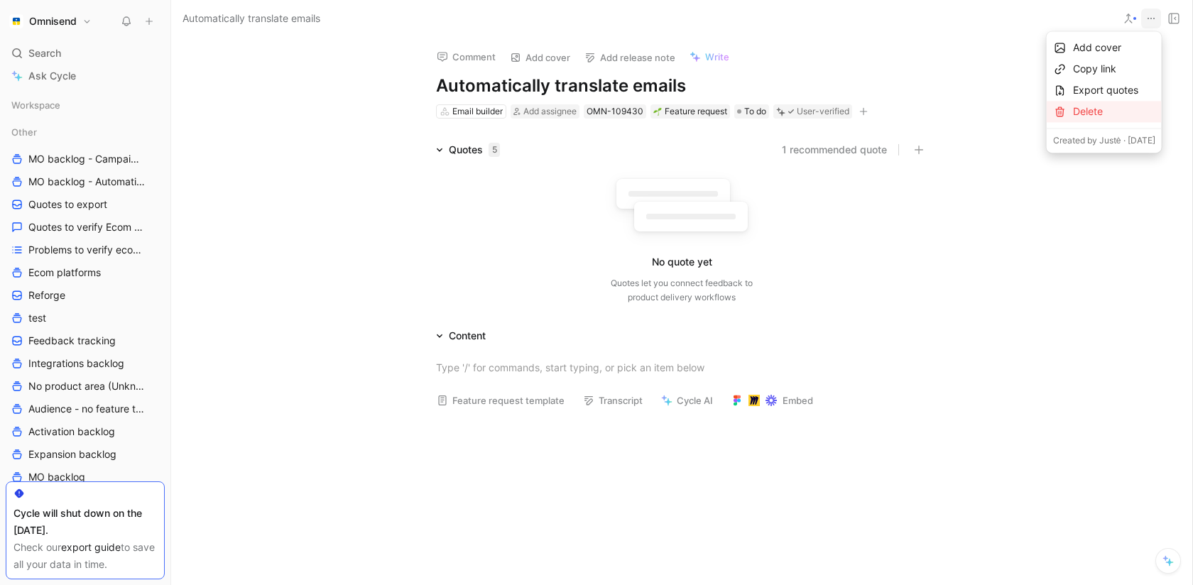
click at [1102, 116] on div "Delete" at bounding box center [1114, 111] width 82 height 17
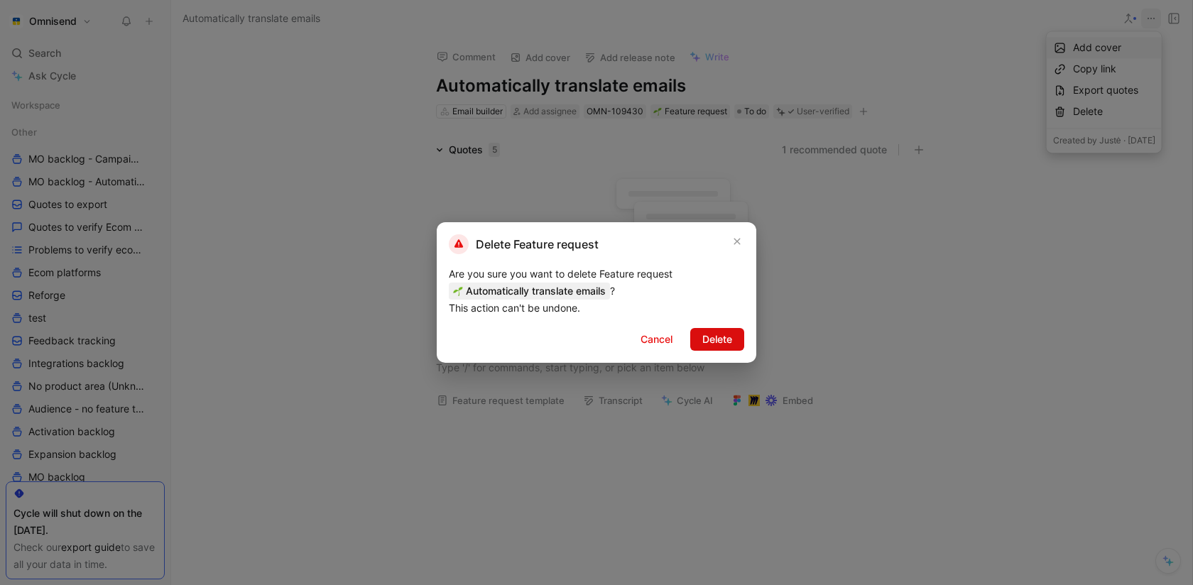
click at [732, 347] on span "Delete" at bounding box center [717, 339] width 30 height 17
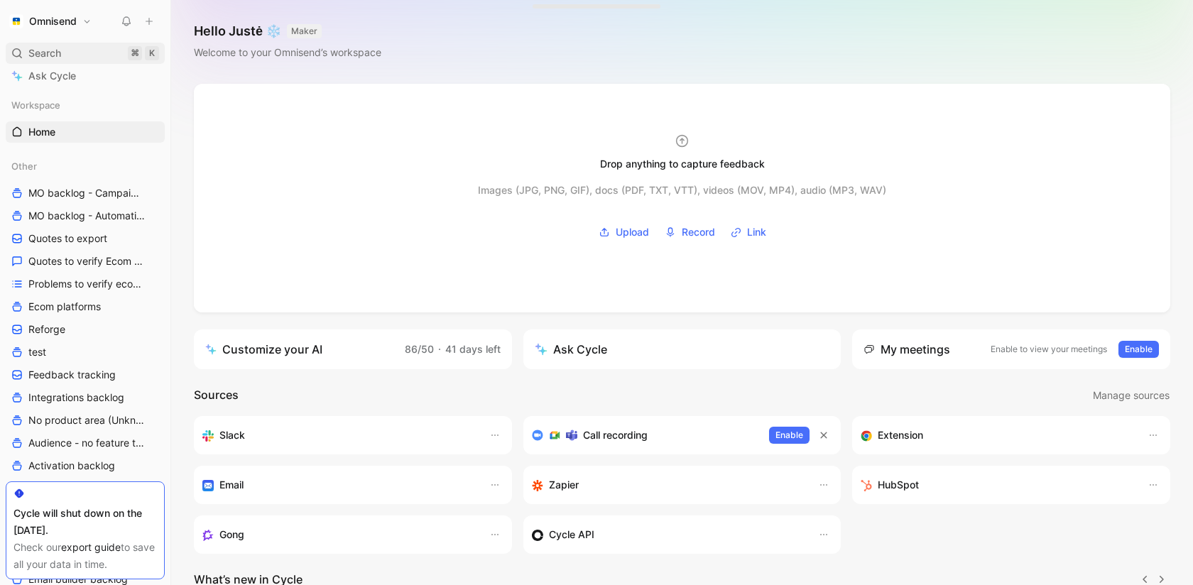
click at [64, 60] on div "Search ⌘ K" at bounding box center [85, 53] width 159 height 21
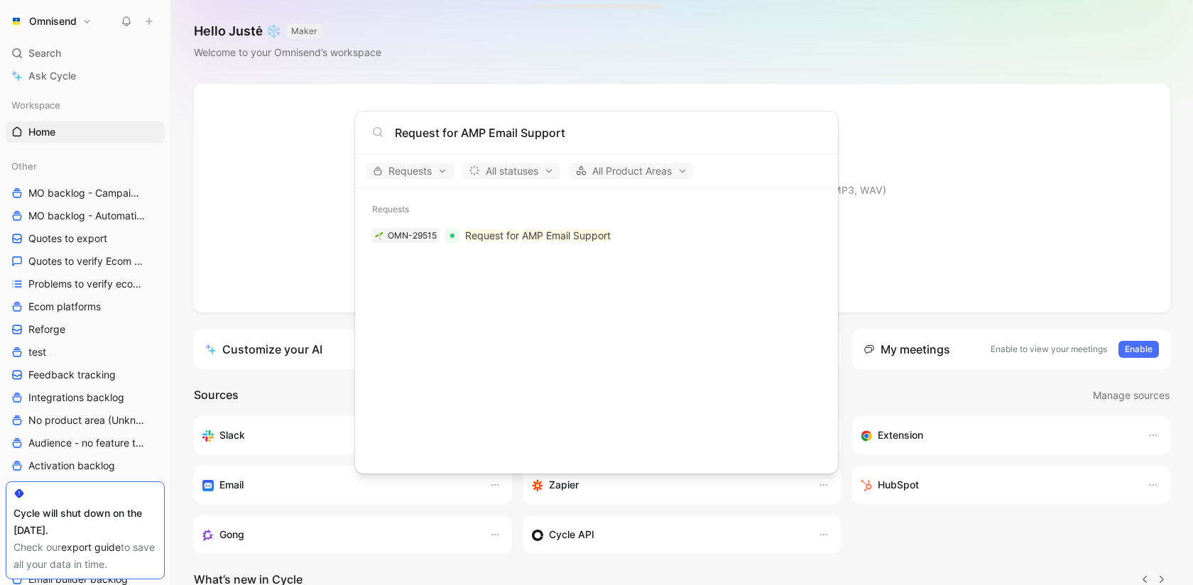
type input "Request for AMP Email Support"
click at [509, 217] on div "Requests" at bounding box center [596, 210] width 483 height 26
click at [509, 232] on mark "for" at bounding box center [512, 235] width 13 height 12
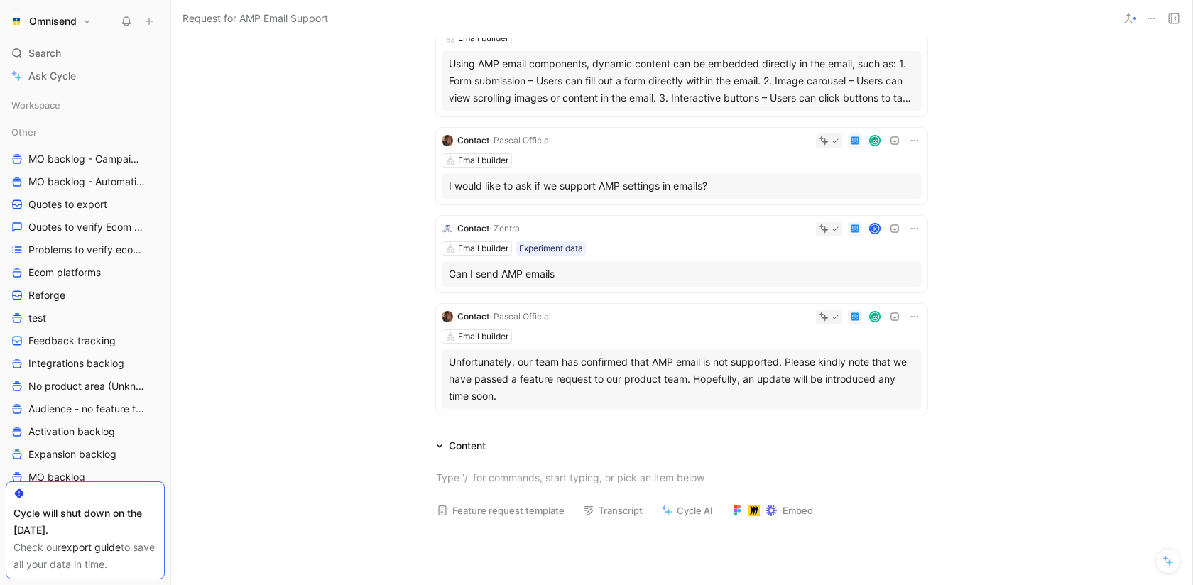
scroll to position [190, 0]
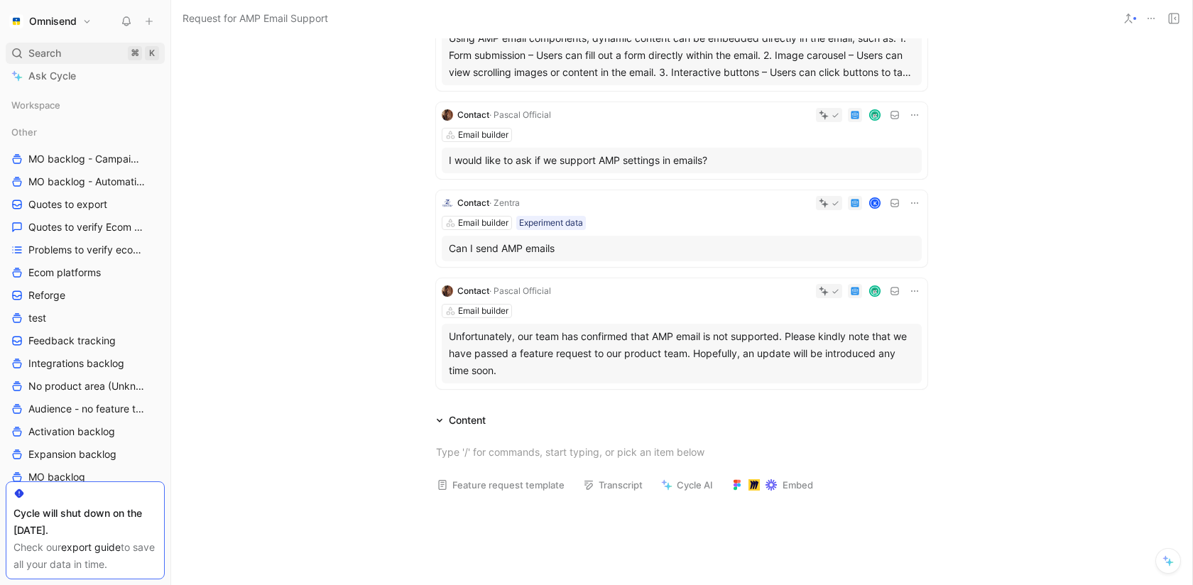
click at [54, 50] on span "Search" at bounding box center [44, 53] width 33 height 17
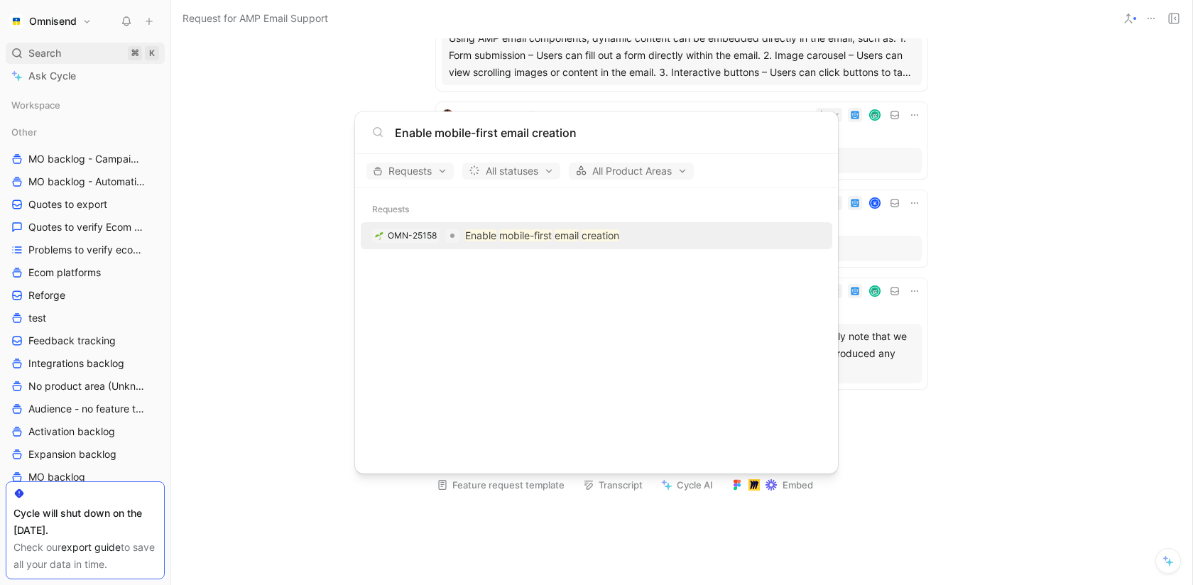
type input "Enable mobile-first email creation"
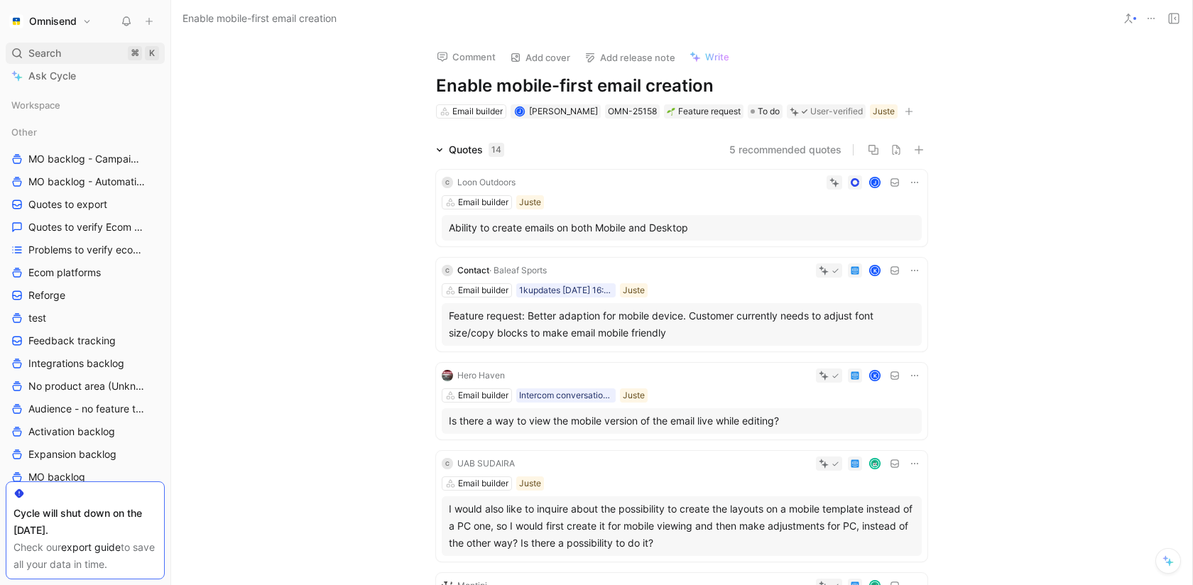
click at [48, 57] on span "Search" at bounding box center [44, 53] width 33 height 17
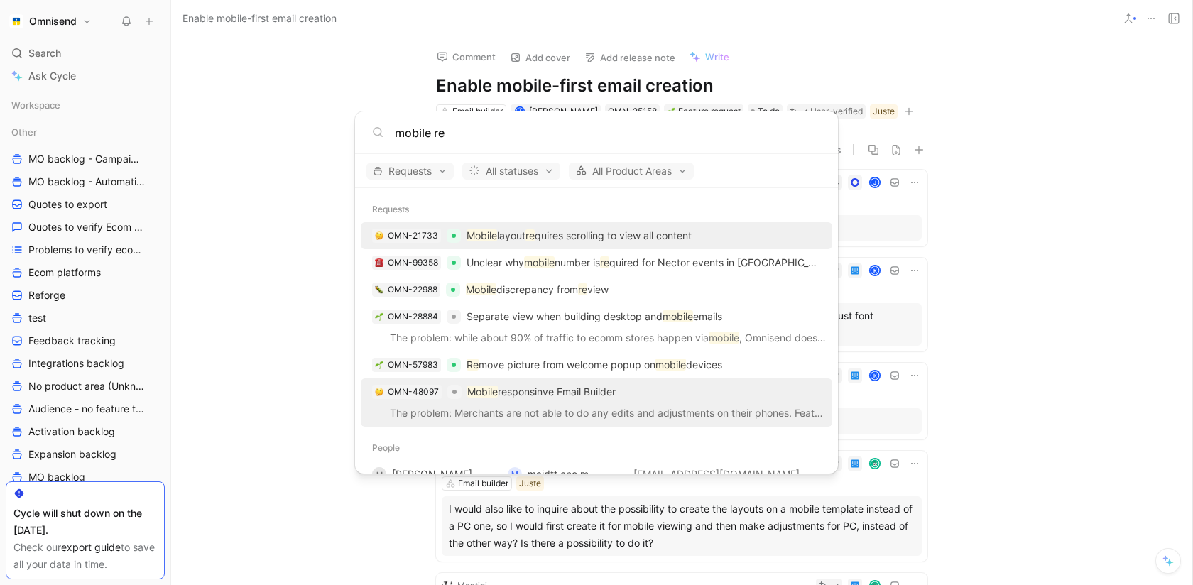
type input "mobile re"
click at [538, 392] on p "Mobile responsinve Email Builder" at bounding box center [541, 392] width 148 height 17
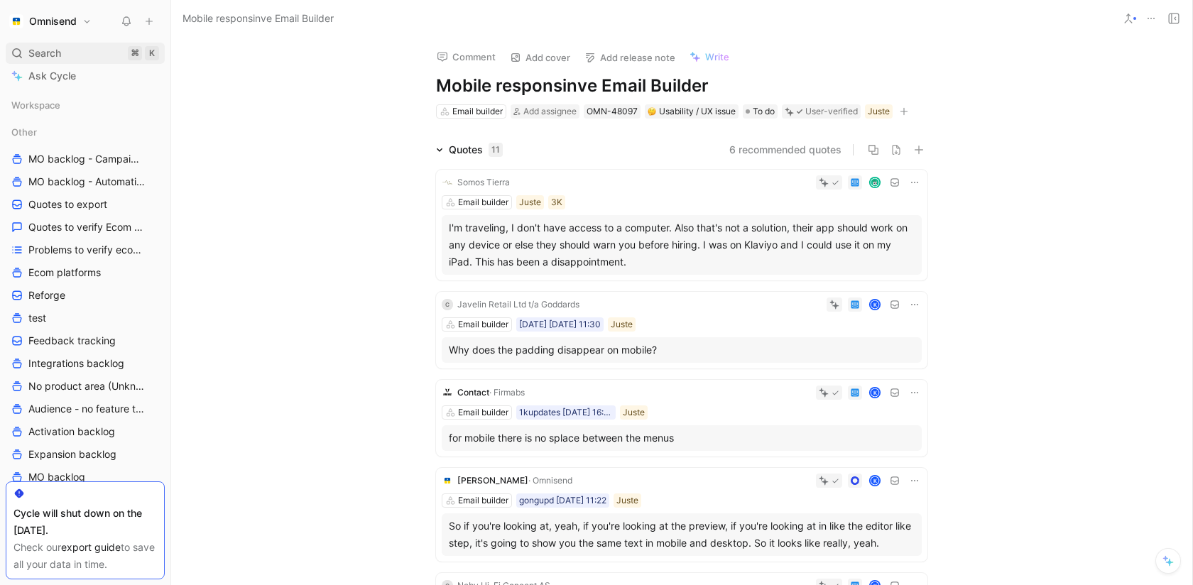
click at [89, 49] on div "Search ⌘ K" at bounding box center [85, 53] width 159 height 21
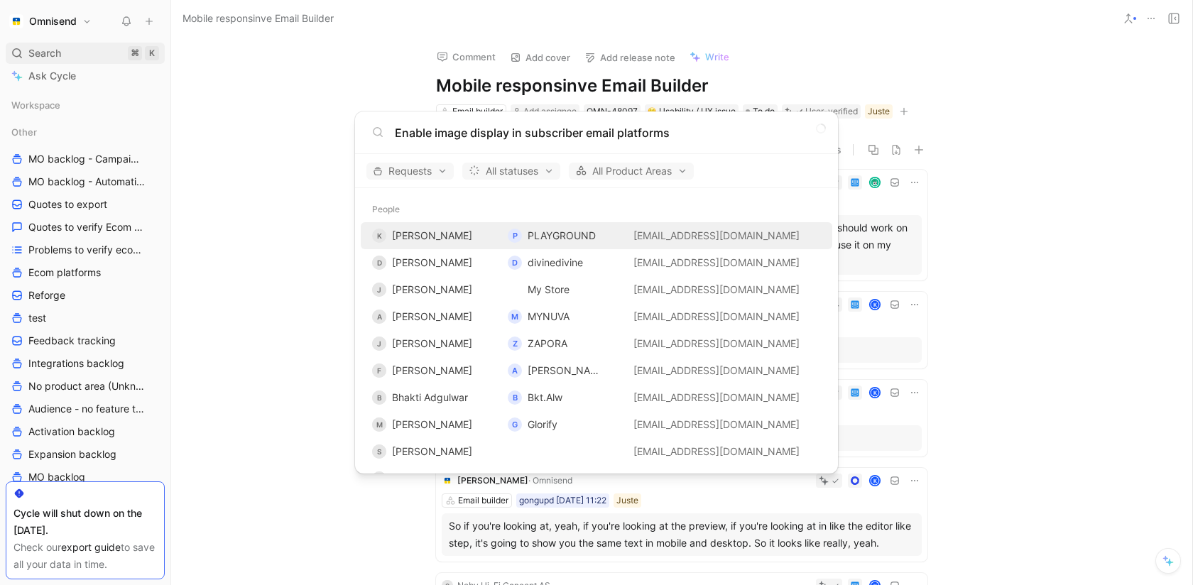
type input "Enable image display in subscriber email platforms"
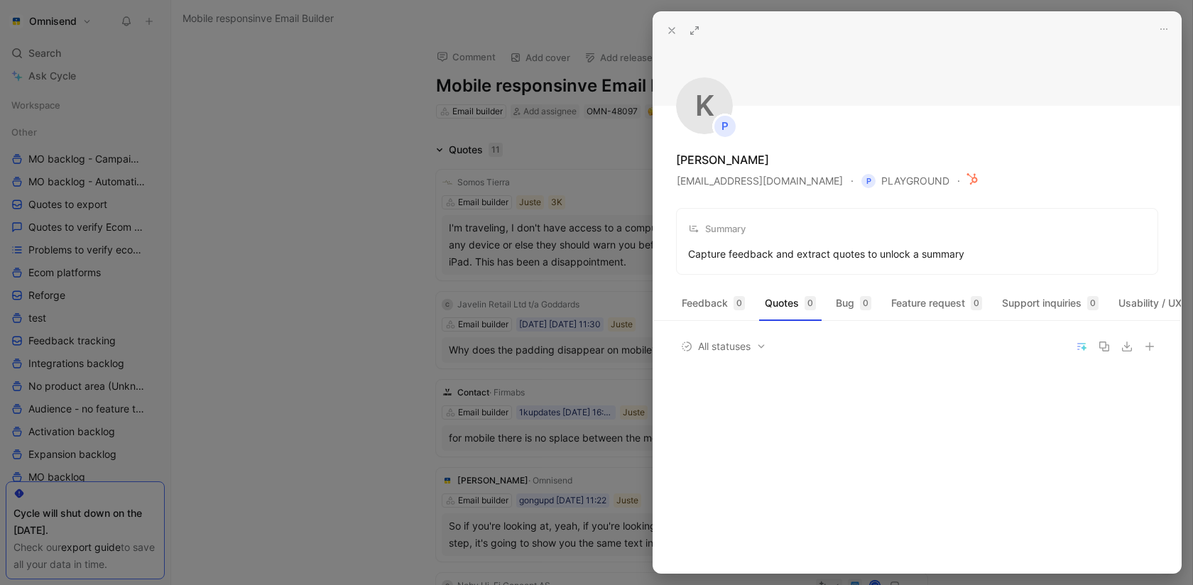
click at [246, 153] on div at bounding box center [596, 292] width 1193 height 585
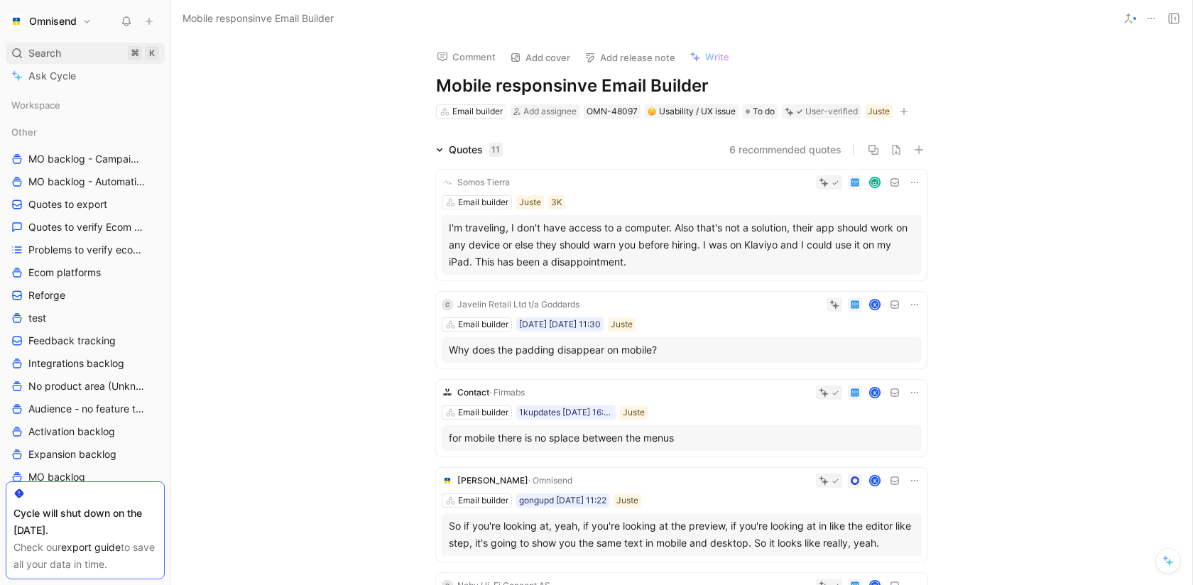
click at [79, 57] on div "Search ⌘ K" at bounding box center [85, 53] width 159 height 21
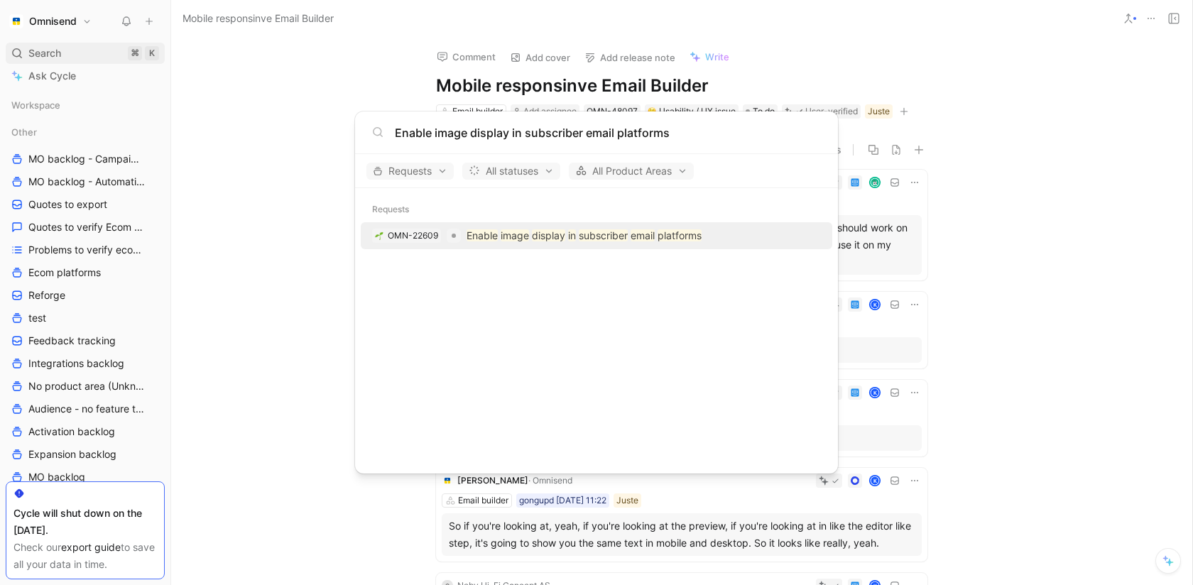
type input "Enable image display in subscriber email platforms"
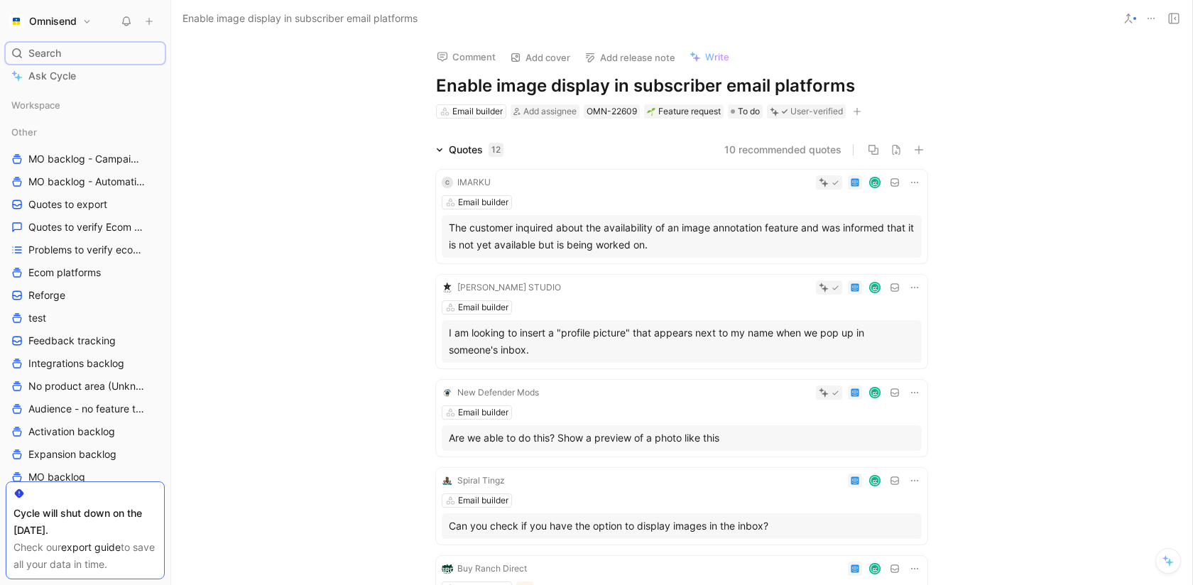
scroll to position [1, 0]
click at [914, 180] on icon at bounding box center [914, 180] width 7 height 1
click at [891, 231] on span "Change request" at bounding box center [878, 228] width 75 height 12
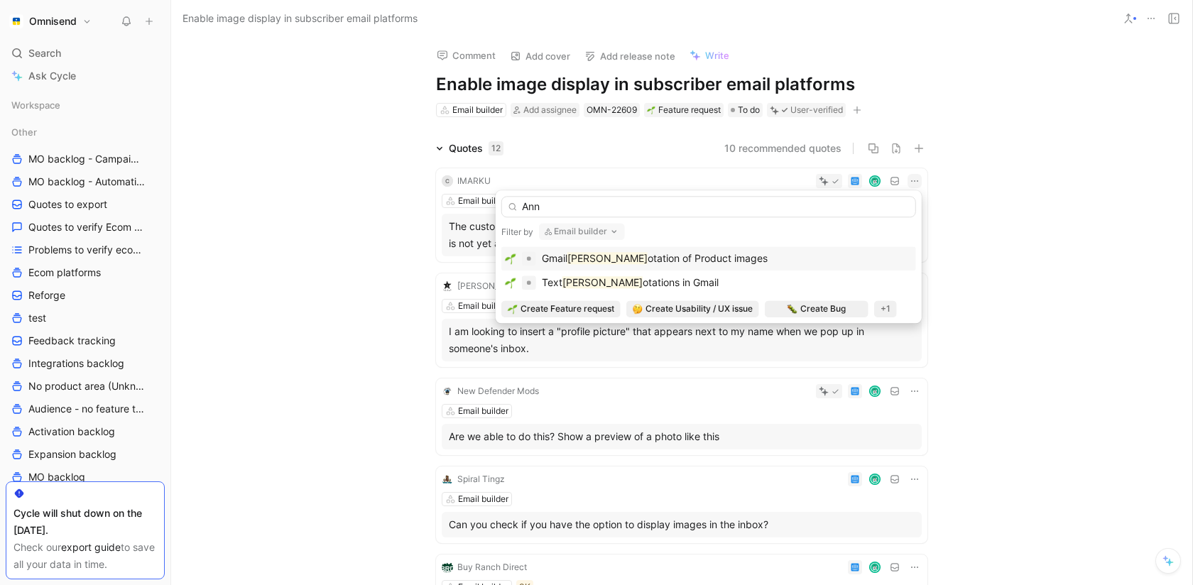
type input "Ann"
click at [809, 252] on div "[PERSON_NAME] of Product images" at bounding box center [709, 258] width 408 height 17
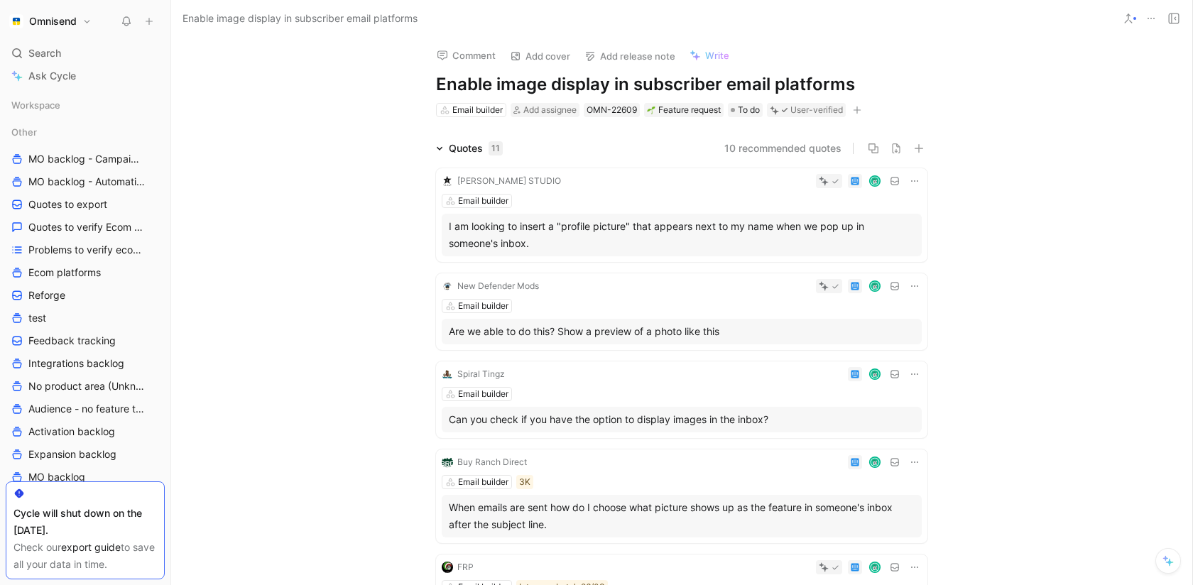
click at [914, 183] on icon at bounding box center [914, 180] width 11 height 11
click at [884, 228] on span "Change request" at bounding box center [878, 228] width 75 height 12
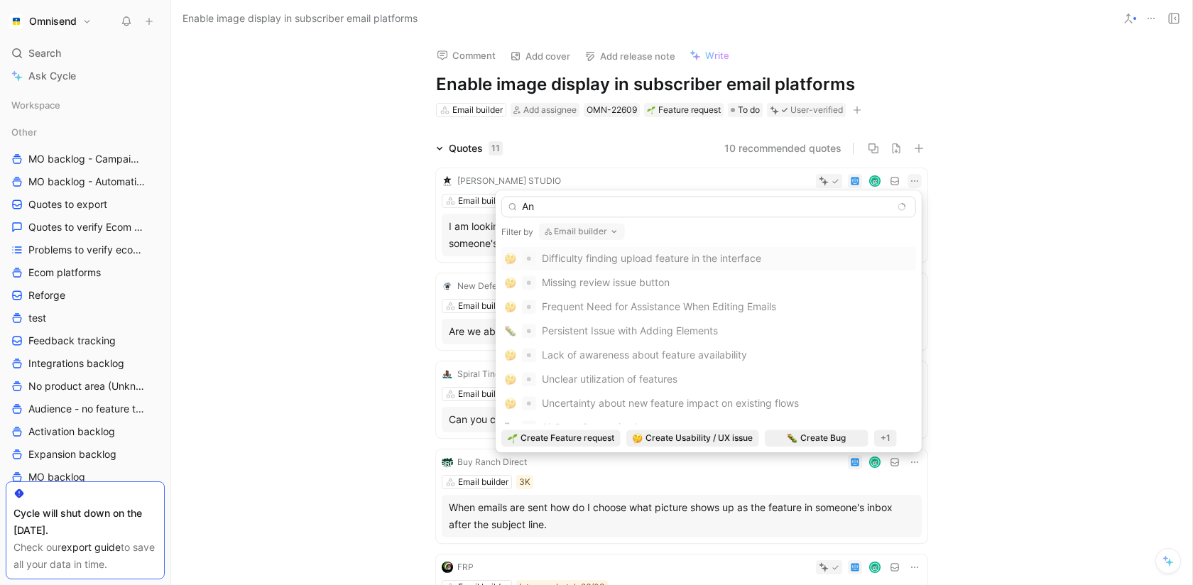
type input "Ann"
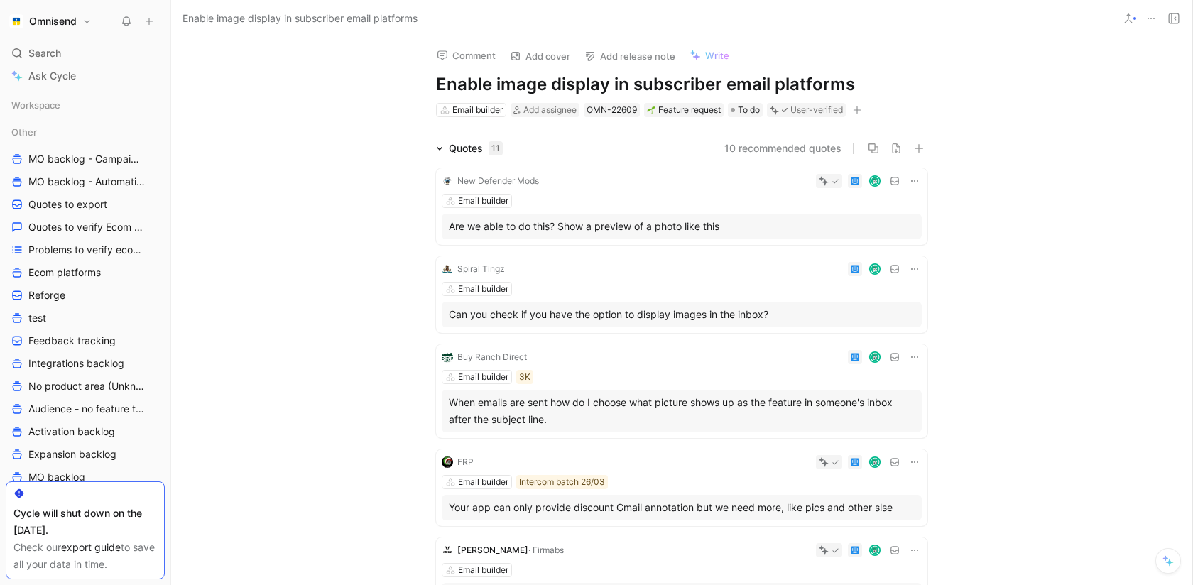
click at [914, 180] on icon at bounding box center [914, 180] width 7 height 1
click at [884, 227] on span "Change request" at bounding box center [878, 228] width 75 height 12
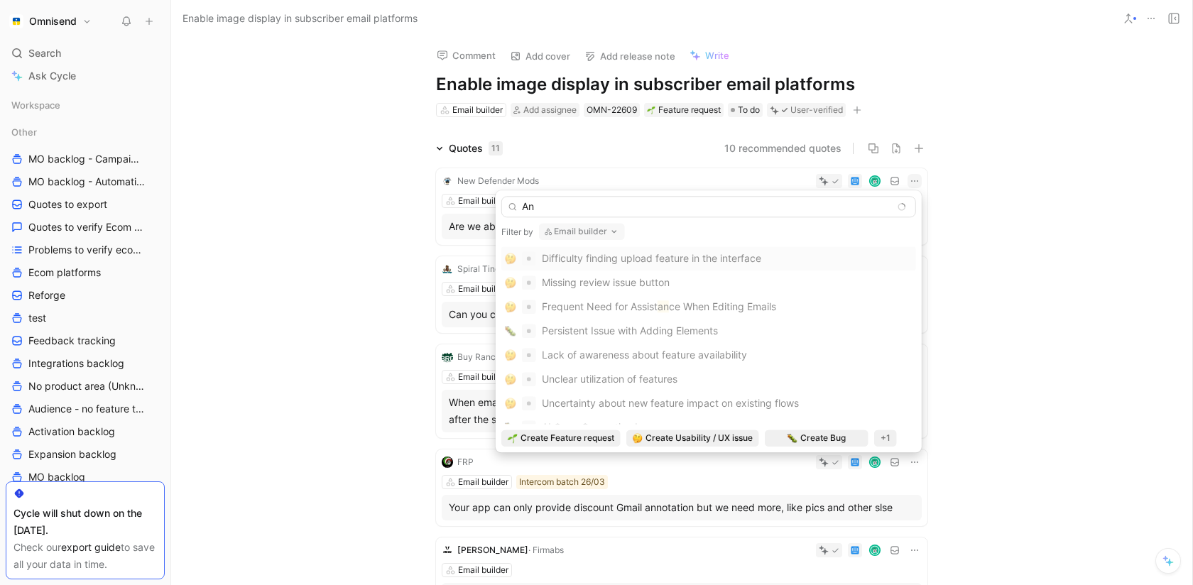
type input "Ann"
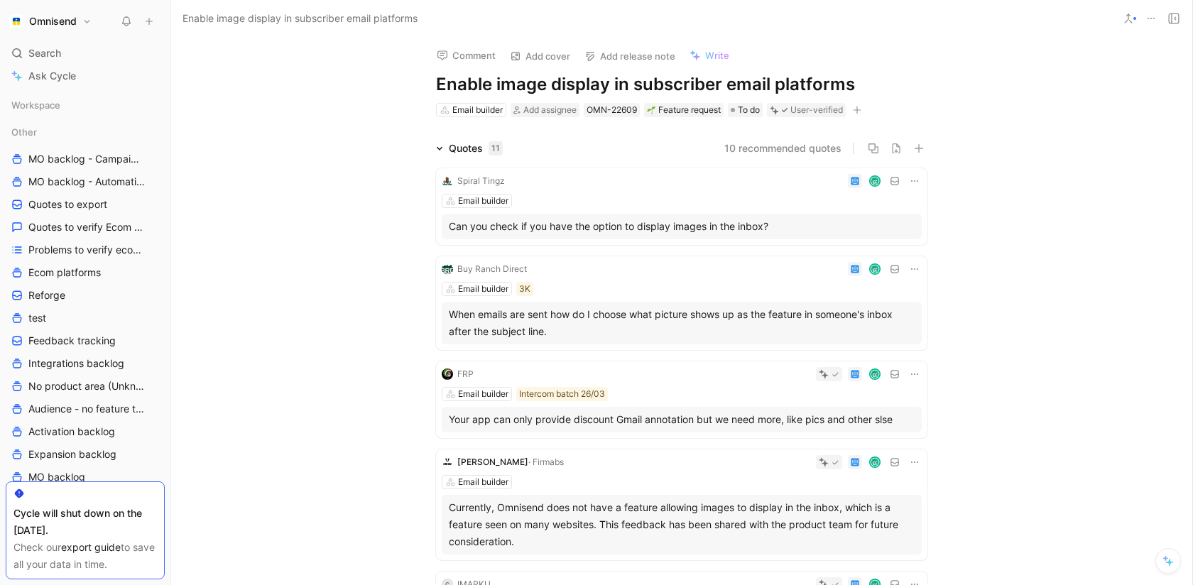
click at [913, 194] on div "Email builder" at bounding box center [682, 201] width 480 height 14
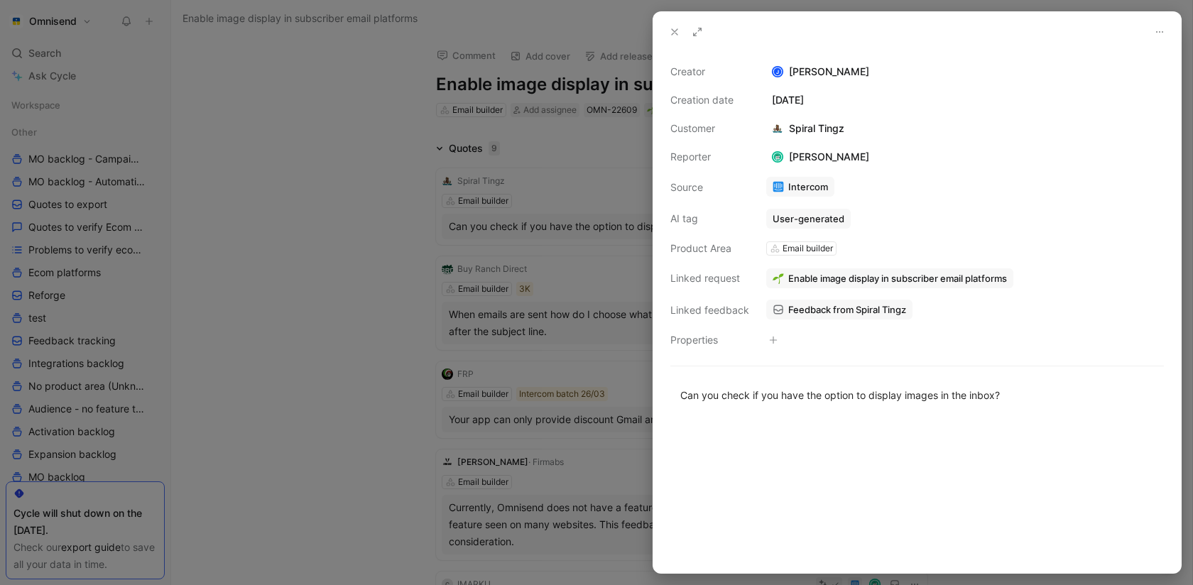
click at [499, 283] on div at bounding box center [596, 292] width 1193 height 585
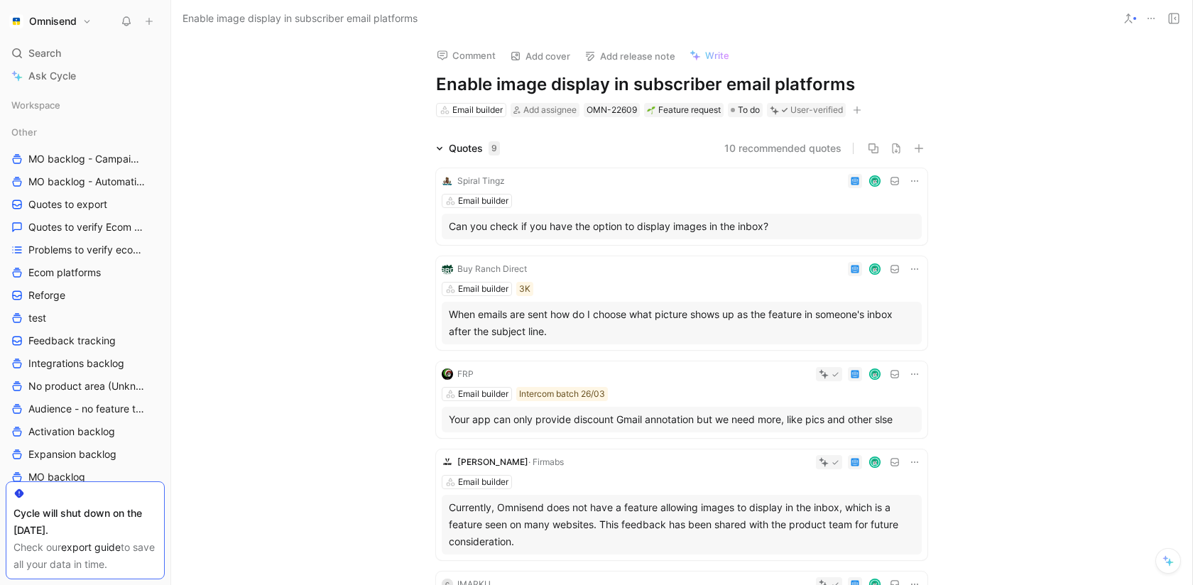
click at [910, 185] on icon at bounding box center [914, 180] width 11 height 11
click at [884, 235] on div "Change request" at bounding box center [878, 227] width 75 height 17
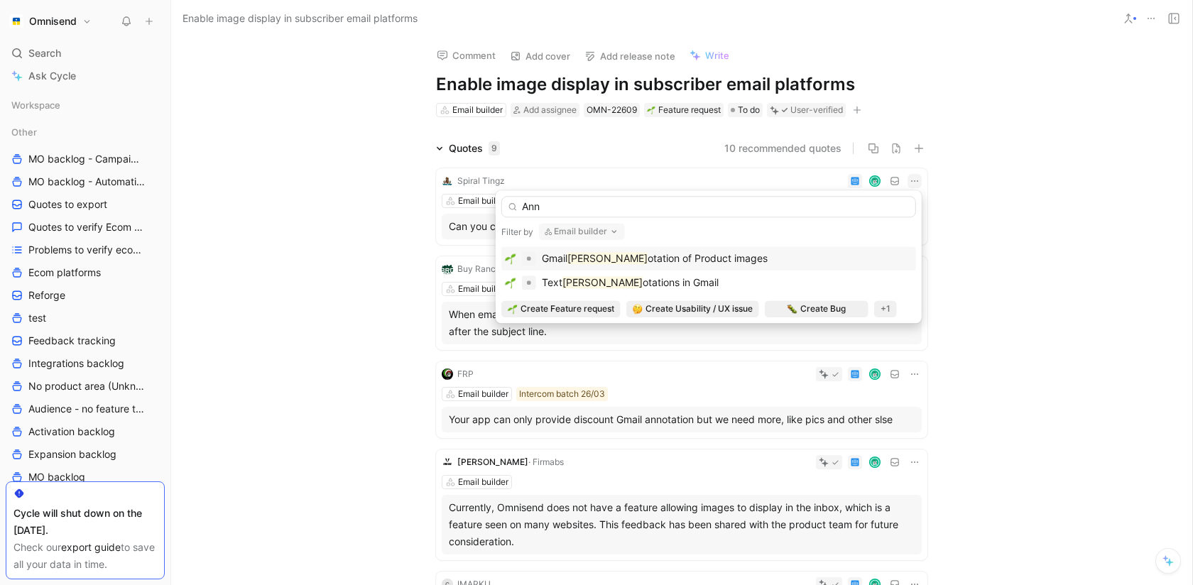
type input "Ann"
click at [810, 256] on div "[PERSON_NAME] of Product images" at bounding box center [709, 258] width 408 height 17
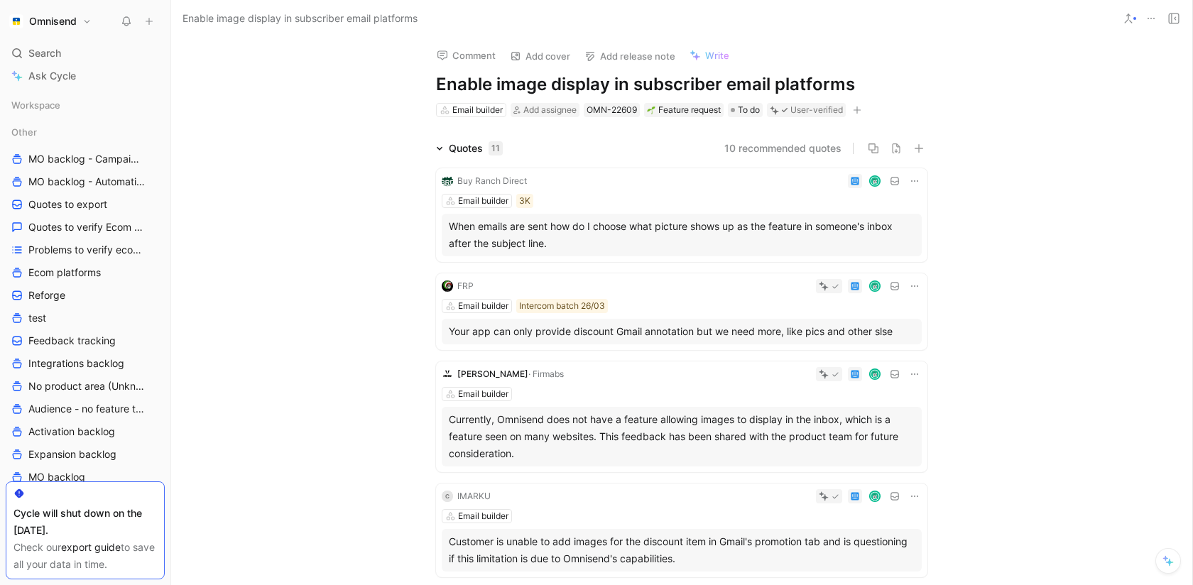
click at [916, 177] on icon at bounding box center [914, 180] width 11 height 11
click at [896, 226] on span "Change request" at bounding box center [878, 228] width 75 height 12
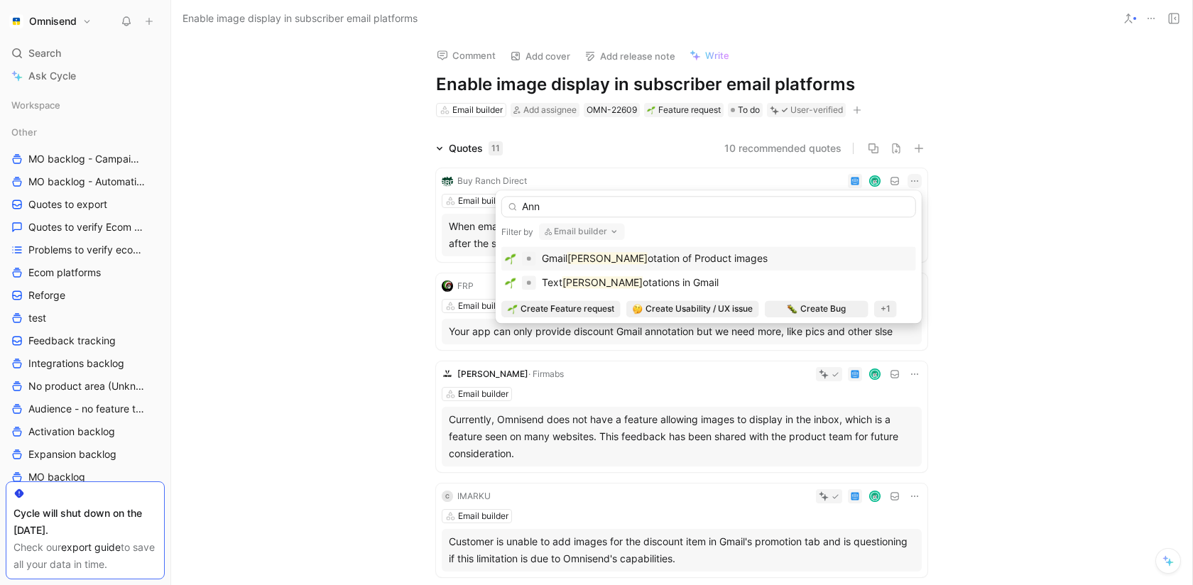
type input "Ann"
click at [759, 258] on div "[PERSON_NAME] of Product images" at bounding box center [709, 258] width 408 height 17
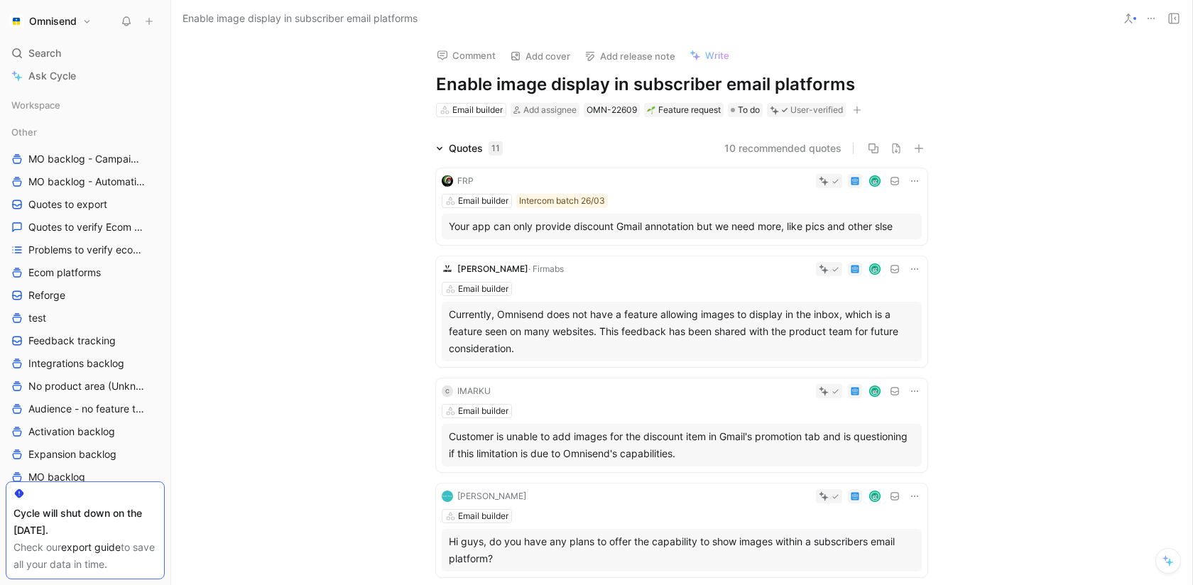
click at [913, 185] on icon at bounding box center [914, 180] width 11 height 11
click at [879, 232] on span "Change request" at bounding box center [878, 228] width 75 height 12
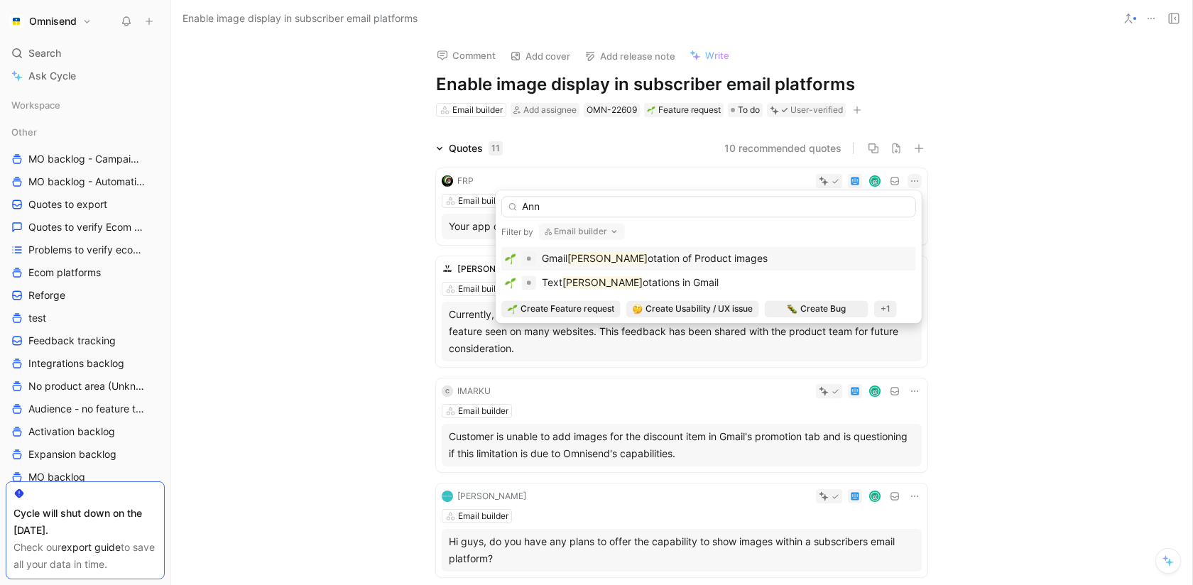
type input "Ann"
click at [781, 261] on div "[PERSON_NAME] of Product images" at bounding box center [709, 258] width 408 height 17
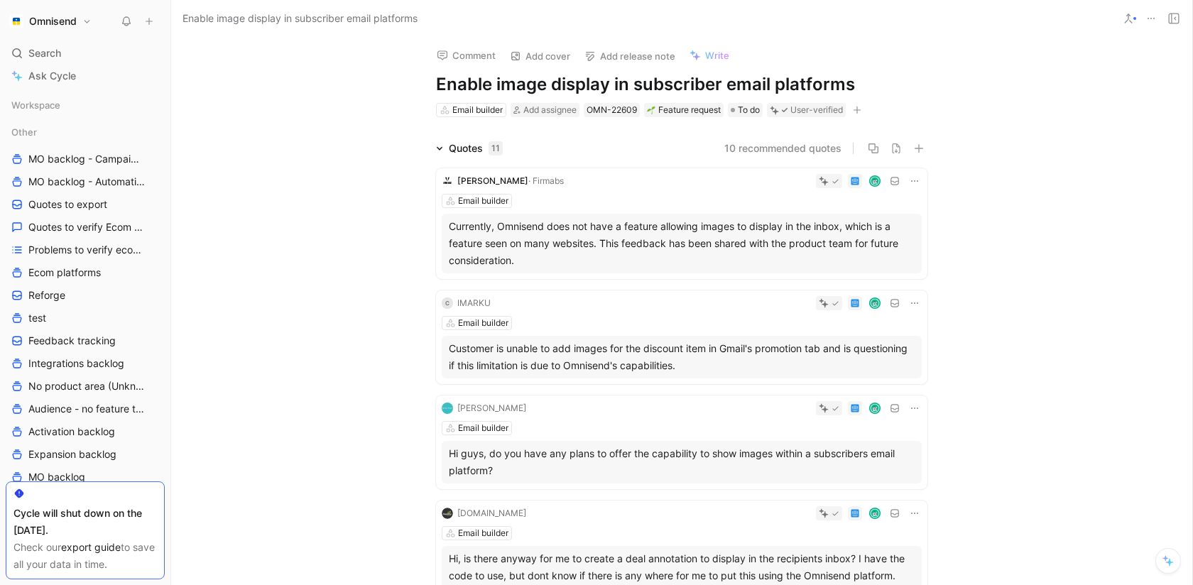
click at [917, 179] on icon at bounding box center [914, 180] width 11 height 11
click at [889, 229] on span "Change request" at bounding box center [878, 228] width 75 height 12
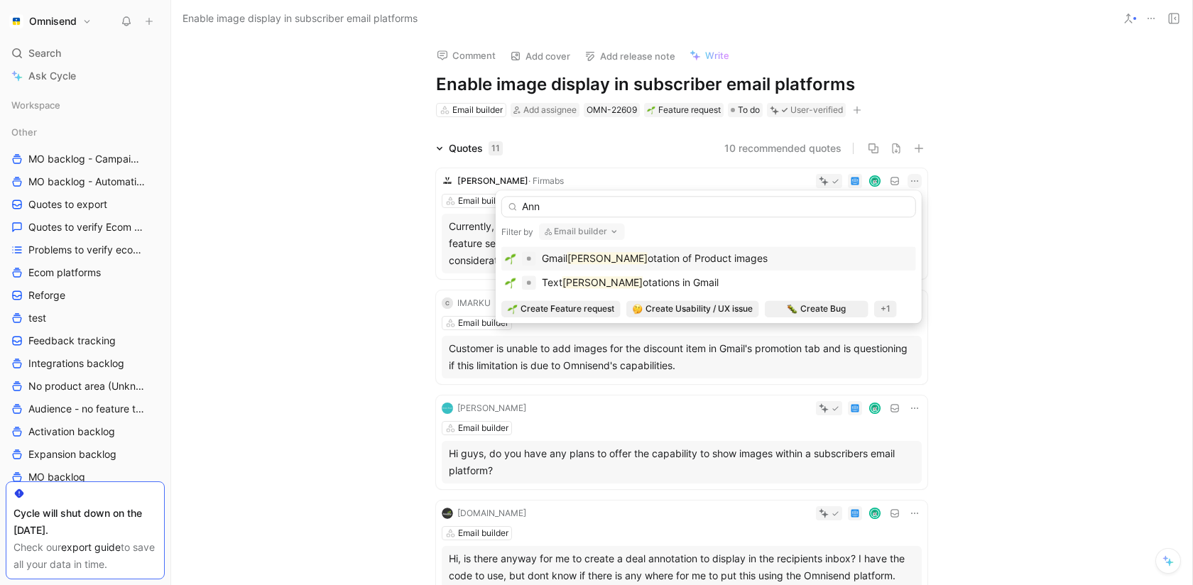
type input "Ann"
click at [782, 254] on div "[PERSON_NAME] of Product images" at bounding box center [709, 258] width 408 height 17
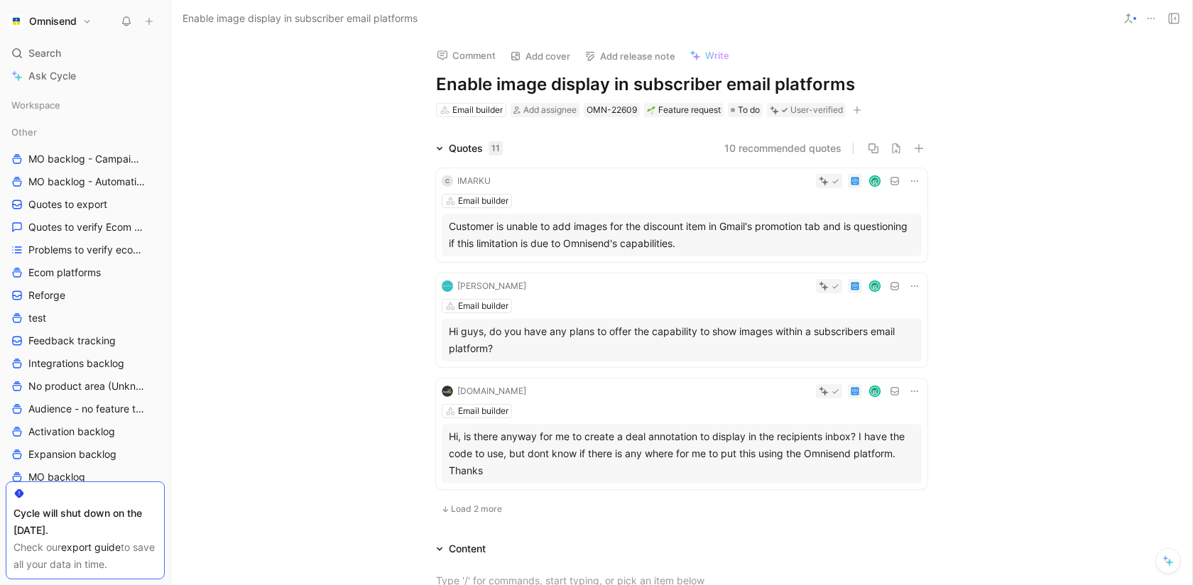
click at [916, 178] on icon at bounding box center [914, 180] width 11 height 11
click at [885, 227] on span "Change request" at bounding box center [878, 228] width 75 height 12
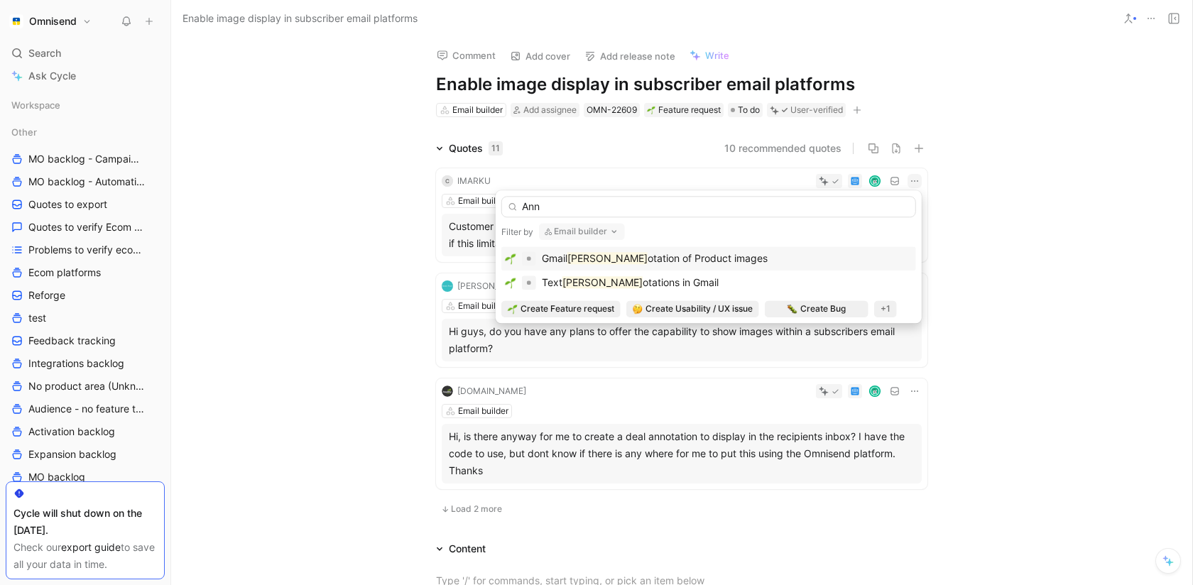
type input "Ann"
click at [830, 261] on div "[PERSON_NAME] of Product images" at bounding box center [709, 258] width 408 height 17
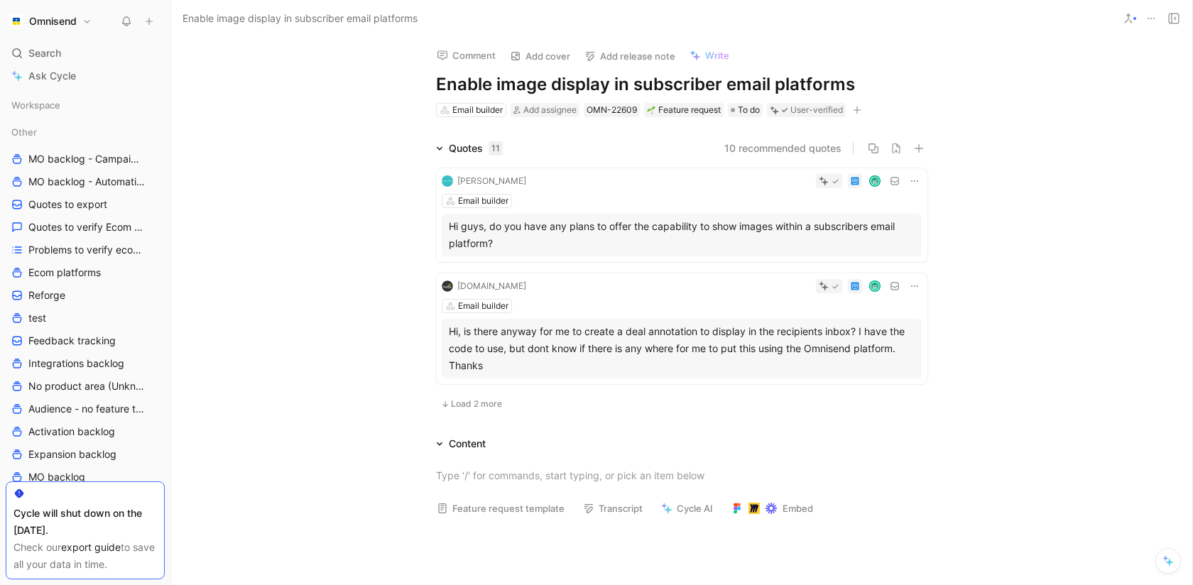
click at [919, 180] on icon at bounding box center [914, 180] width 11 height 11
click at [876, 222] on span "Change request" at bounding box center [878, 228] width 75 height 12
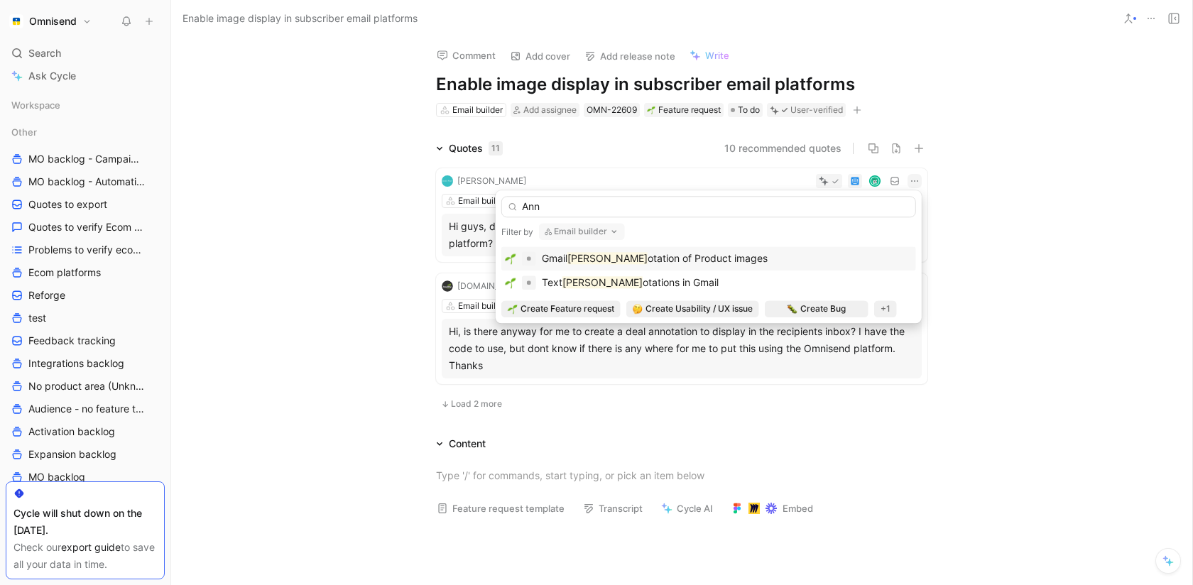
type input "Ann"
click at [759, 253] on div "[PERSON_NAME] of Product images" at bounding box center [709, 258] width 408 height 17
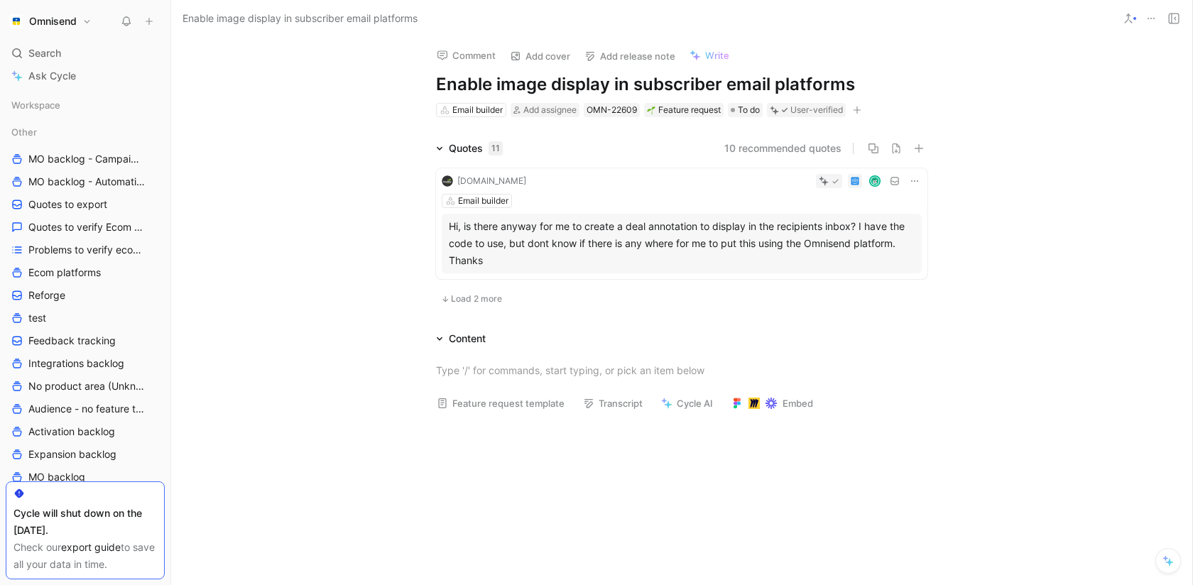
click at [915, 180] on icon at bounding box center [914, 180] width 11 height 11
click at [884, 232] on span "Change request" at bounding box center [878, 228] width 75 height 12
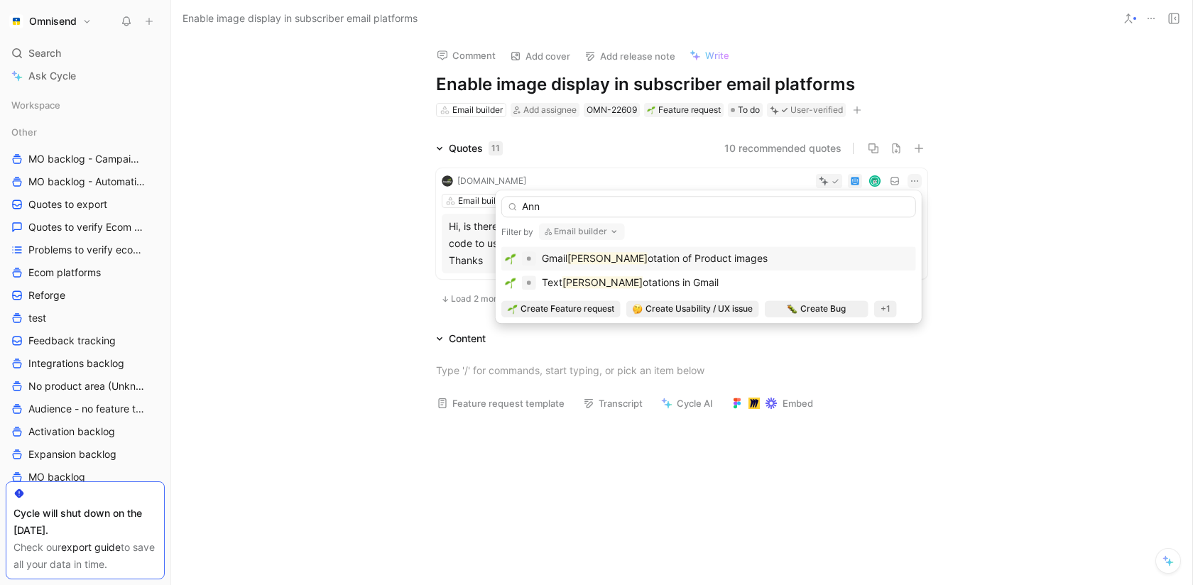
type input "Ann"
click at [756, 259] on div "[PERSON_NAME] of Product images" at bounding box center [709, 258] width 408 height 17
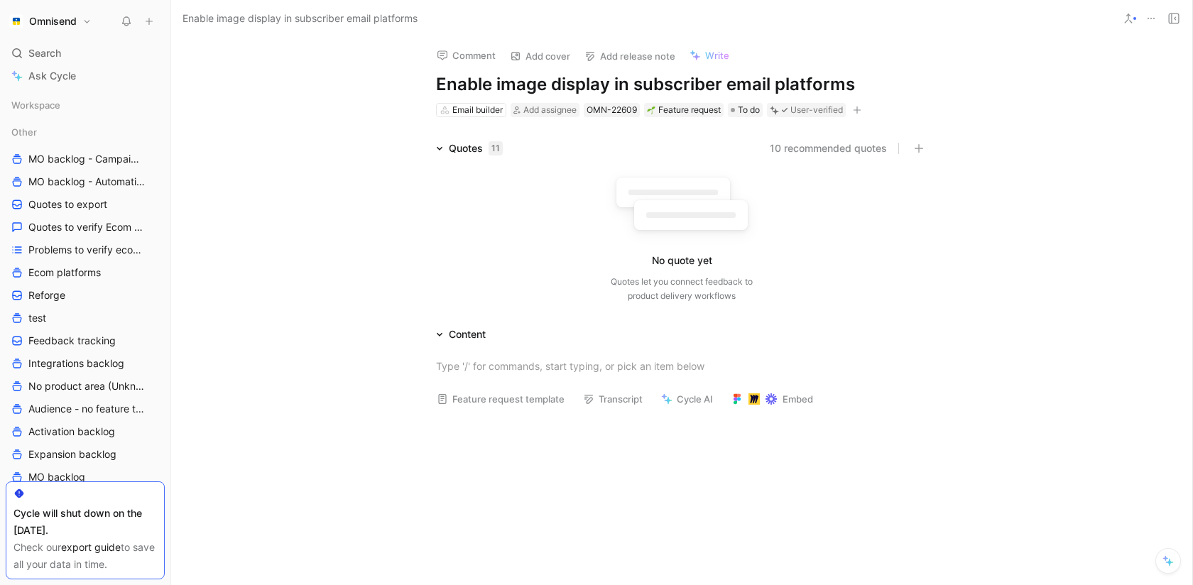
click at [1151, 18] on use at bounding box center [1151, 18] width 7 height 1
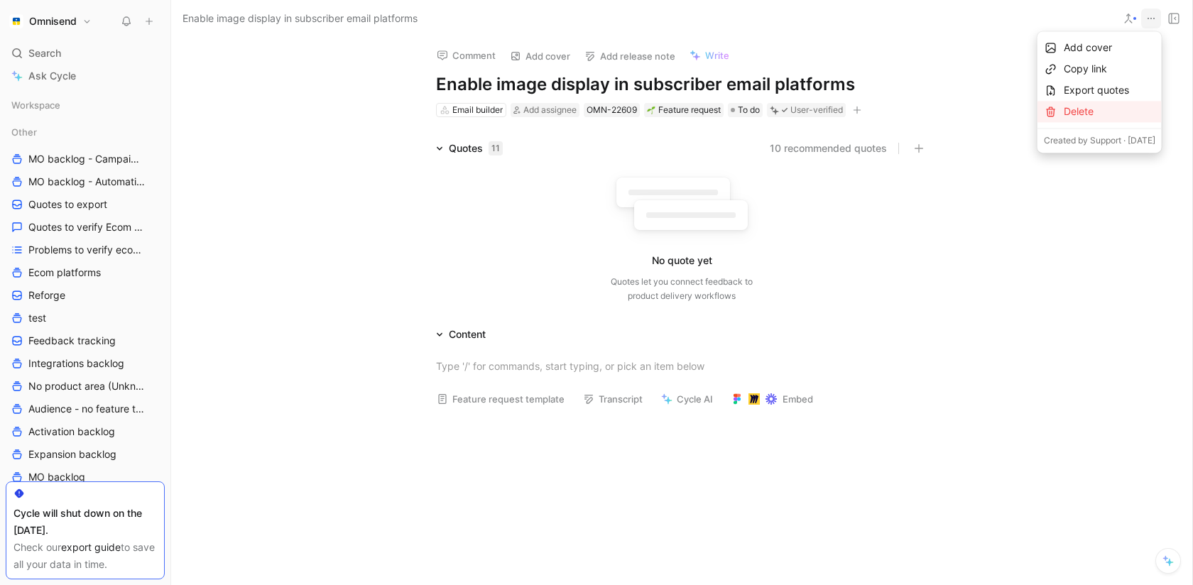
click at [1084, 112] on div "Delete" at bounding box center [1110, 111] width 92 height 17
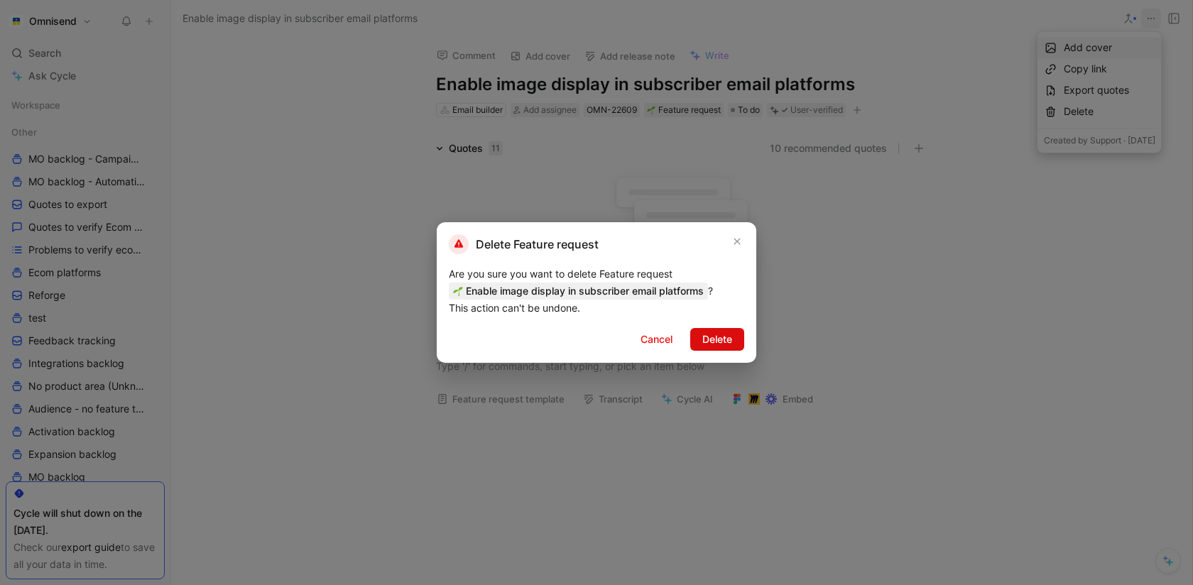
click at [720, 340] on span "Delete" at bounding box center [717, 339] width 30 height 17
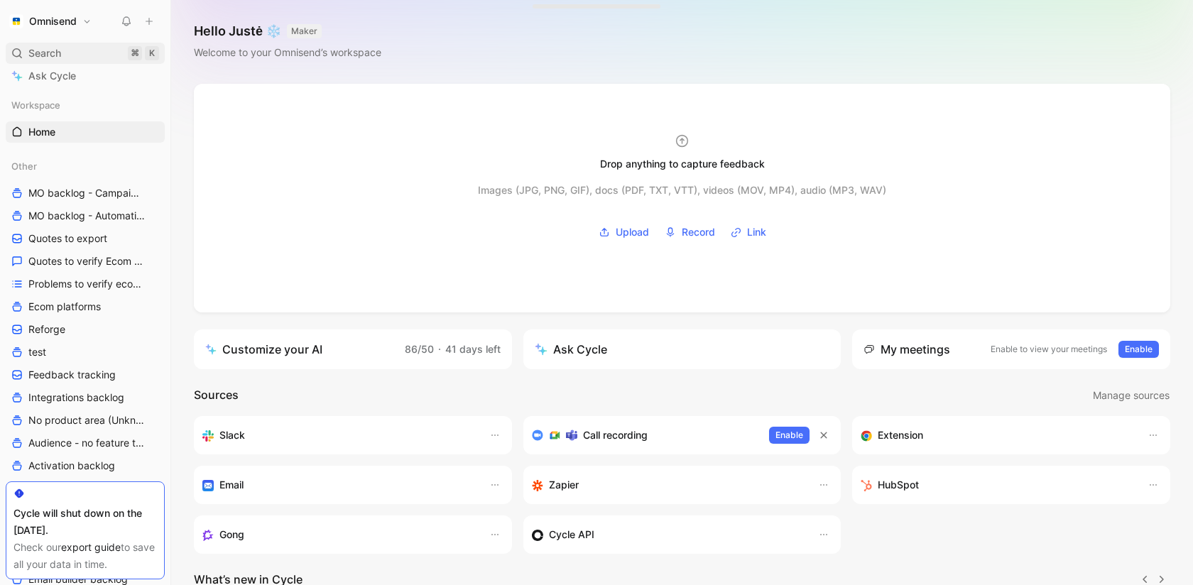
click at [92, 44] on div "Search ⌘ K" at bounding box center [85, 53] width 159 height 21
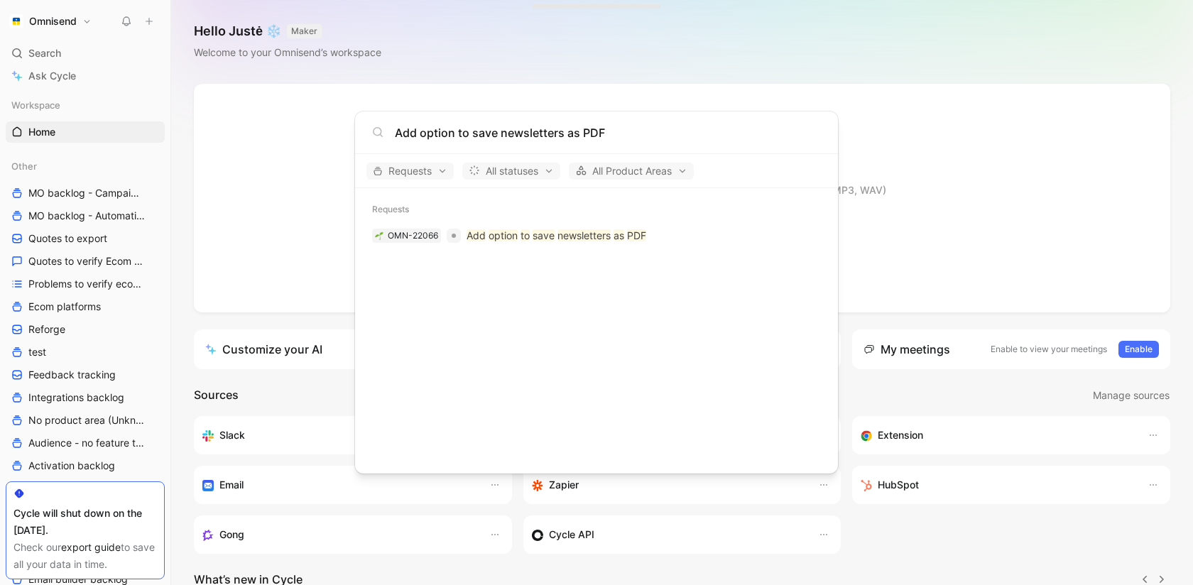
type input "Add option to save newsletters as PDF"
click at [536, 234] on mark "save" at bounding box center [544, 235] width 22 height 12
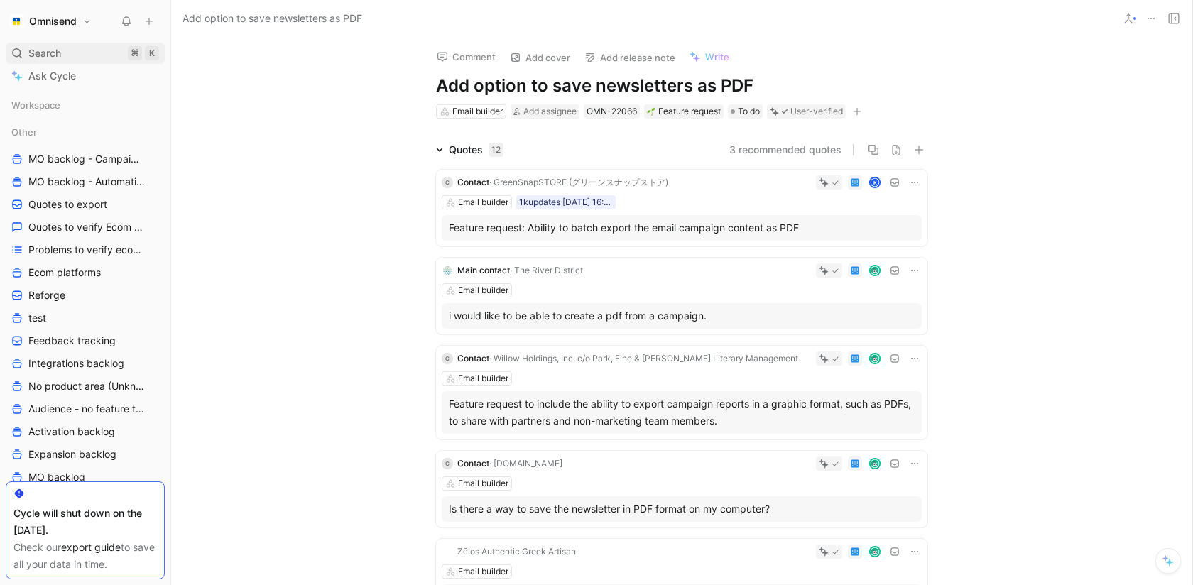
click at [102, 50] on div "Search ⌘ K" at bounding box center [85, 53] width 159 height 21
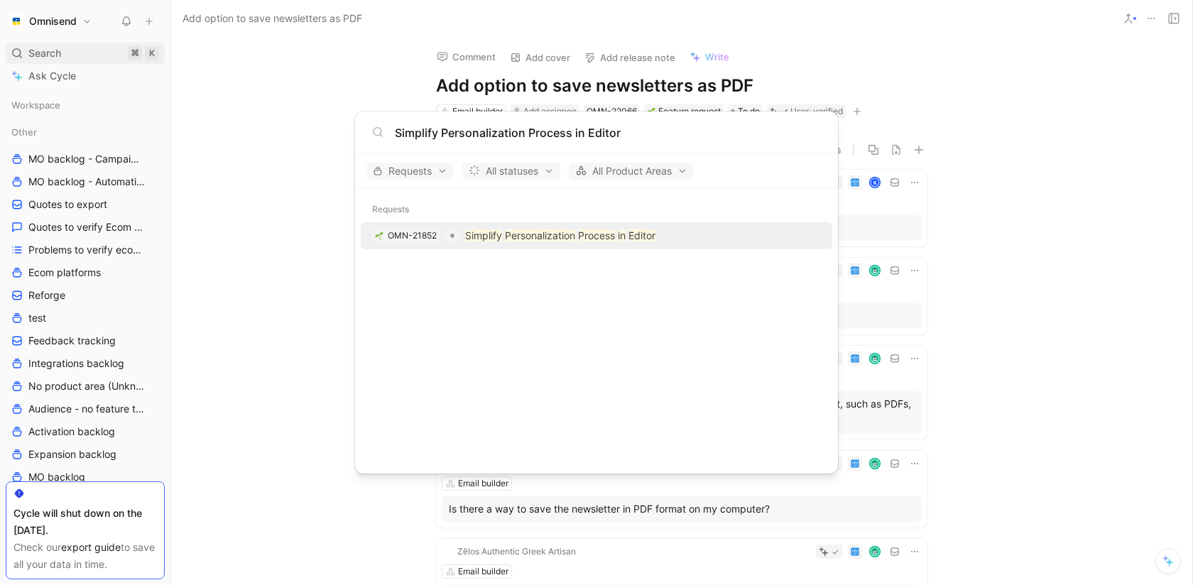
type input "Simplify Personalization Process in Editor"
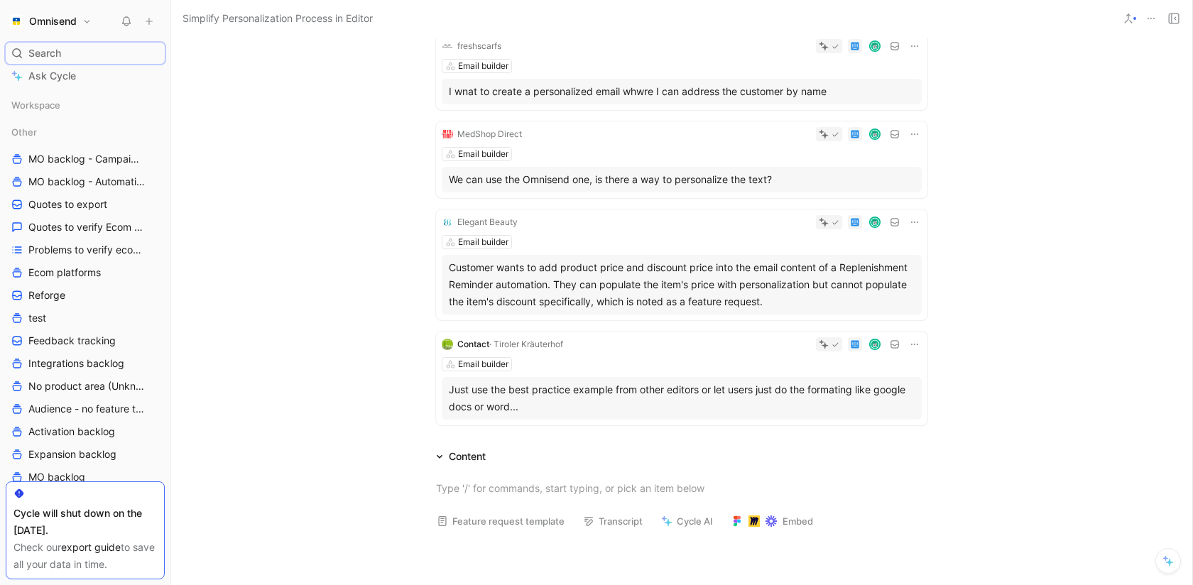
scroll to position [637, 0]
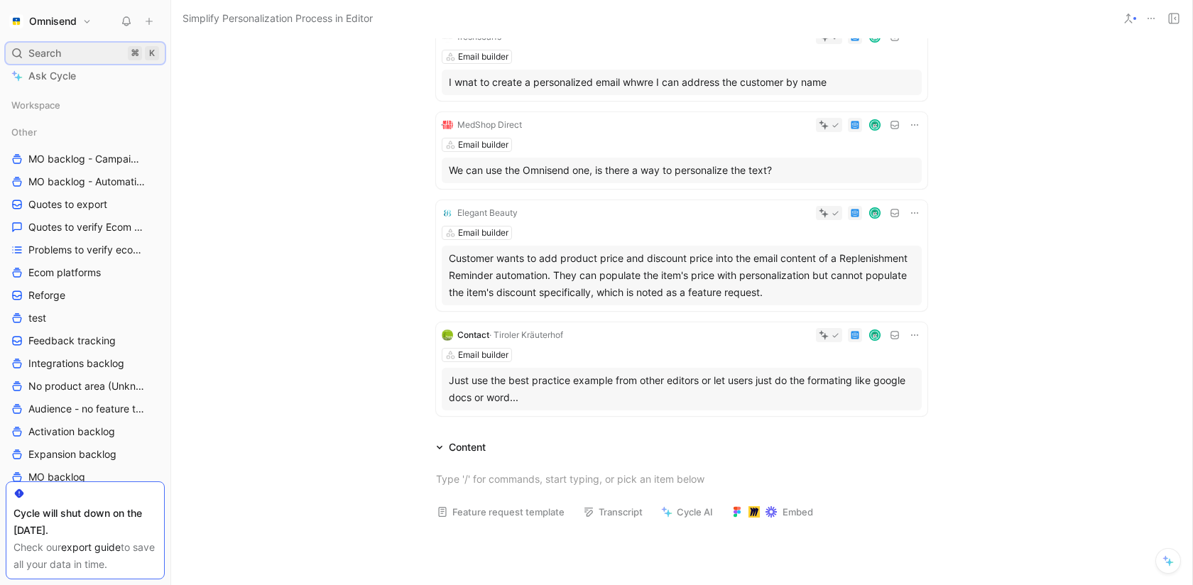
click at [84, 58] on div "Search ⌘ K" at bounding box center [85, 53] width 159 height 21
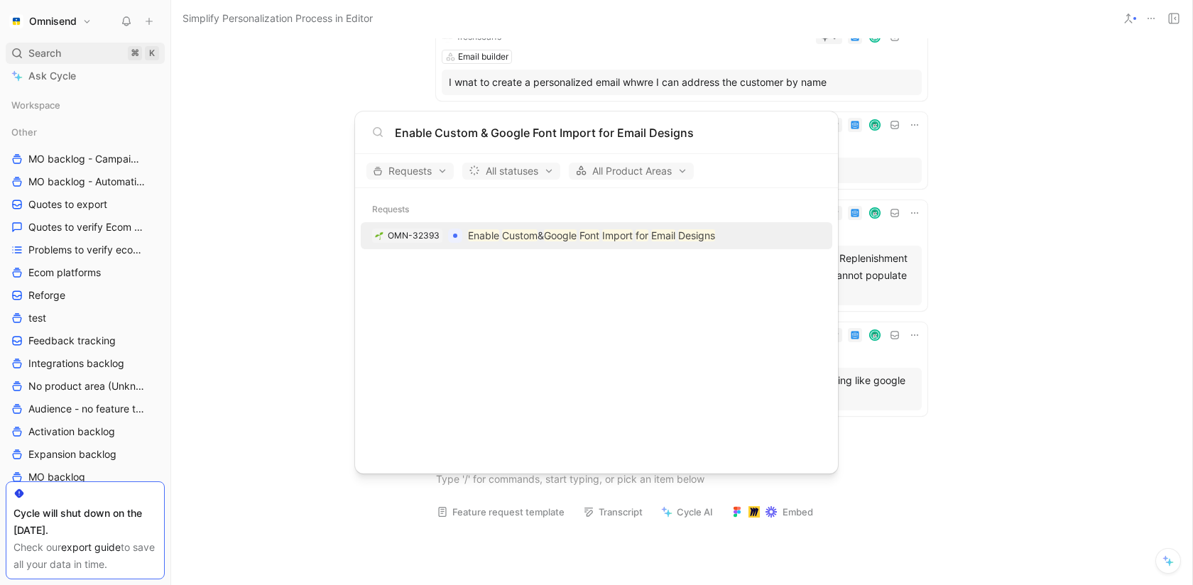
type input "Enable Custom & Google Font Import for Email Designs"
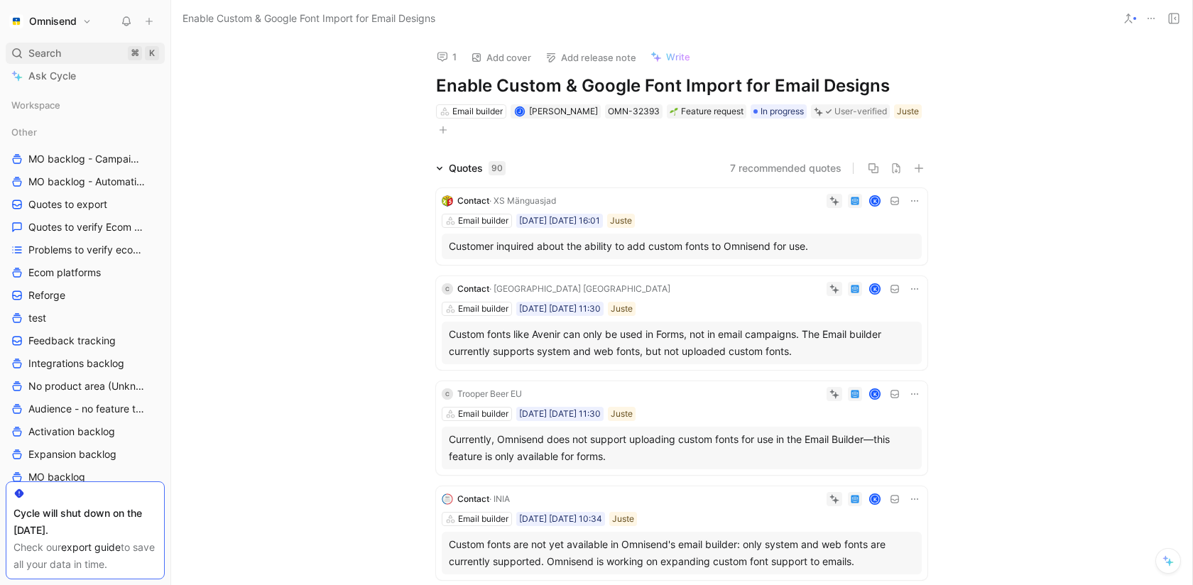
click at [24, 52] on div "Search ⌘ K" at bounding box center [85, 53] width 159 height 21
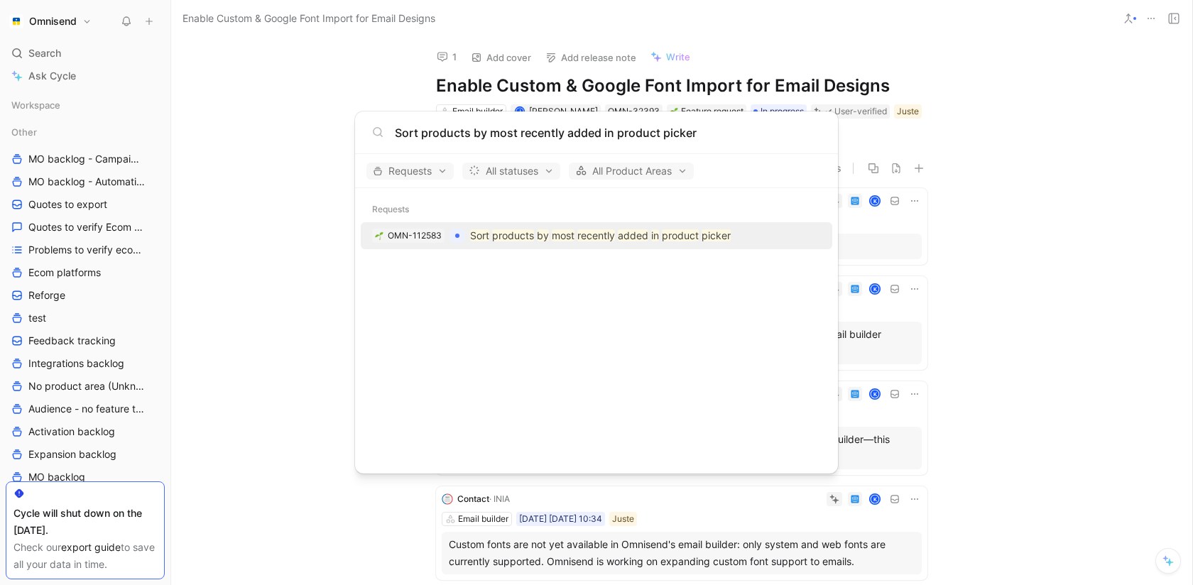
type input "Sort products by most recently added in product picker"
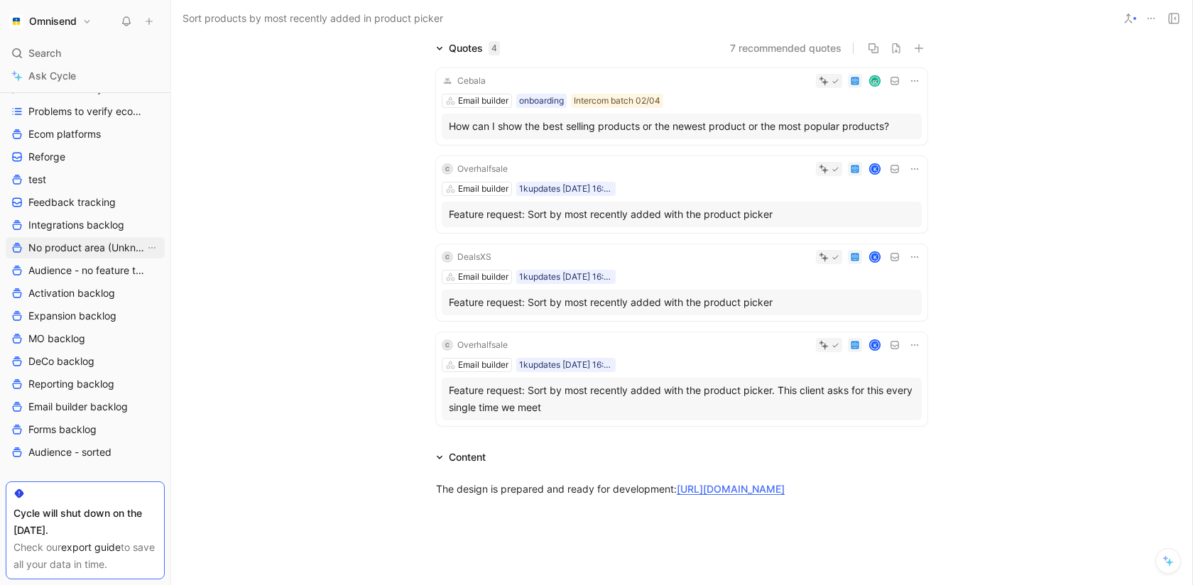
scroll to position [142, 0]
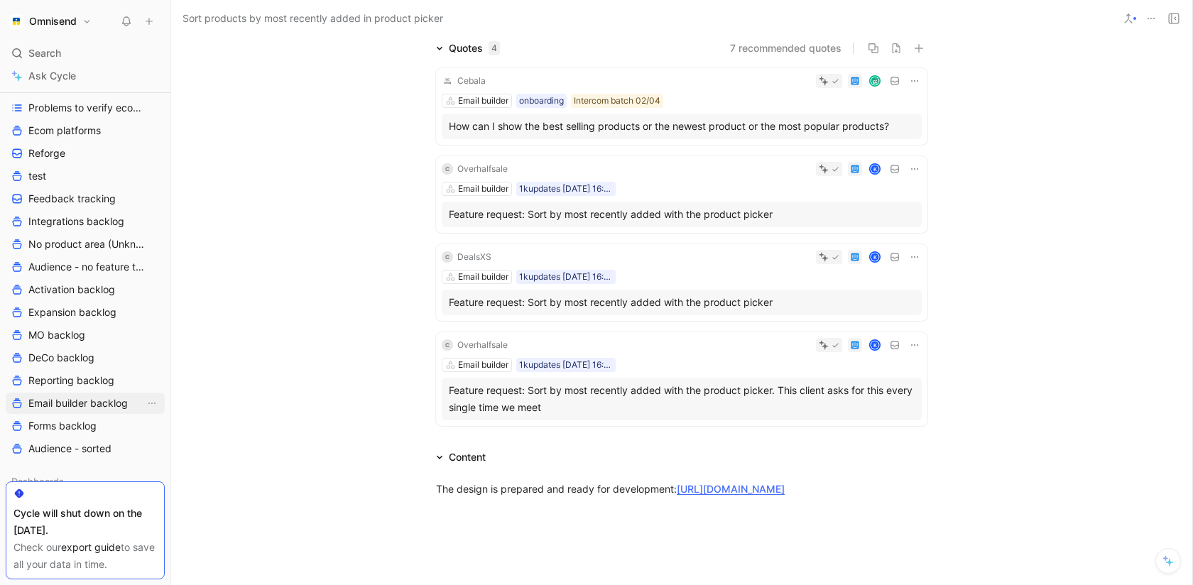
click at [82, 401] on span "Email builder backlog" at bounding box center [77, 403] width 99 height 14
